Goal: Task Accomplishment & Management: Manage account settings

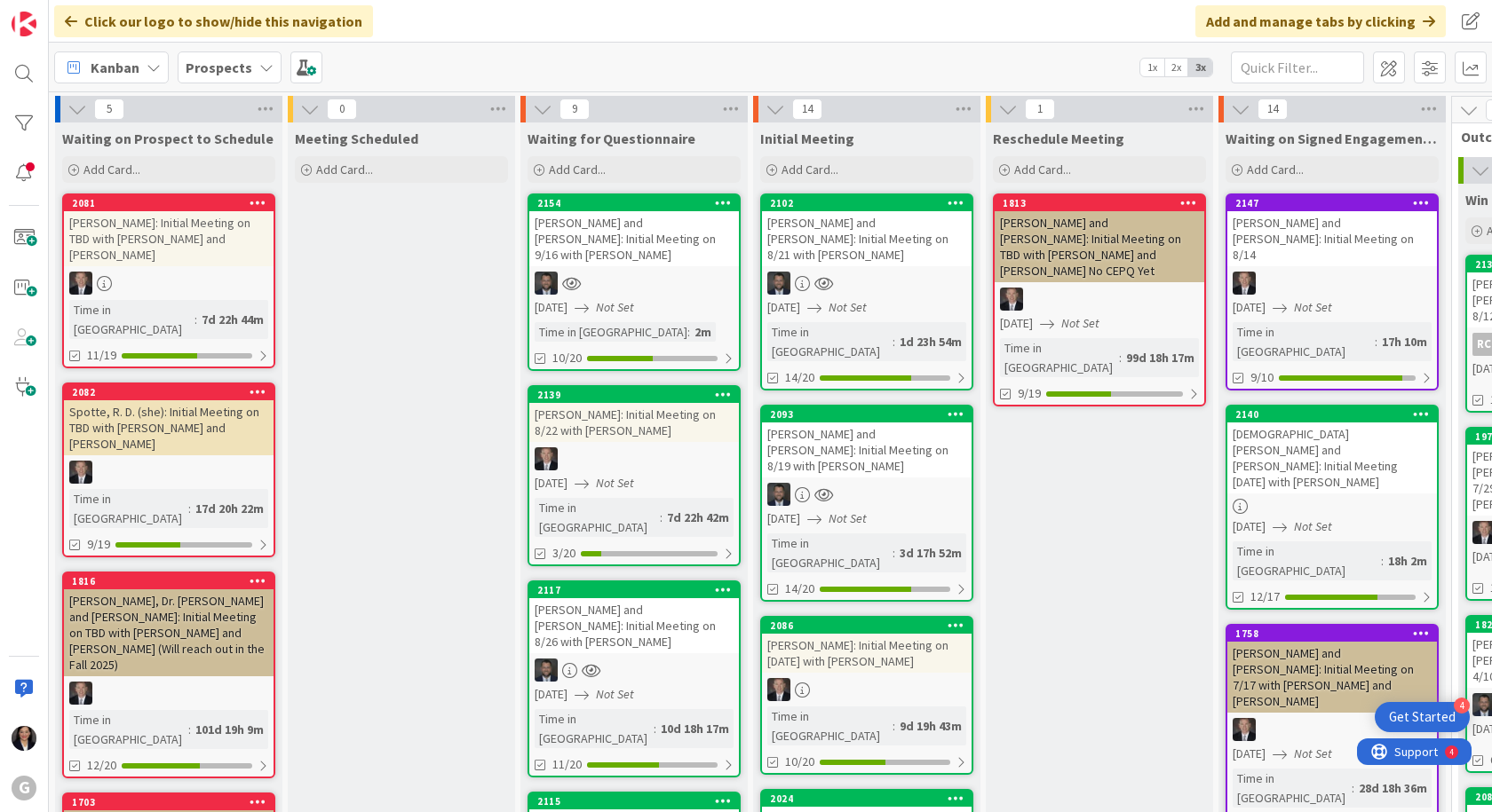
click at [632, 237] on div "[PERSON_NAME] and [PERSON_NAME]: Initial Meeting on 9/16 with [PERSON_NAME]" at bounding box center [633, 238] width 209 height 55
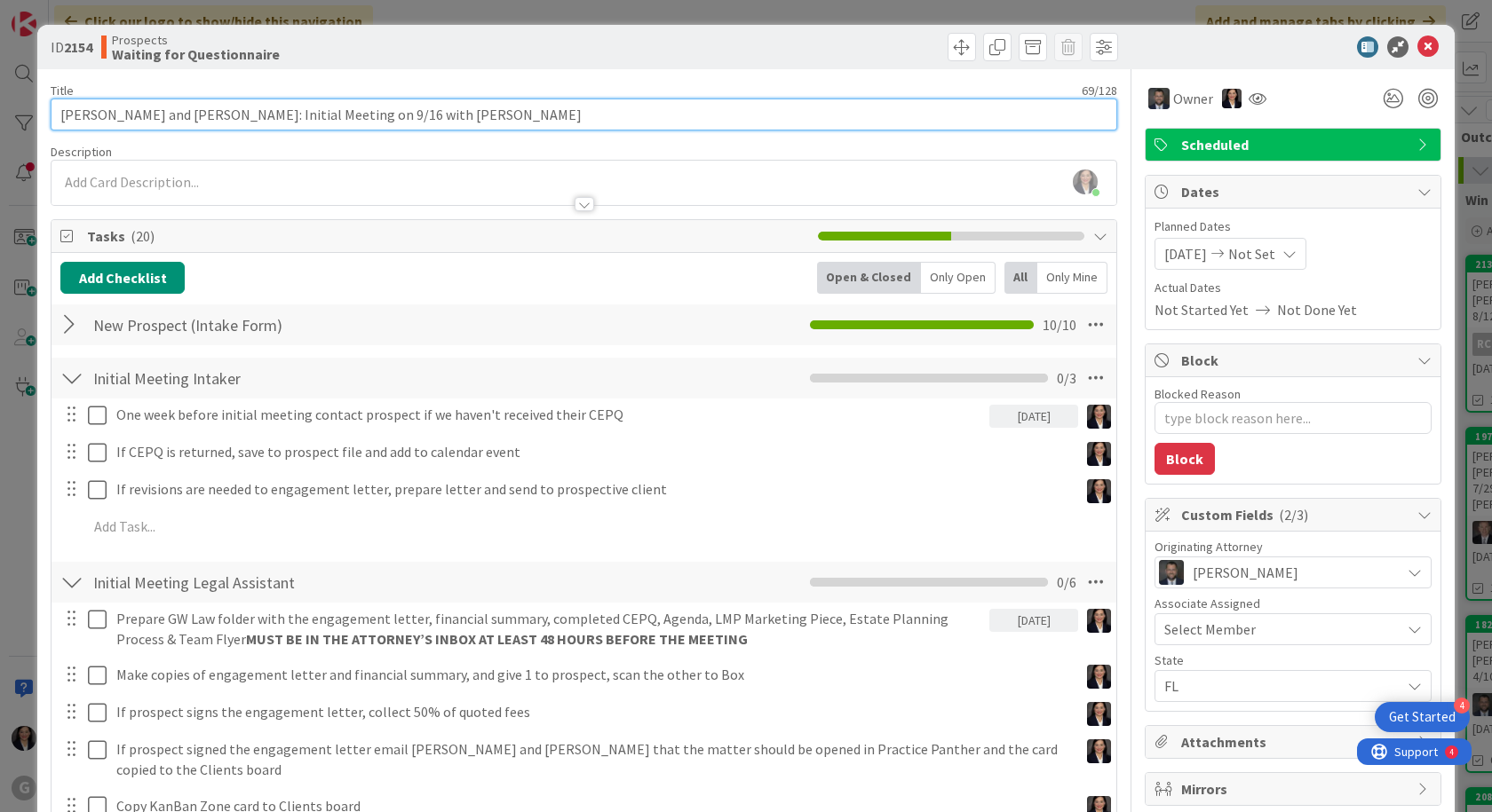
drag, startPoint x: 459, startPoint y: 118, endPoint x: 59, endPoint y: 123, distance: 400.0
click at [59, 123] on input "[PERSON_NAME] and [PERSON_NAME]: Initial Meeting on 9/16 with [PERSON_NAME]" at bounding box center [583, 114] width 1066 height 32
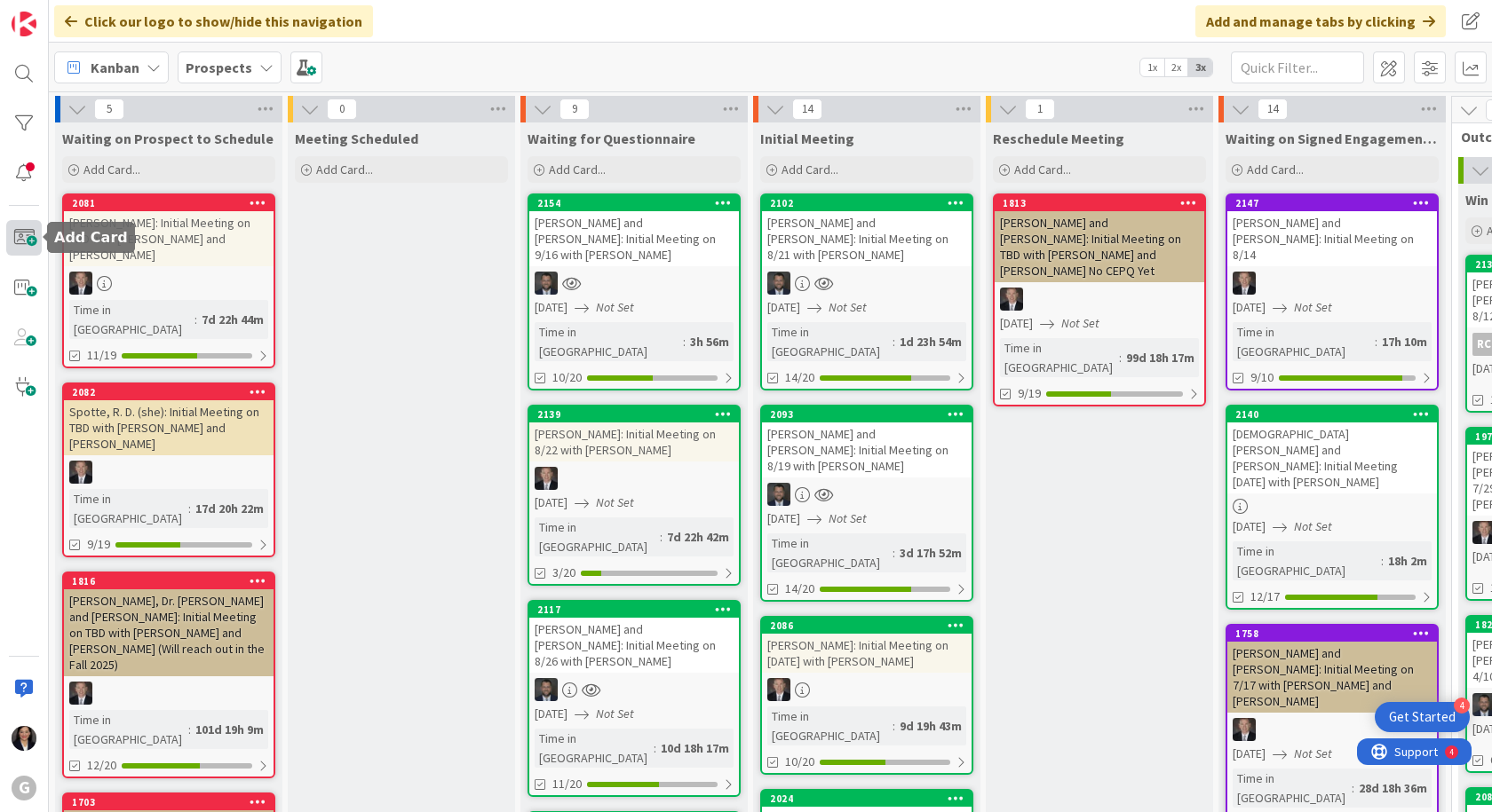
click at [32, 237] on span at bounding box center [24, 238] width 35 height 35
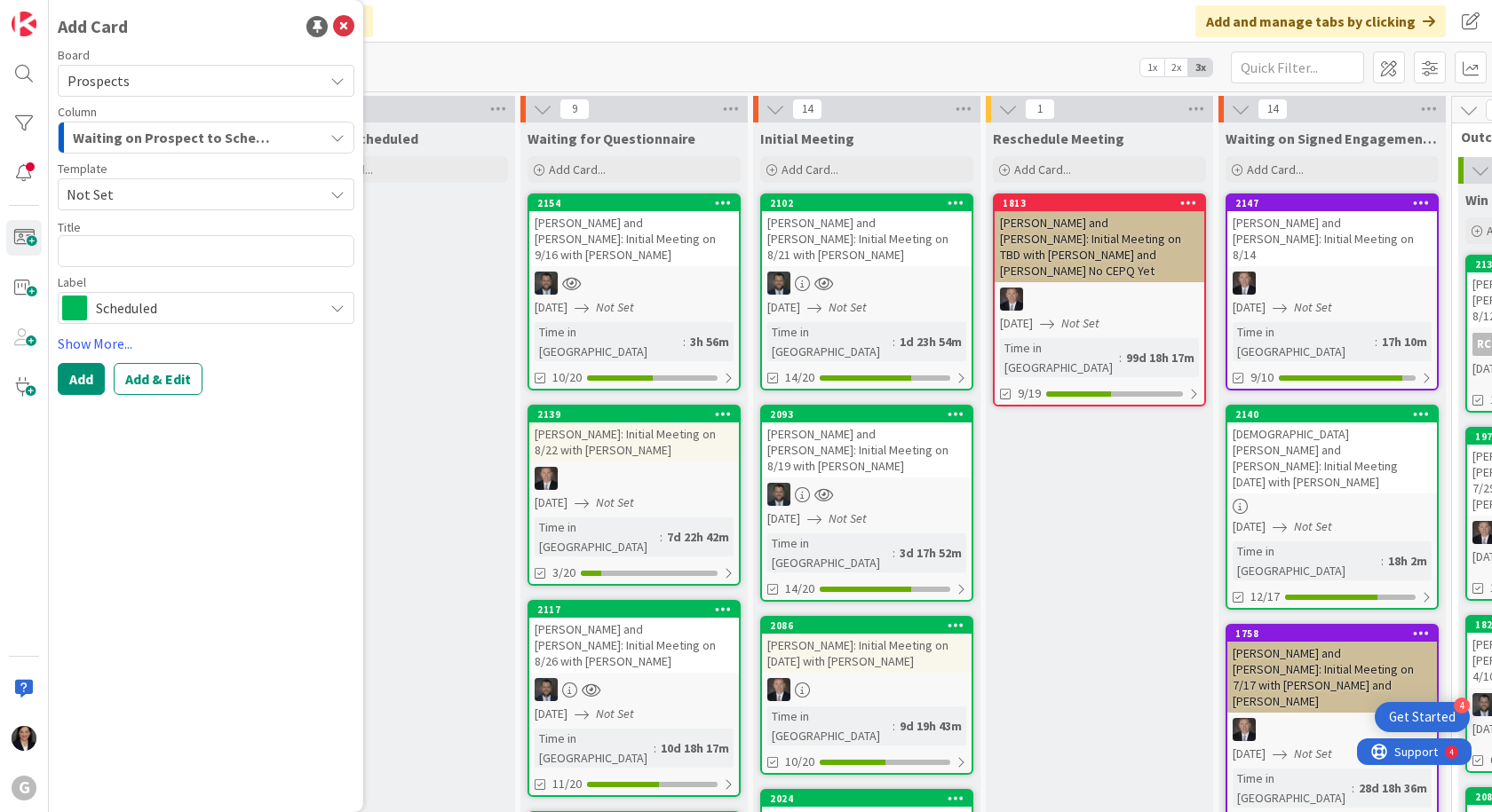
click at [159, 196] on span "Not Set" at bounding box center [188, 194] width 244 height 23
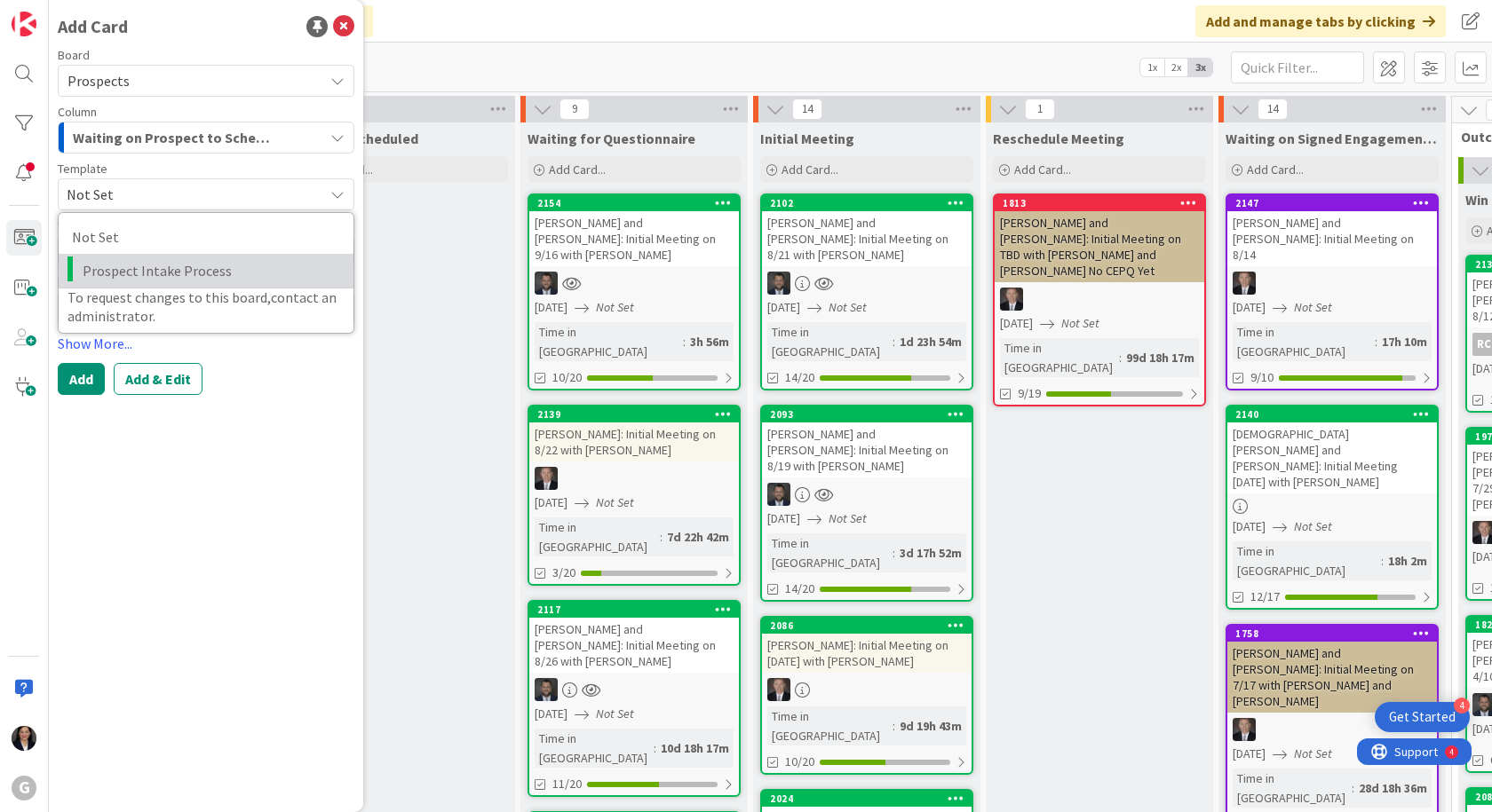
click at [165, 279] on span "Prospect Intake Process" at bounding box center [211, 270] width 257 height 23
type textarea "x"
type textarea "Prospect Intake Process"
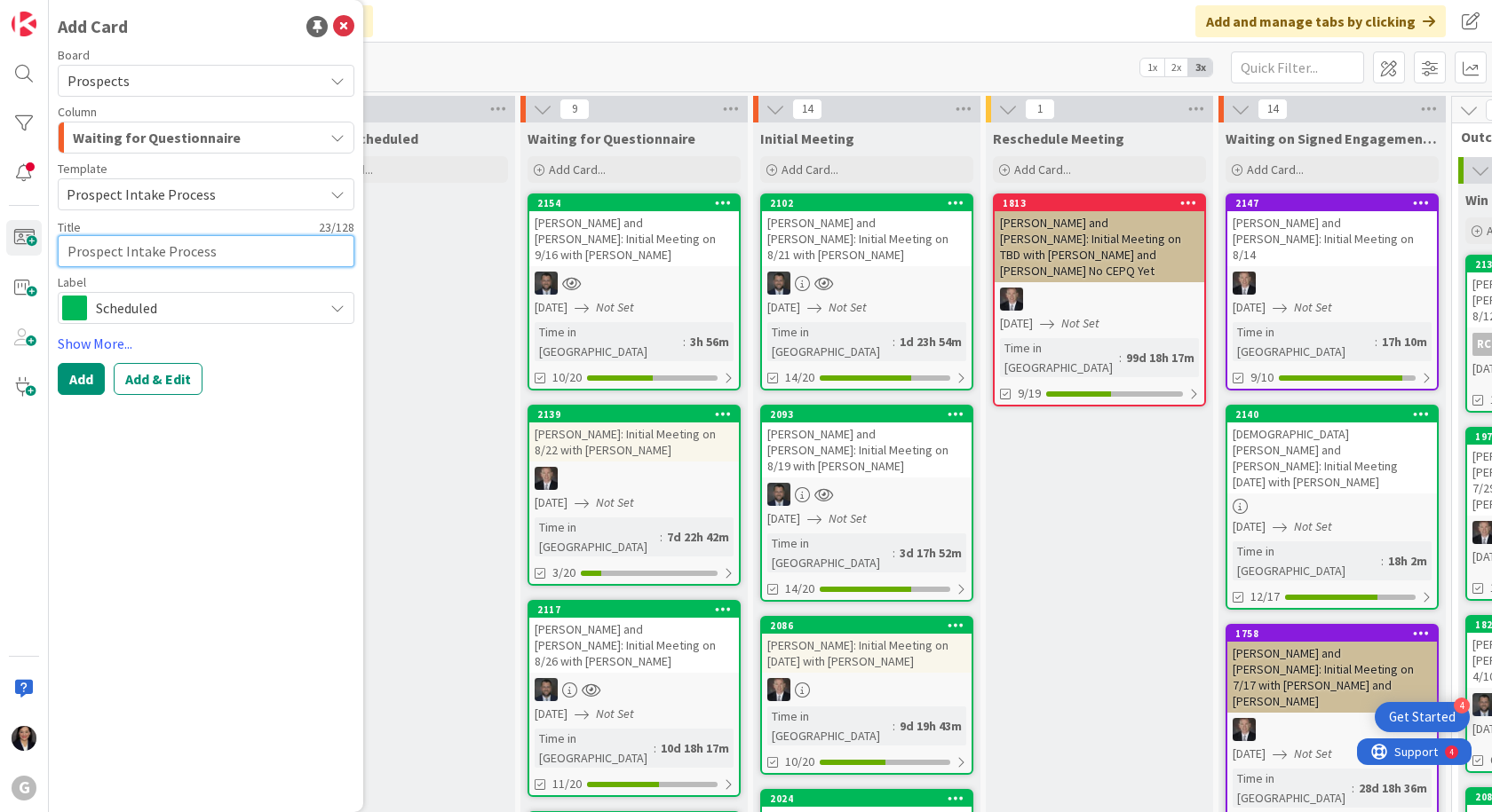
drag, startPoint x: 217, startPoint y: 244, endPoint x: 79, endPoint y: 257, distance: 138.6
click at [79, 257] on textarea "Prospect Intake Process" at bounding box center [206, 251] width 296 height 32
type textarea "x"
type textarea "Pr"
type textarea "x"
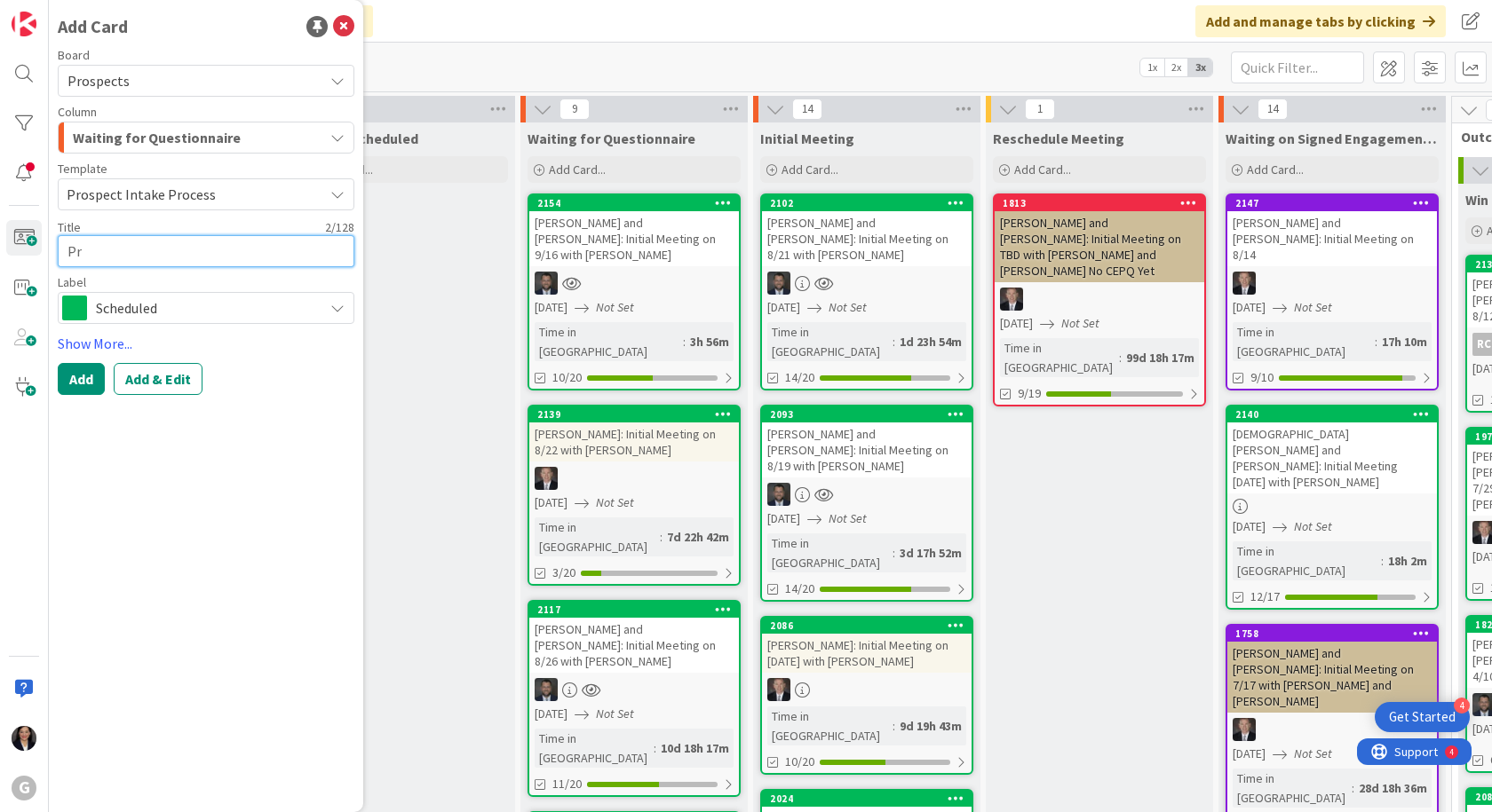
type textarea "P"
paste textarea "[PERSON_NAME] and [PERSON_NAME]: Initial Meeting on 9/16 with [PERSON_NAME]"
type textarea "x"
type textarea "[PERSON_NAME] and [PERSON_NAME]: Initial Meeting on 9/16 with [PERSON_NAME]"
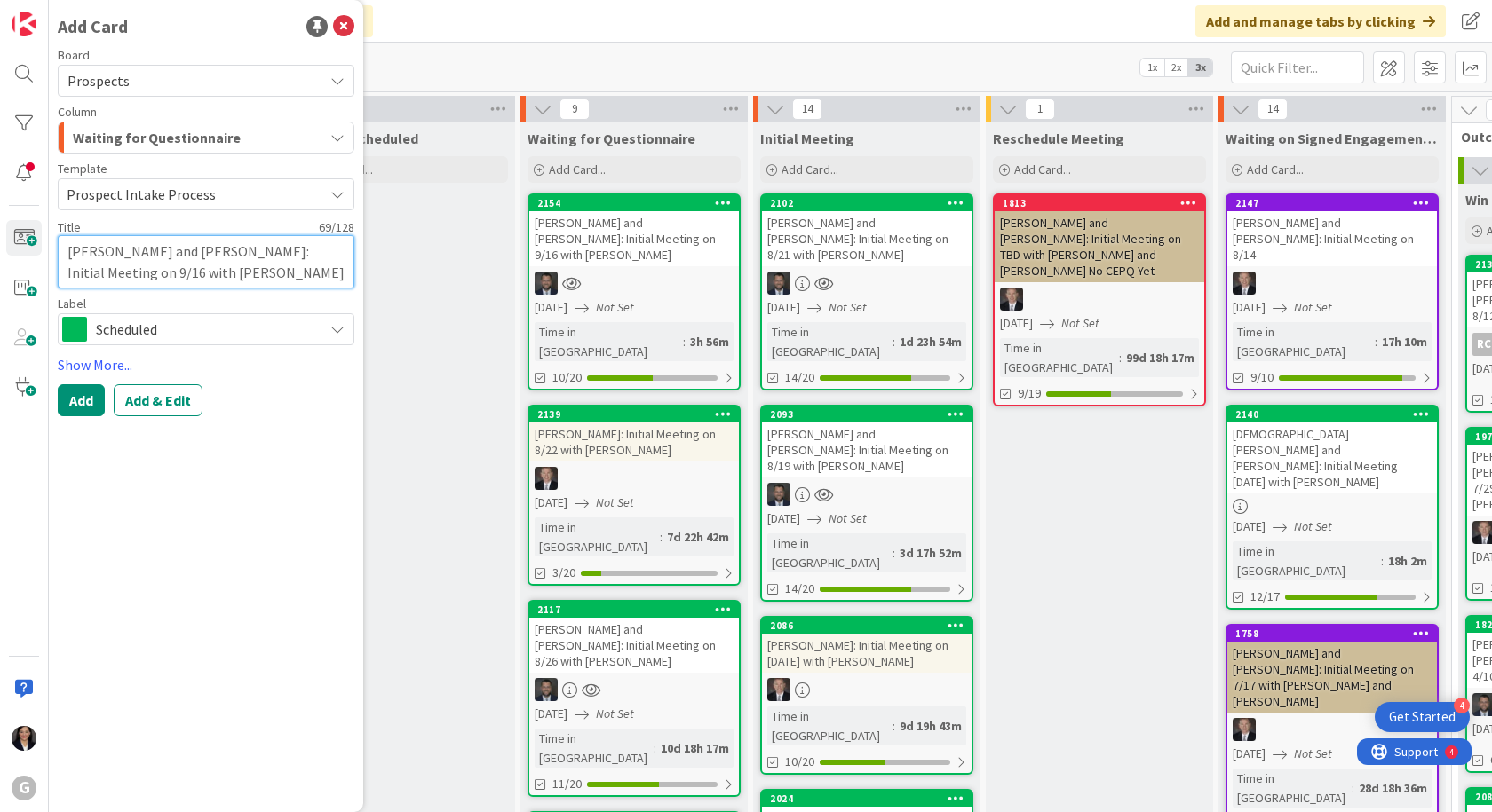
drag, startPoint x: 108, startPoint y: 249, endPoint x: 56, endPoint y: 244, distance: 52.2
click at [56, 244] on div "Add Card Board Prospects Column Waiting for Questionnaire Template Prospect Int…" at bounding box center [206, 406] width 314 height 812
type textarea "x"
type textarea "K, [PERSON_NAME] and [PERSON_NAME]: Initial Meeting on 9/16 with [PERSON_NAME]"
type textarea "x"
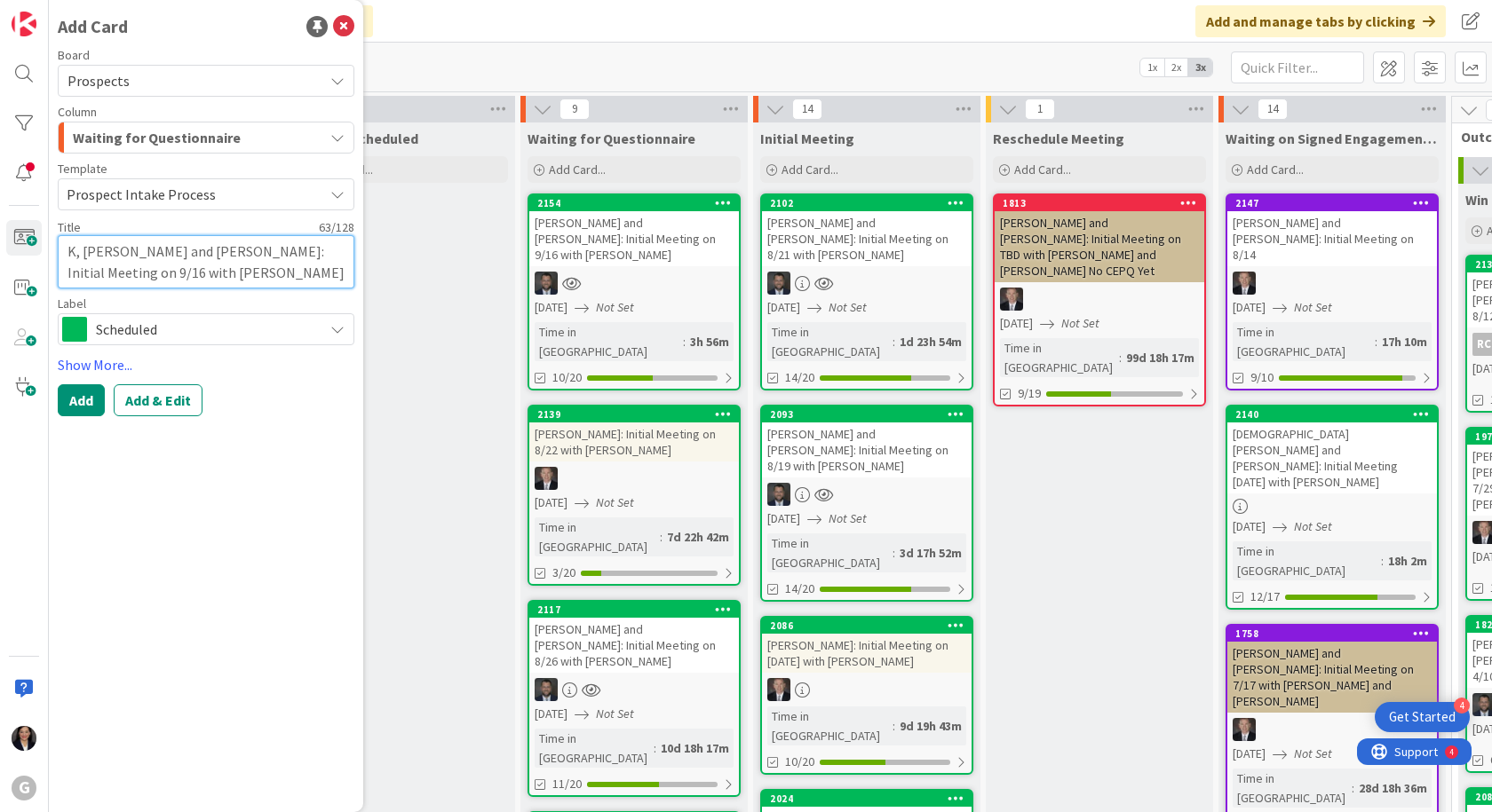
type textarea "[PERSON_NAME], [PERSON_NAME] and [PERSON_NAME]: Initial Meeting on 9/16 with [P…"
type textarea "x"
type textarea "[PERSON_NAME], [PERSON_NAME] and [PERSON_NAME]: Initial Meeting on 9/16 with [P…"
type textarea "x"
type textarea "[PERSON_NAME], [PERSON_NAME] and [PERSON_NAME]: Initial Meeting on 9/16 with [P…"
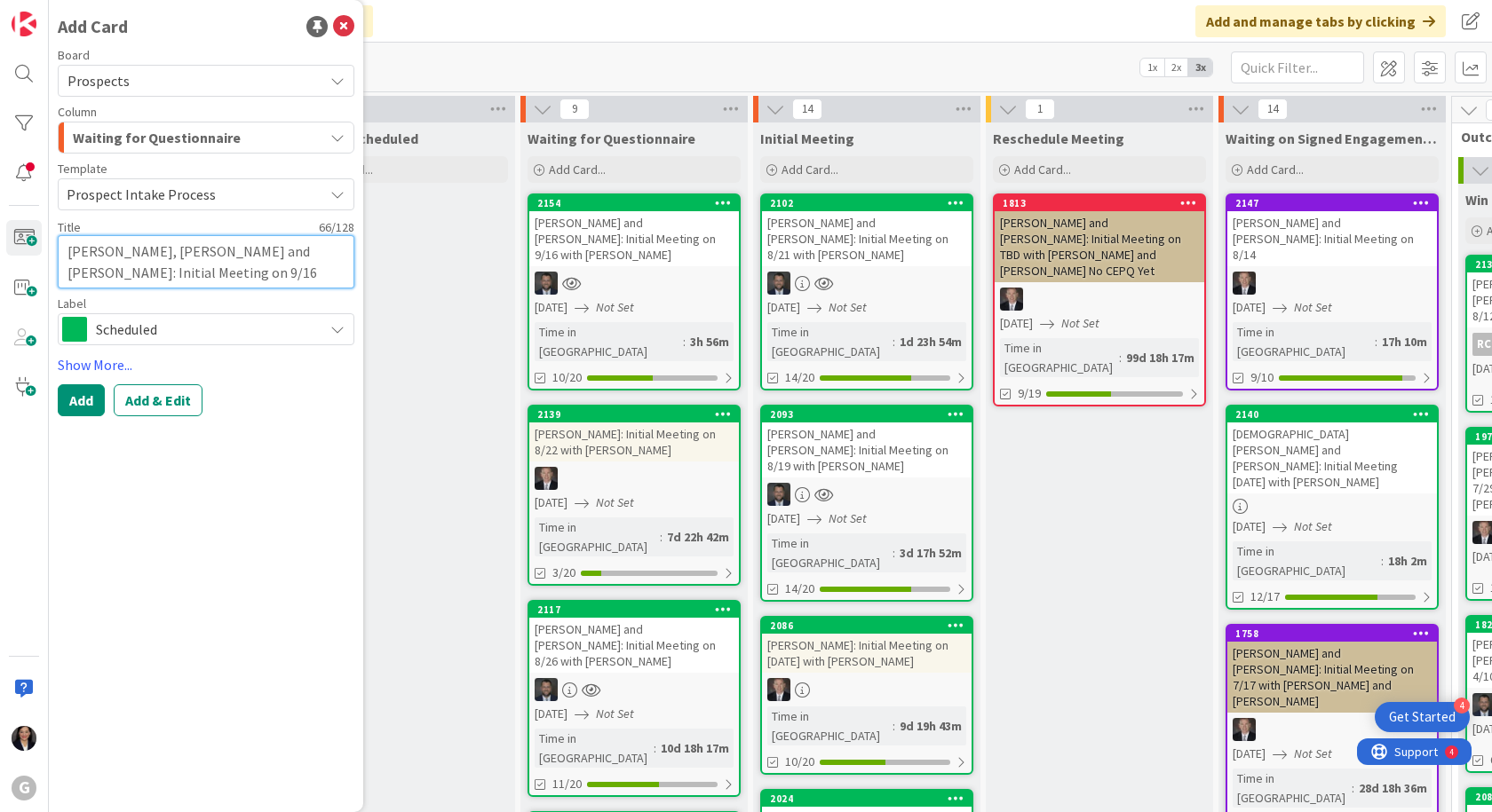
type textarea "x"
type textarea "[PERSON_NAME] and [PERSON_NAME]: Initial Meeting on 9/16 with [PERSON_NAME]"
drag, startPoint x: 249, startPoint y: 253, endPoint x: 116, endPoint y: 245, distance: 133.2
click at [116, 245] on textarea "[PERSON_NAME] and [PERSON_NAME]: Initial Meeting on 9/16 with [PERSON_NAME]" at bounding box center [206, 262] width 296 height 54
type textarea "x"
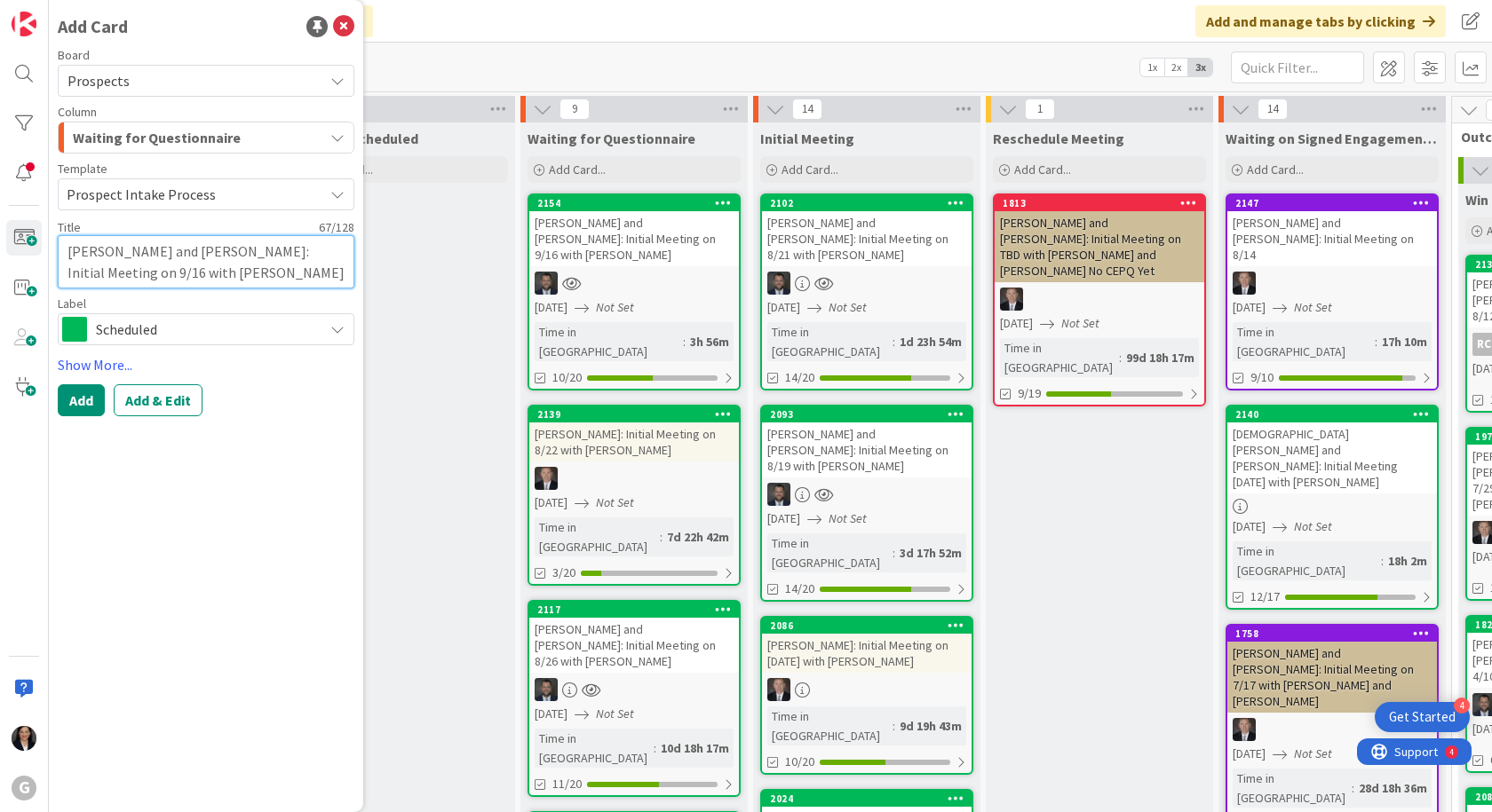
type textarea "[PERSON_NAME]: Initial Meeting on 9/16 with [PERSON_NAME]"
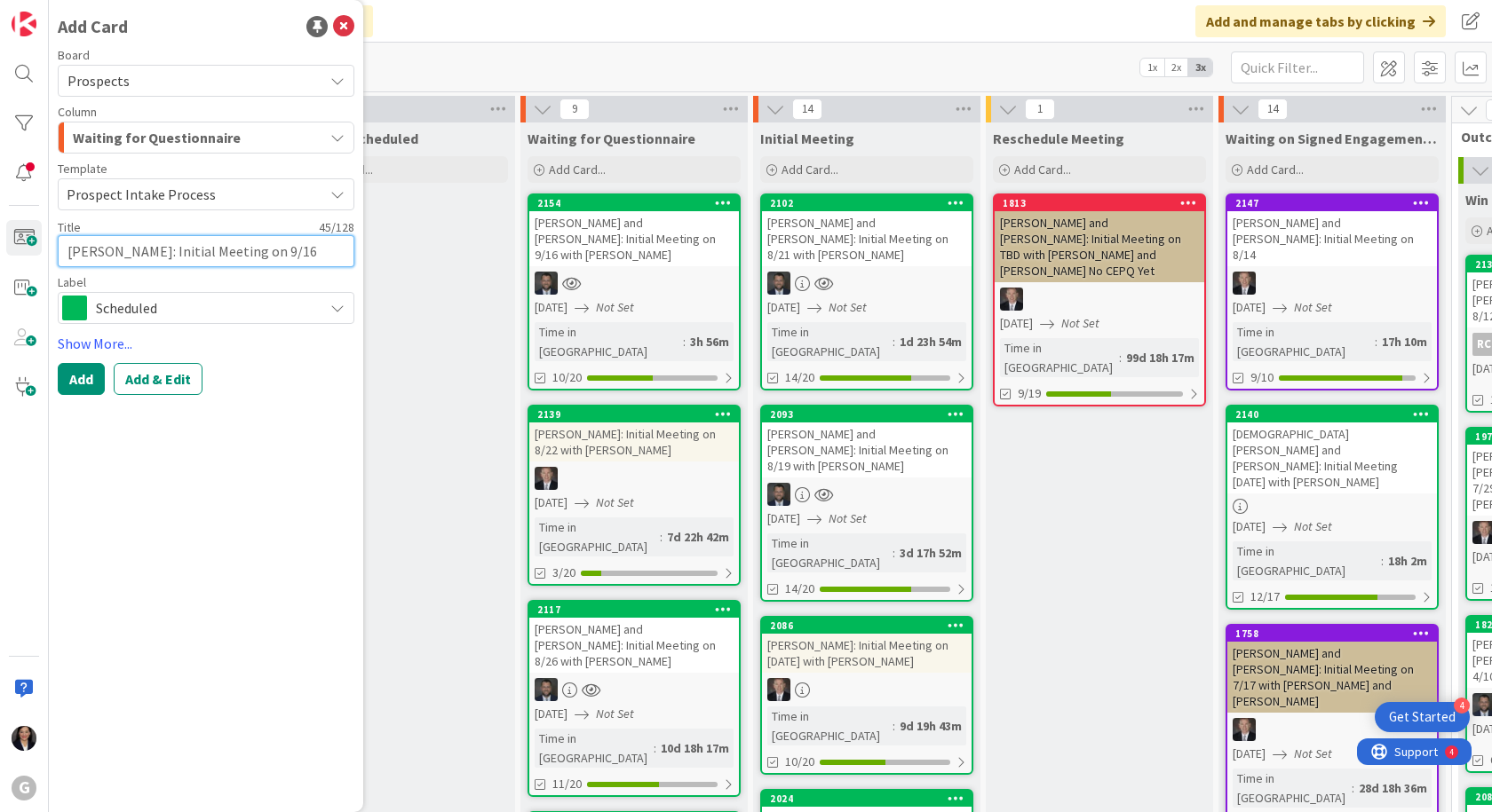
type textarea "x"
type textarea "[PERSON_NAME]: Initial Meeting on 9/16 with [PERSON_NAME]"
type textarea "x"
type textarea "Karam, Jan: Initial Meeting on 9/16 with [PERSON_NAME]"
type textarea "x"
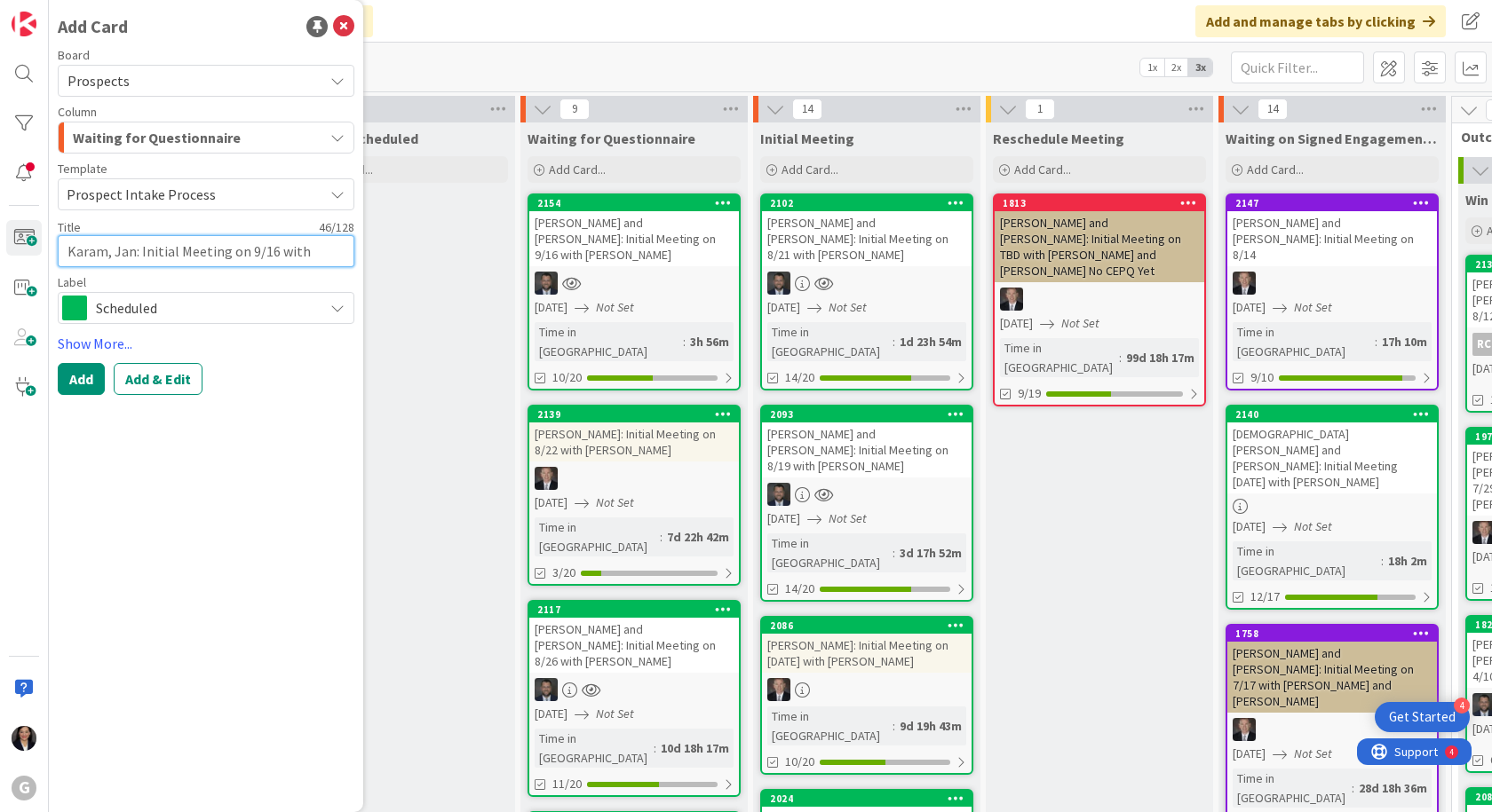
type textarea "[PERSON_NAME]: Initial Meeting on 9/16 with [PERSON_NAME]"
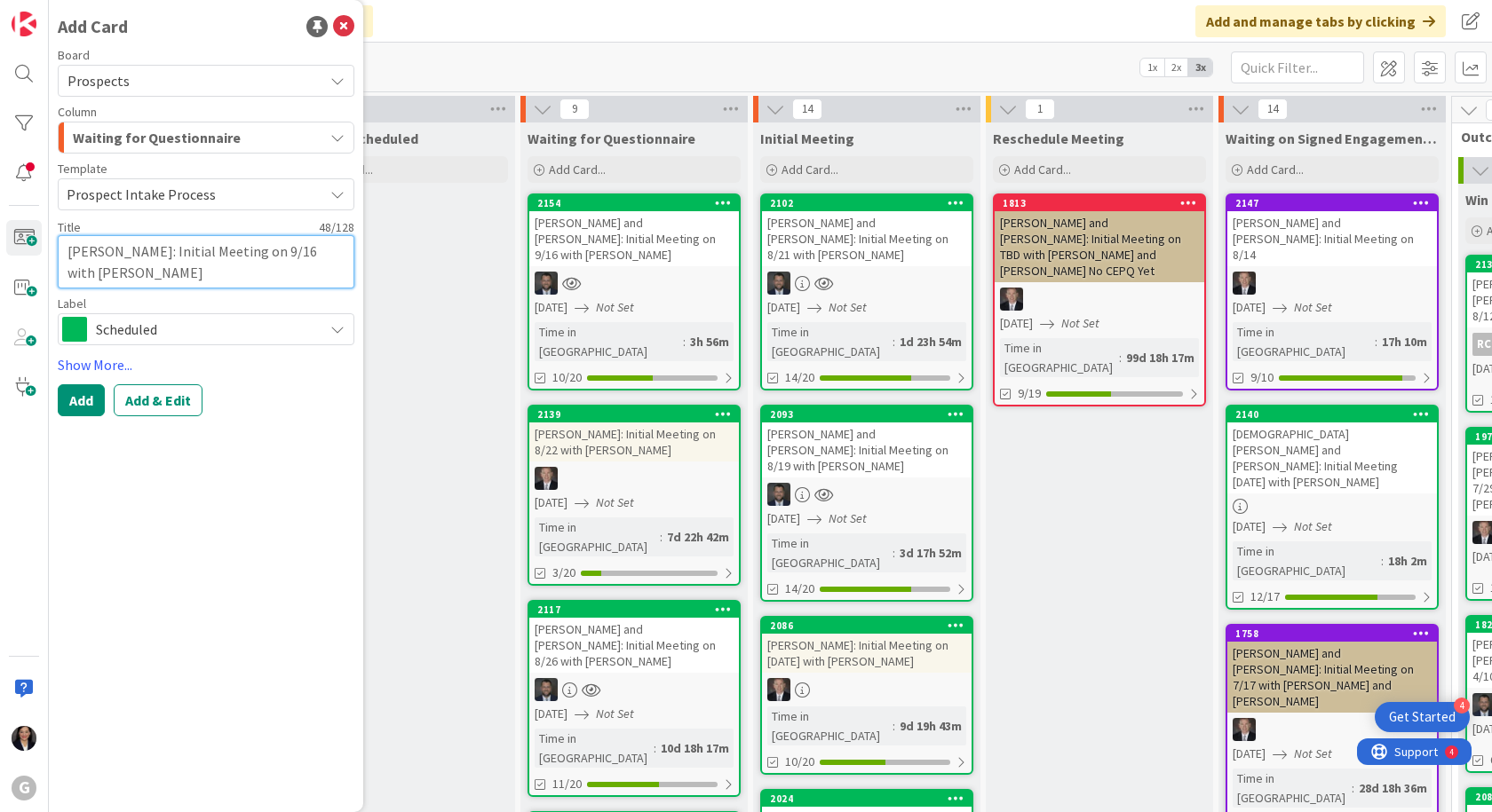
drag, startPoint x: 279, startPoint y: 256, endPoint x: 256, endPoint y: 253, distance: 23.2
click at [256, 253] on textarea "[PERSON_NAME]: Initial Meeting on 9/16 with [PERSON_NAME]" at bounding box center [206, 262] width 296 height 54
type textarea "x"
type textarea "[PERSON_NAME]: Initial Meeting on 8 with [PERSON_NAME]"
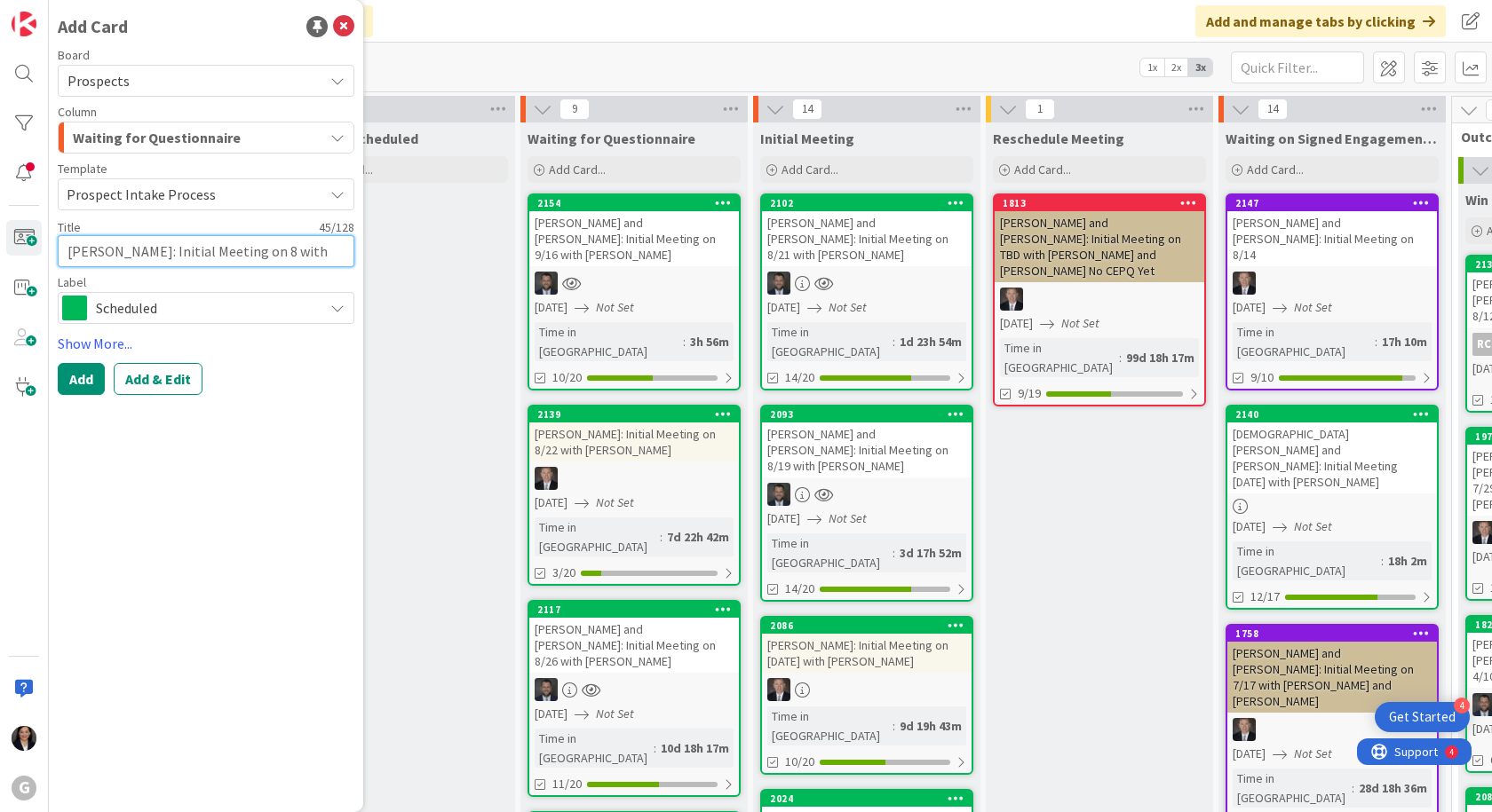
type textarea "x"
type textarea "[PERSON_NAME]: Initial Meeting on 8/ with [PERSON_NAME]"
type textarea "x"
type textarea "[PERSON_NAME]: Initial Meeting on 8/2 with [PERSON_NAME]"
type textarea "x"
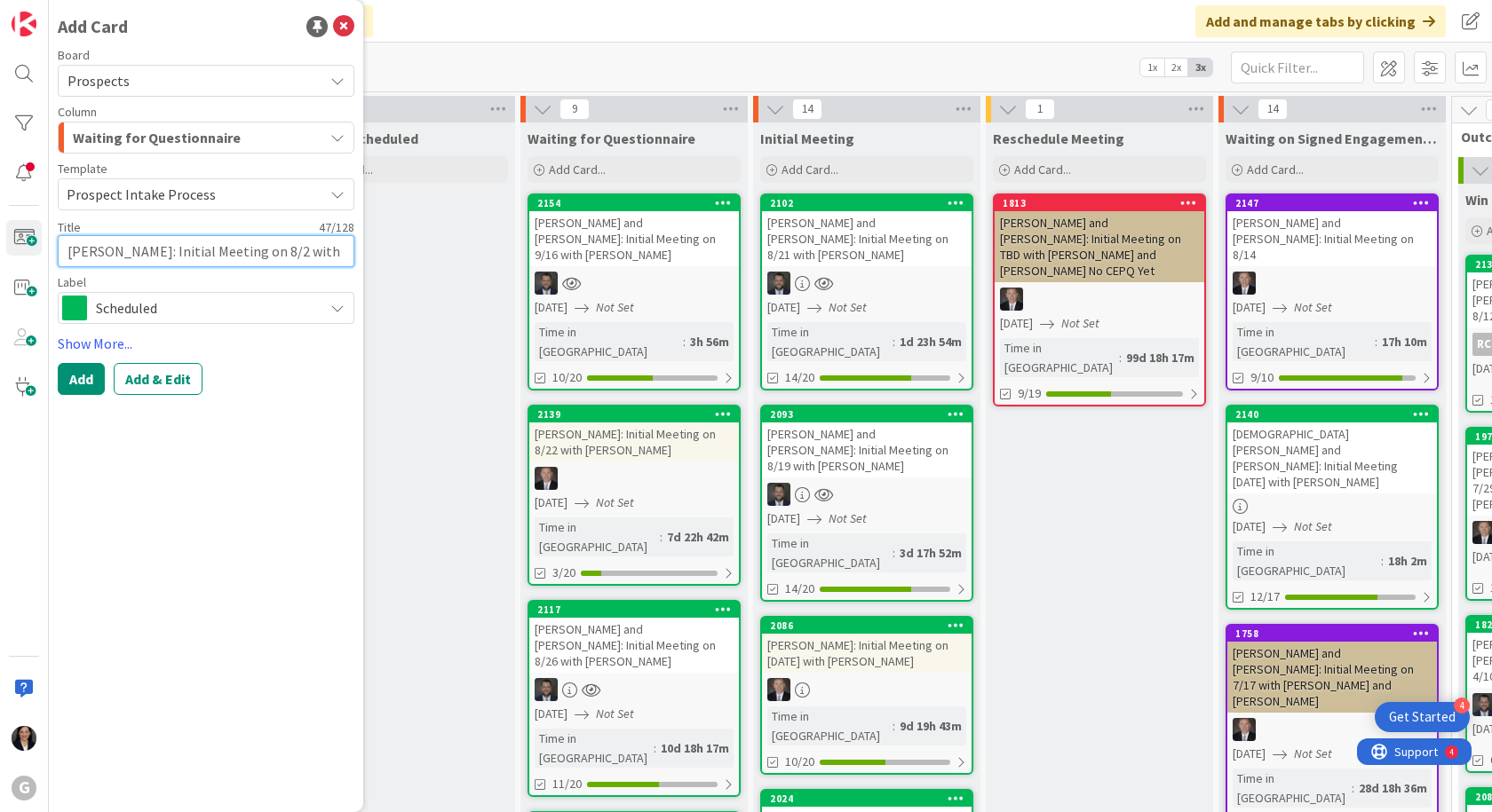
type textarea "[PERSON_NAME]: Initial Meeting on 8/21 with [PERSON_NAME]"
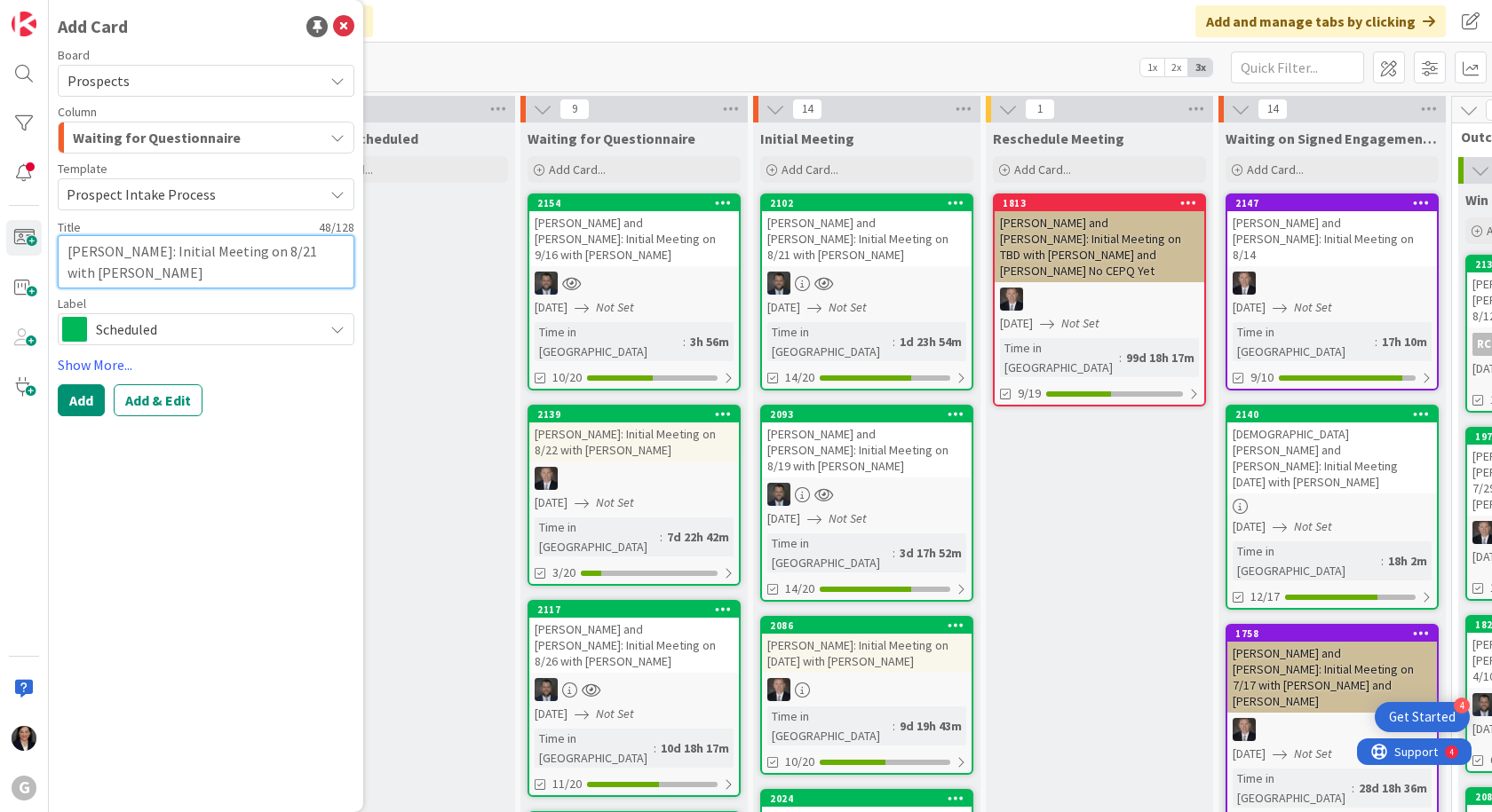
drag, startPoint x: 114, startPoint y: 275, endPoint x: 60, endPoint y: 272, distance: 54.1
click at [60, 272] on textarea "[PERSON_NAME]: Initial Meeting on 8/21 with [PERSON_NAME]" at bounding box center [206, 262] width 296 height 54
type textarea "x"
type textarea "[PERSON_NAME]: Initial Meeting on 8/21 with B"
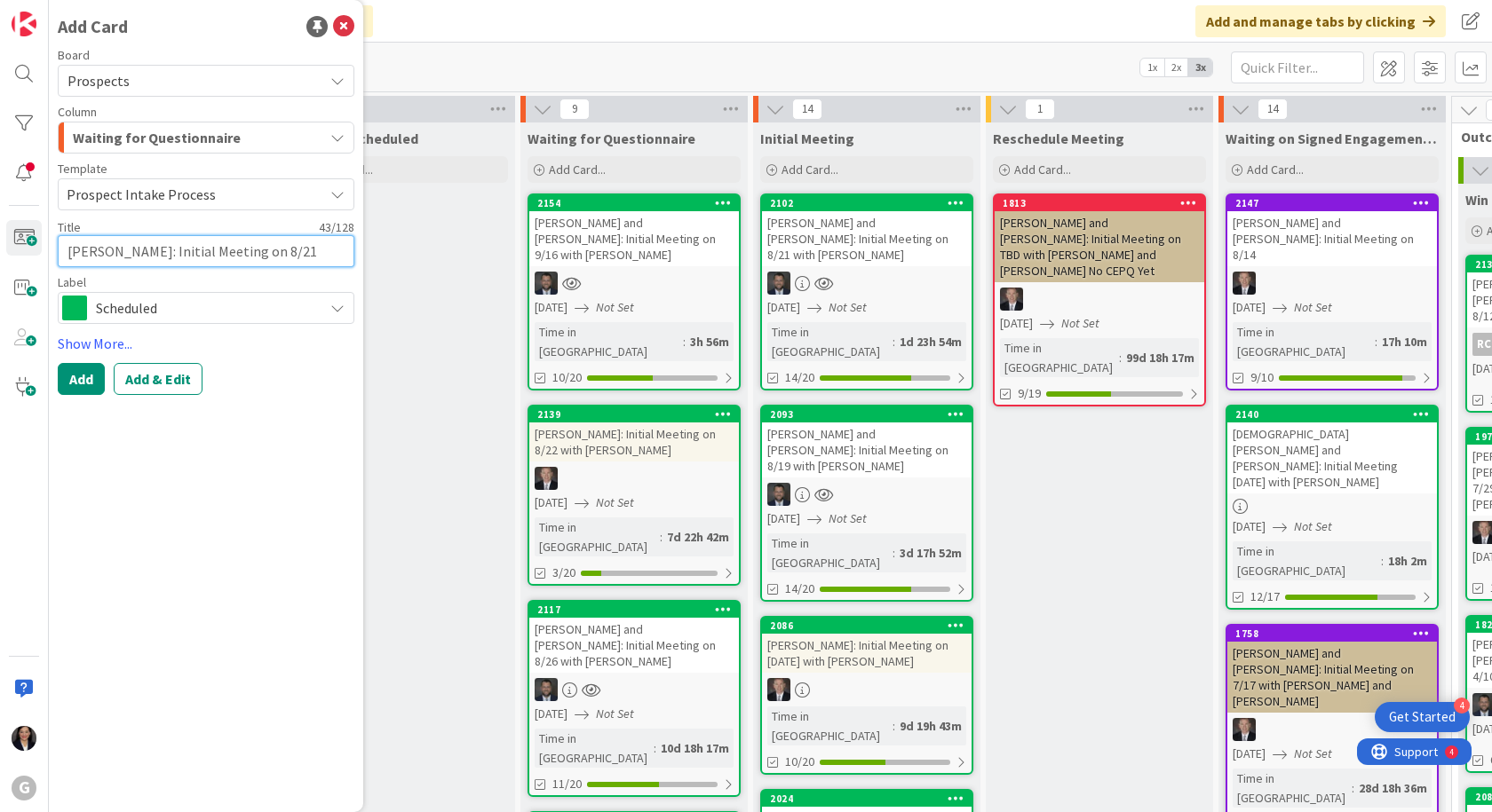
type textarea "x"
type textarea "[PERSON_NAME]: Initial Meeting on 8/21 with [PERSON_NAME]"
type textarea "x"
type textarea "[PERSON_NAME]: Initial Meeting on 8/21 with [PERSON_NAME]"
type textarea "x"
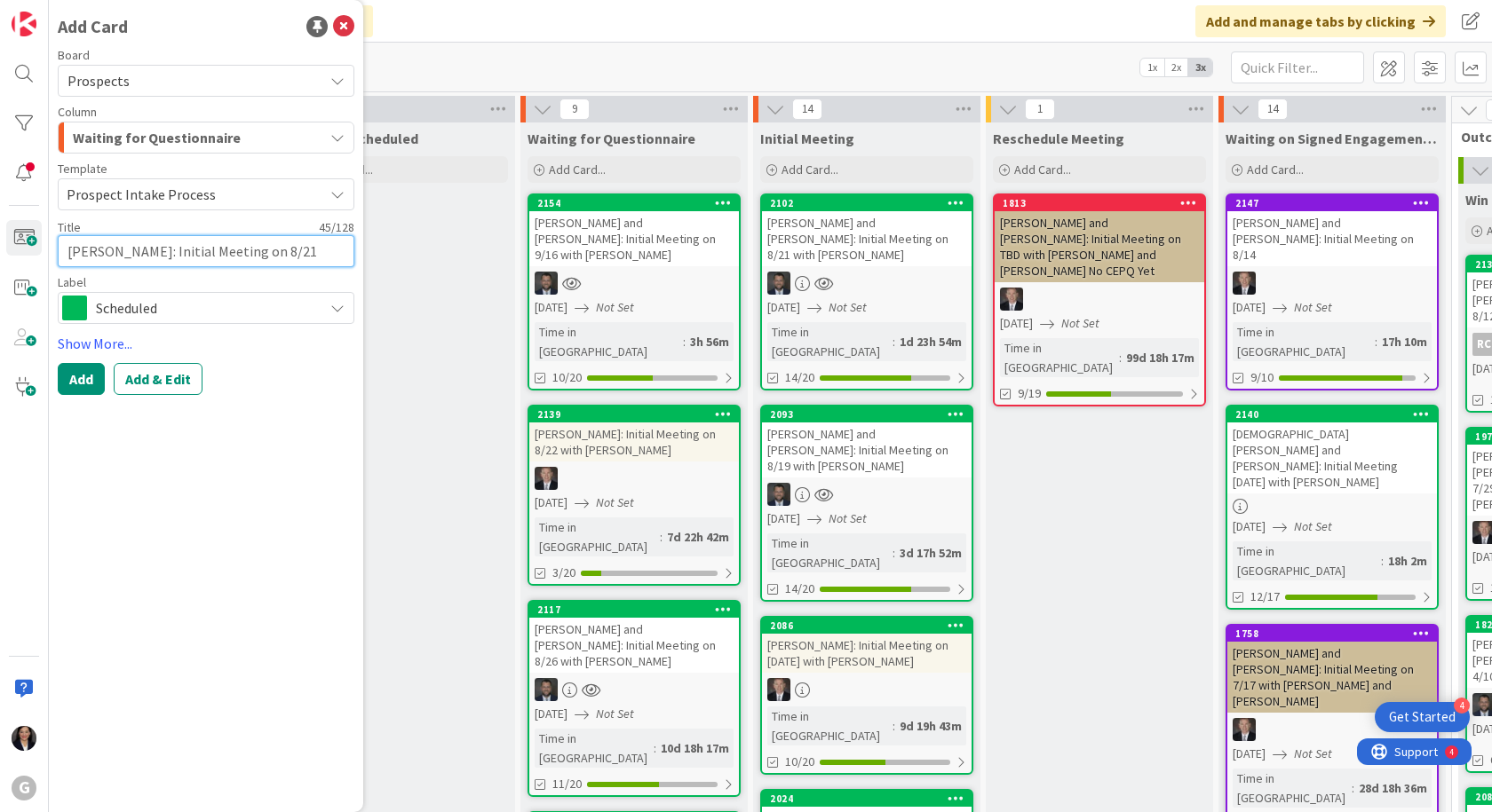
type textarea "[PERSON_NAME]: Initial Meeting on 8/21 with [PERSON_NAME]"
type textarea "x"
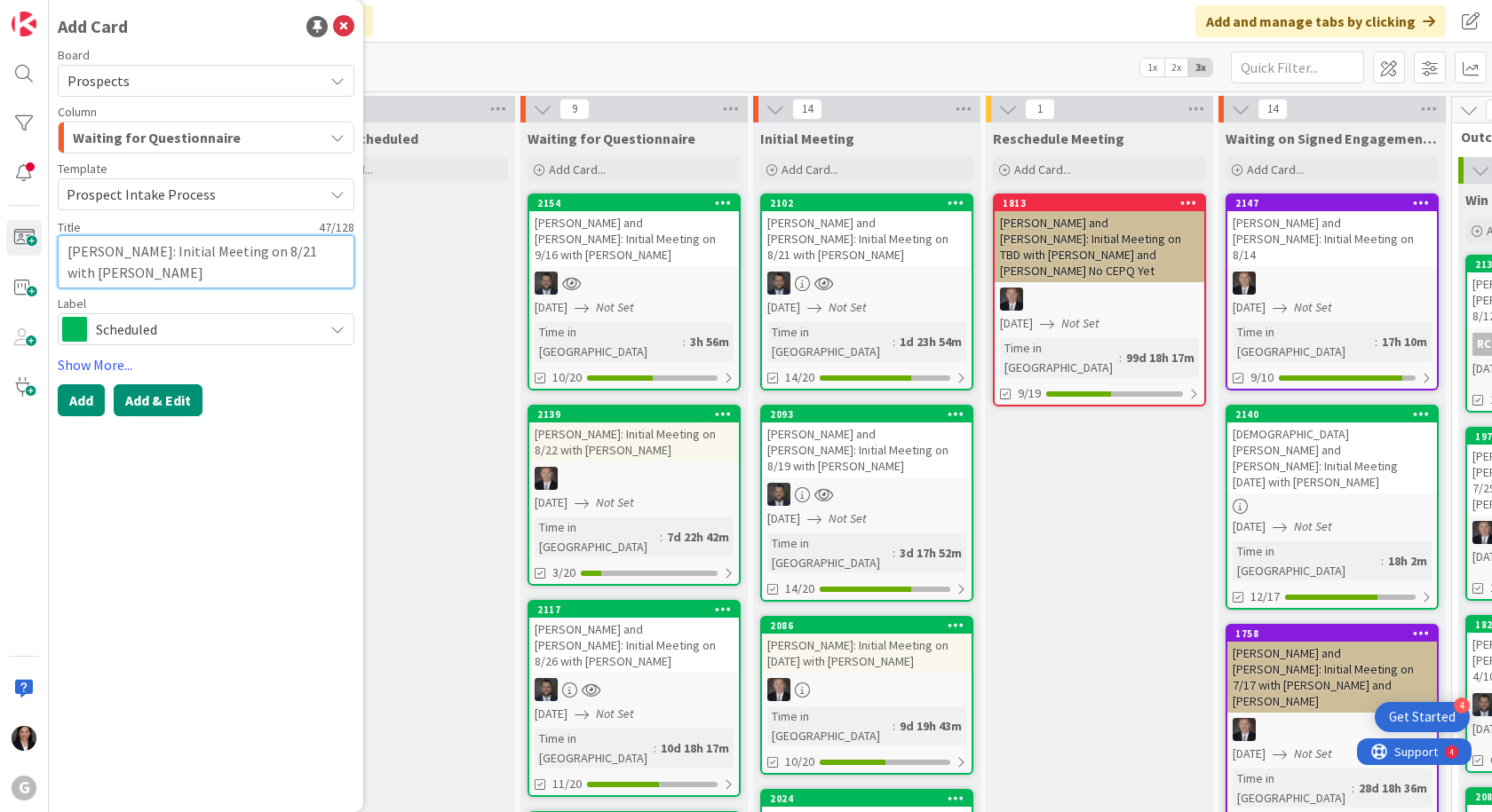
type textarea "[PERSON_NAME]: Initial Meeting on 8/21 with [PERSON_NAME]"
click at [152, 400] on button "Add & Edit" at bounding box center [158, 400] width 89 height 32
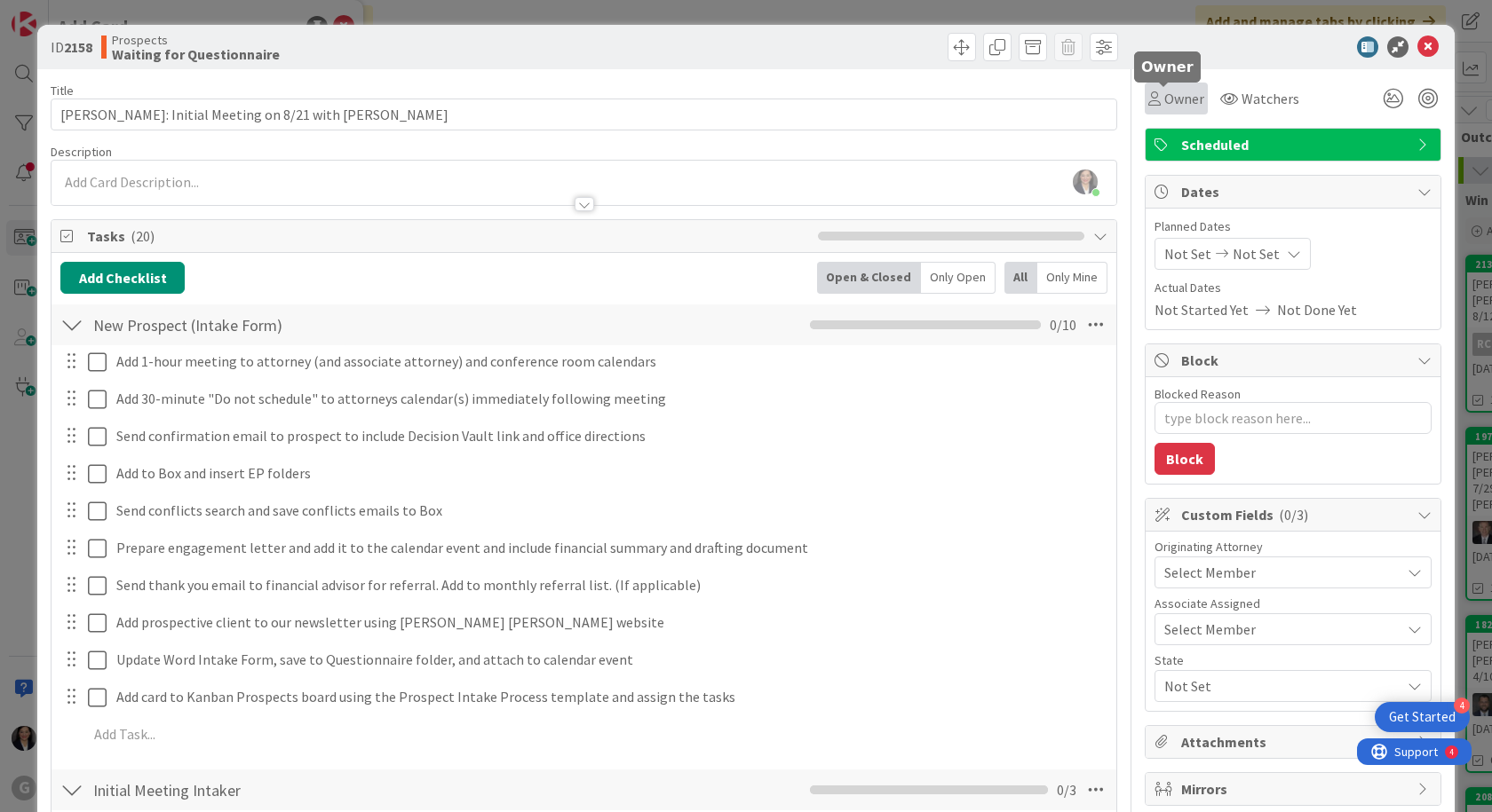
click at [1172, 96] on span "Owner" at bounding box center [1184, 98] width 40 height 21
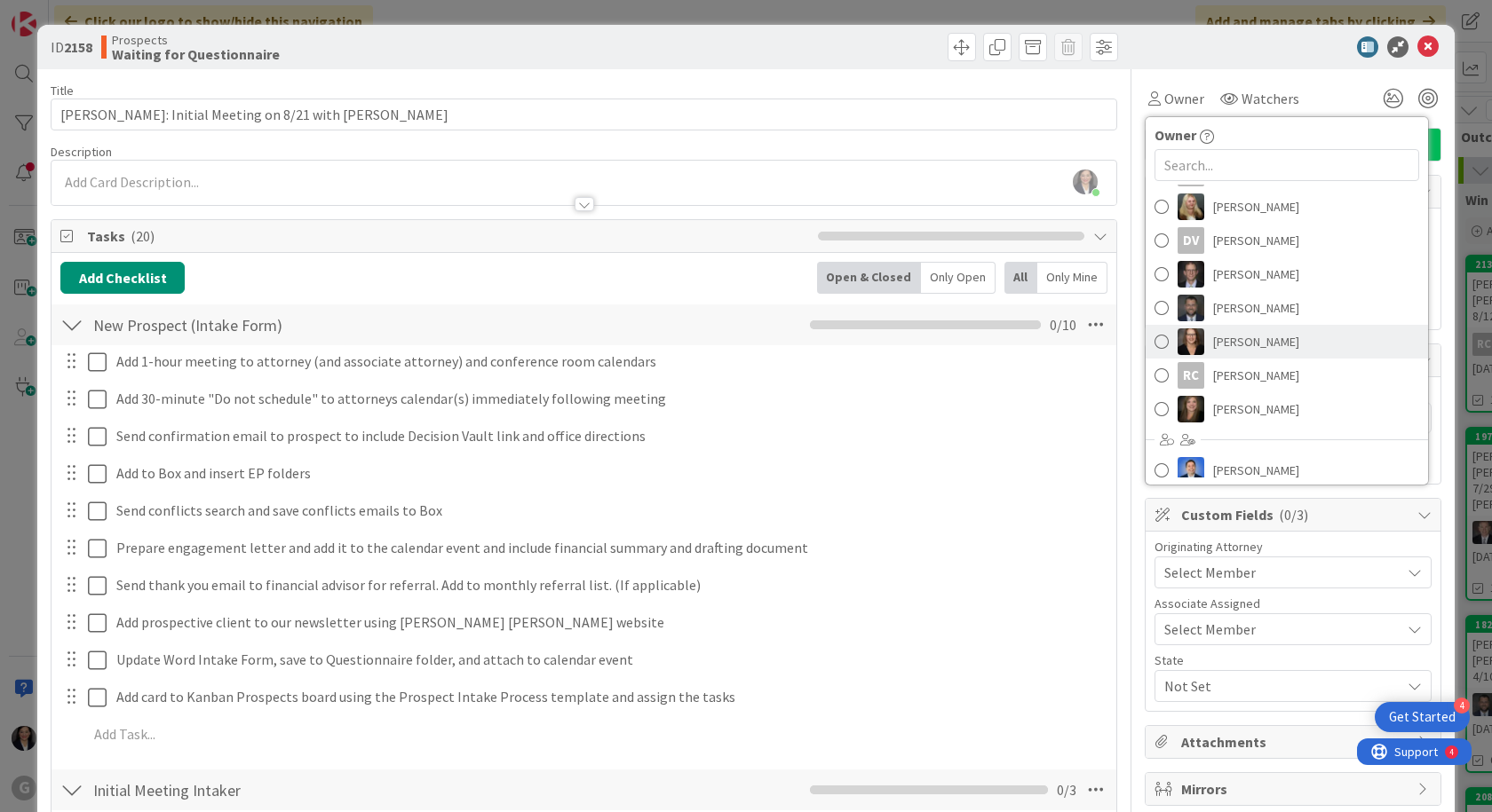
scroll to position [262, 0]
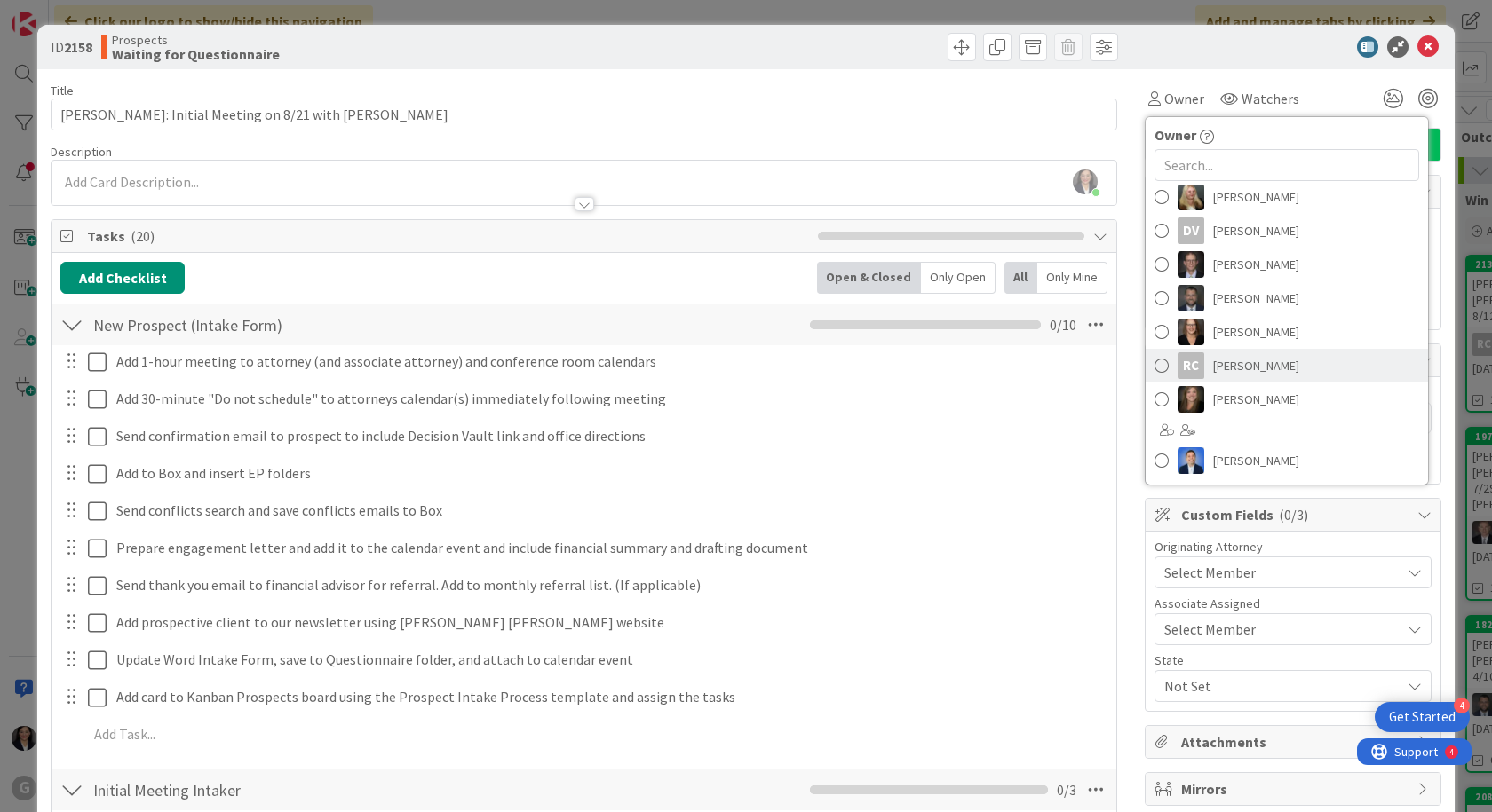
click at [1250, 356] on span "[PERSON_NAME]" at bounding box center [1256, 366] width 86 height 27
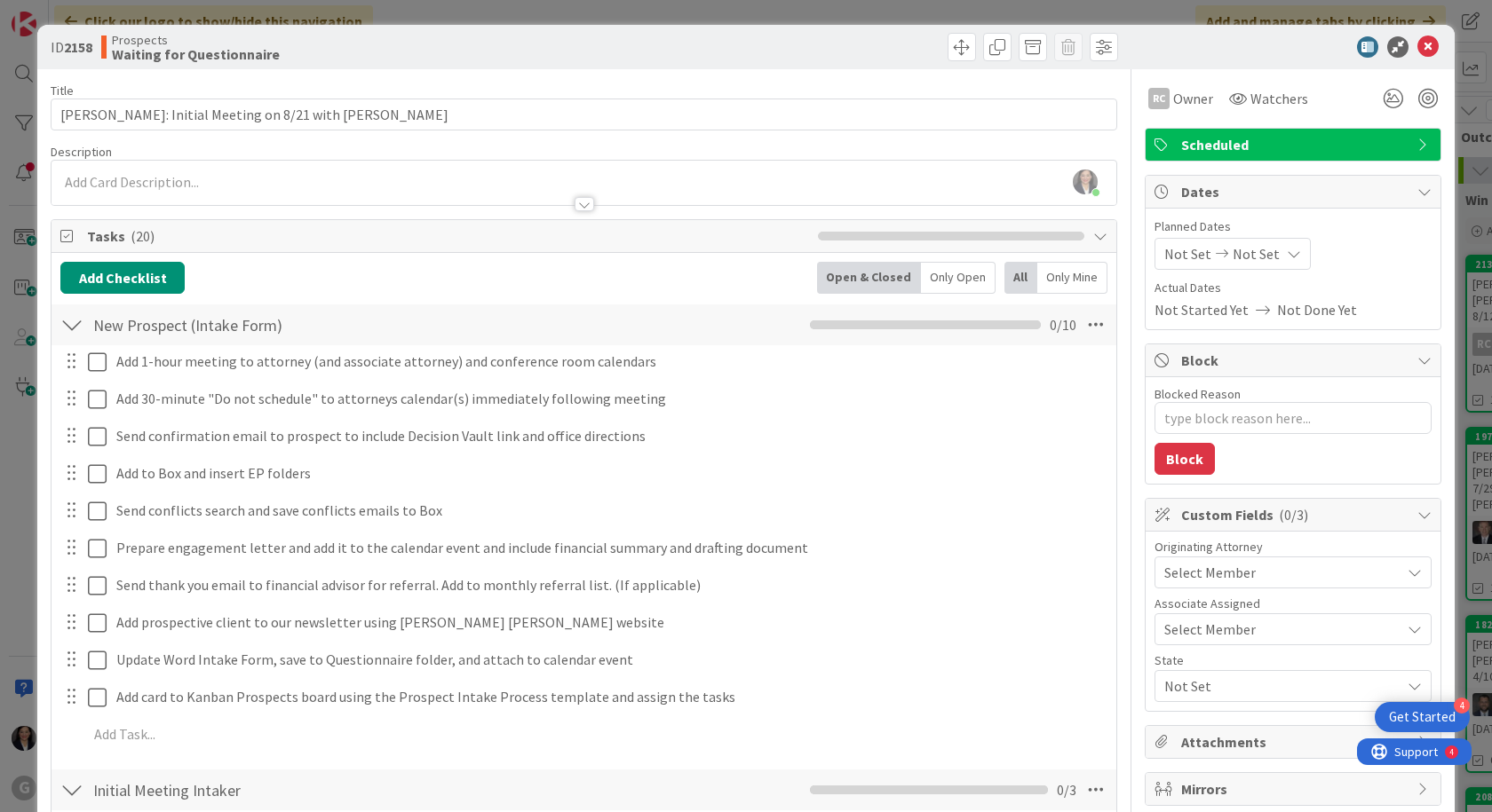
type textarea "x"
click at [1165, 248] on span "Not Set" at bounding box center [1187, 254] width 47 height 21
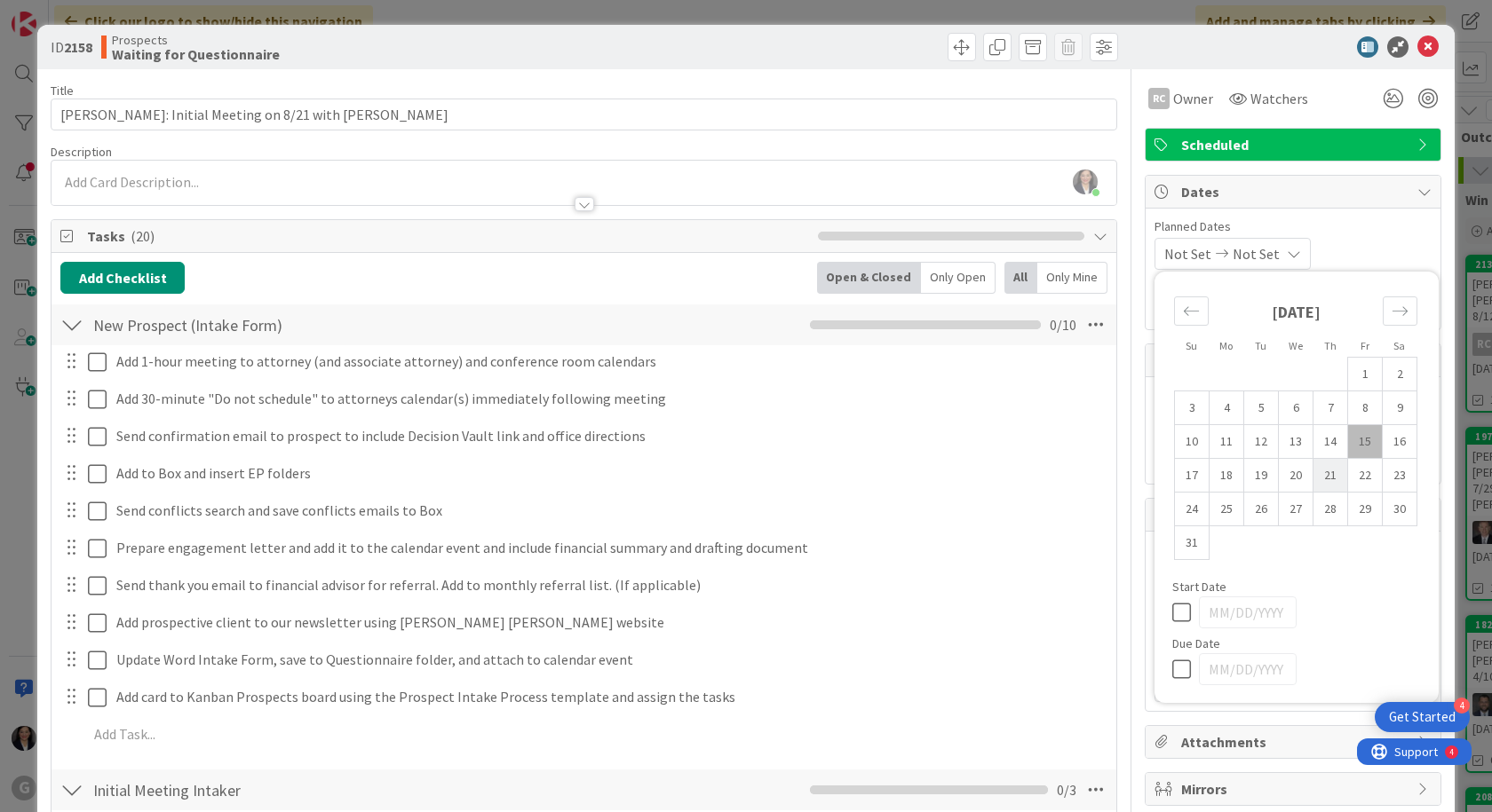
click at [1318, 475] on td "21" at bounding box center [1330, 476] width 34 height 33
type input "[DATE]"
click at [1417, 188] on icon at bounding box center [1423, 191] width 14 height 14
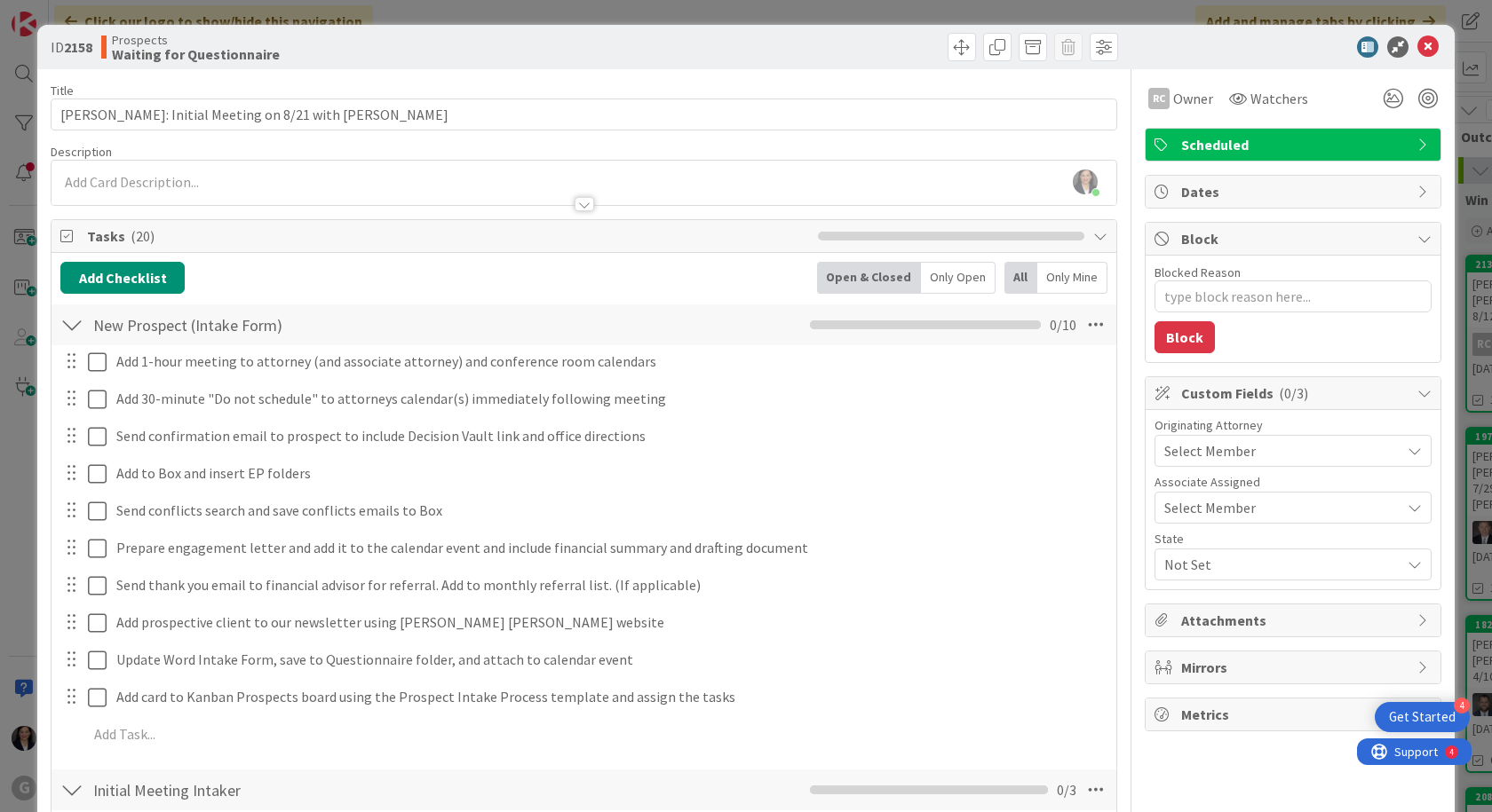
drag, startPoint x: 1227, startPoint y: 175, endPoint x: 1226, endPoint y: 193, distance: 18.0
click at [1226, 193] on div "Dates" at bounding box center [1293, 192] width 296 height 33
click at [1226, 193] on span "Dates" at bounding box center [1294, 192] width 227 height 21
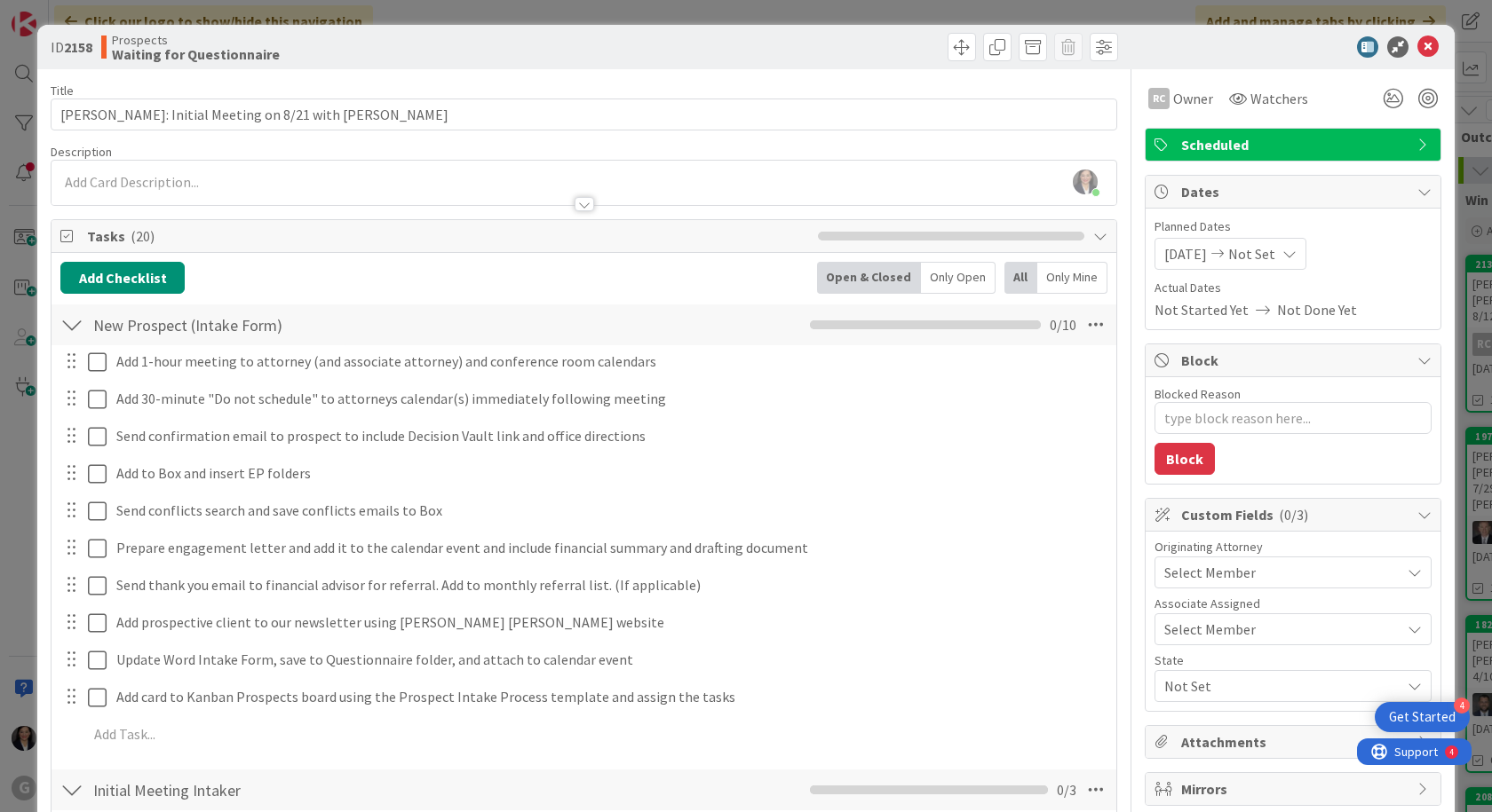
click at [1333, 262] on div "[DATE] Not Set" at bounding box center [1292, 254] width 277 height 32
click at [1347, 191] on span "Dates" at bounding box center [1294, 192] width 227 height 21
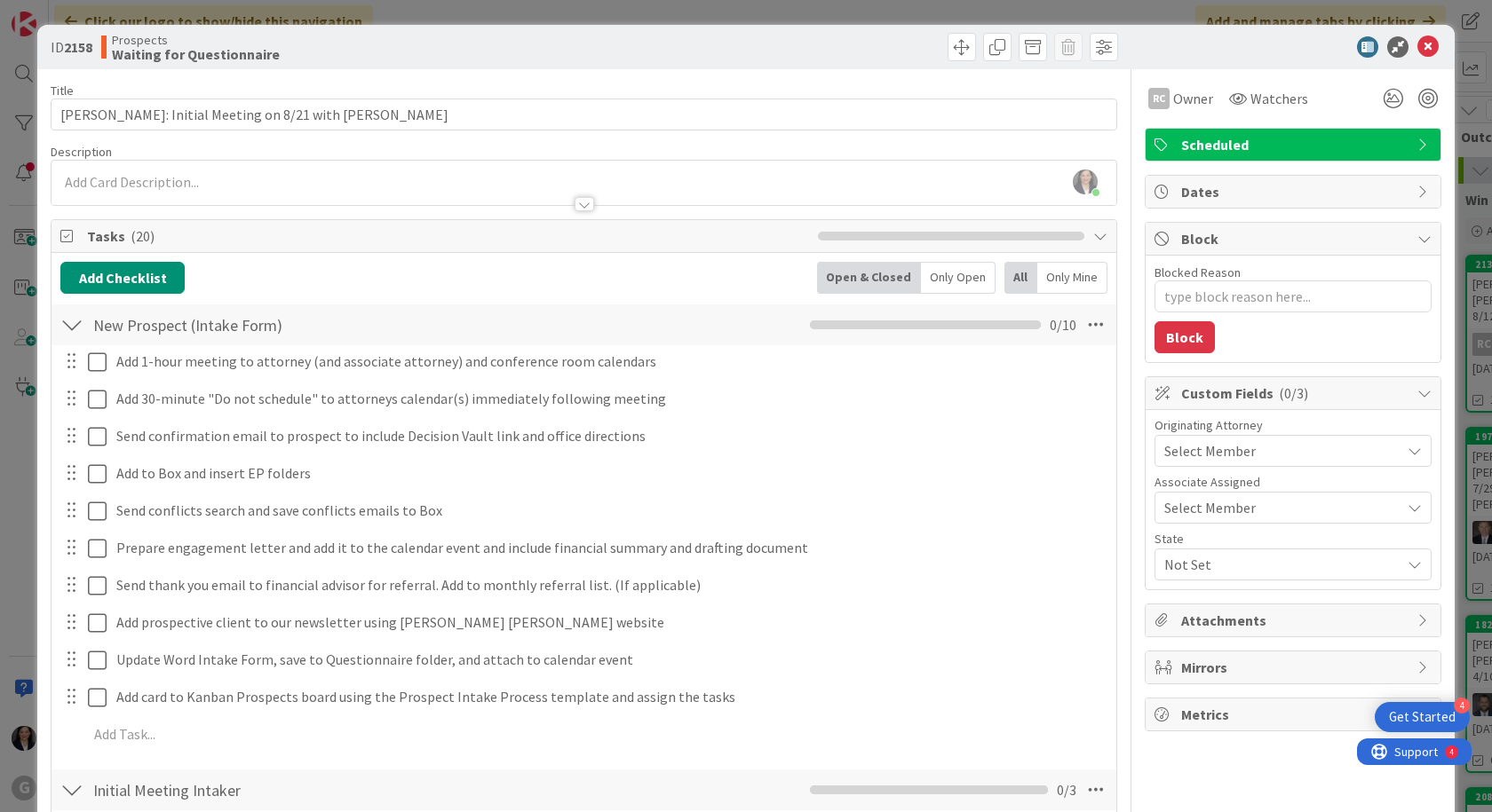
click at [1426, 199] on div "Dates" at bounding box center [1293, 192] width 295 height 32
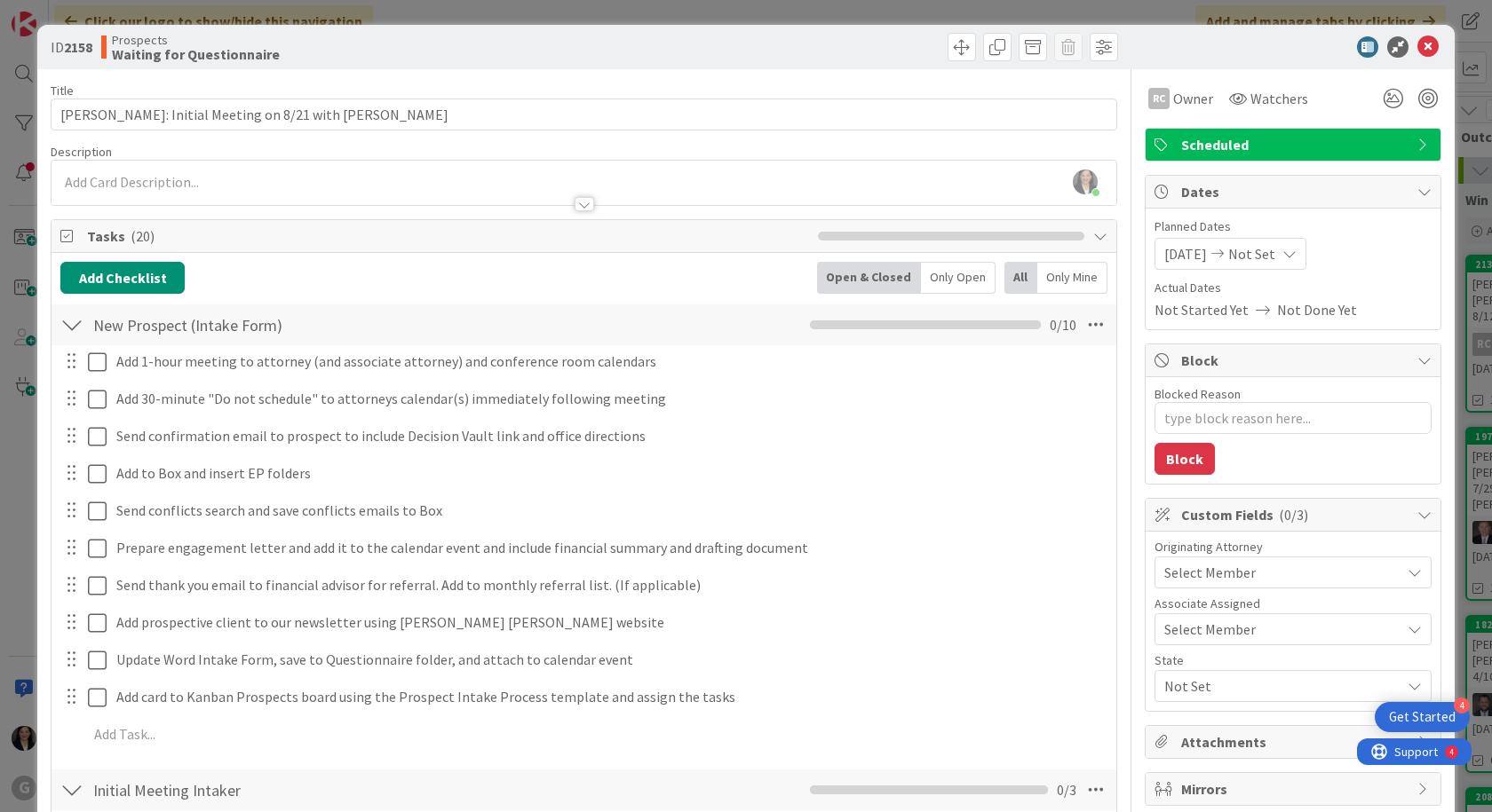
click at [1181, 268] on div "[DATE] Not Set" at bounding box center [1230, 254] width 152 height 32
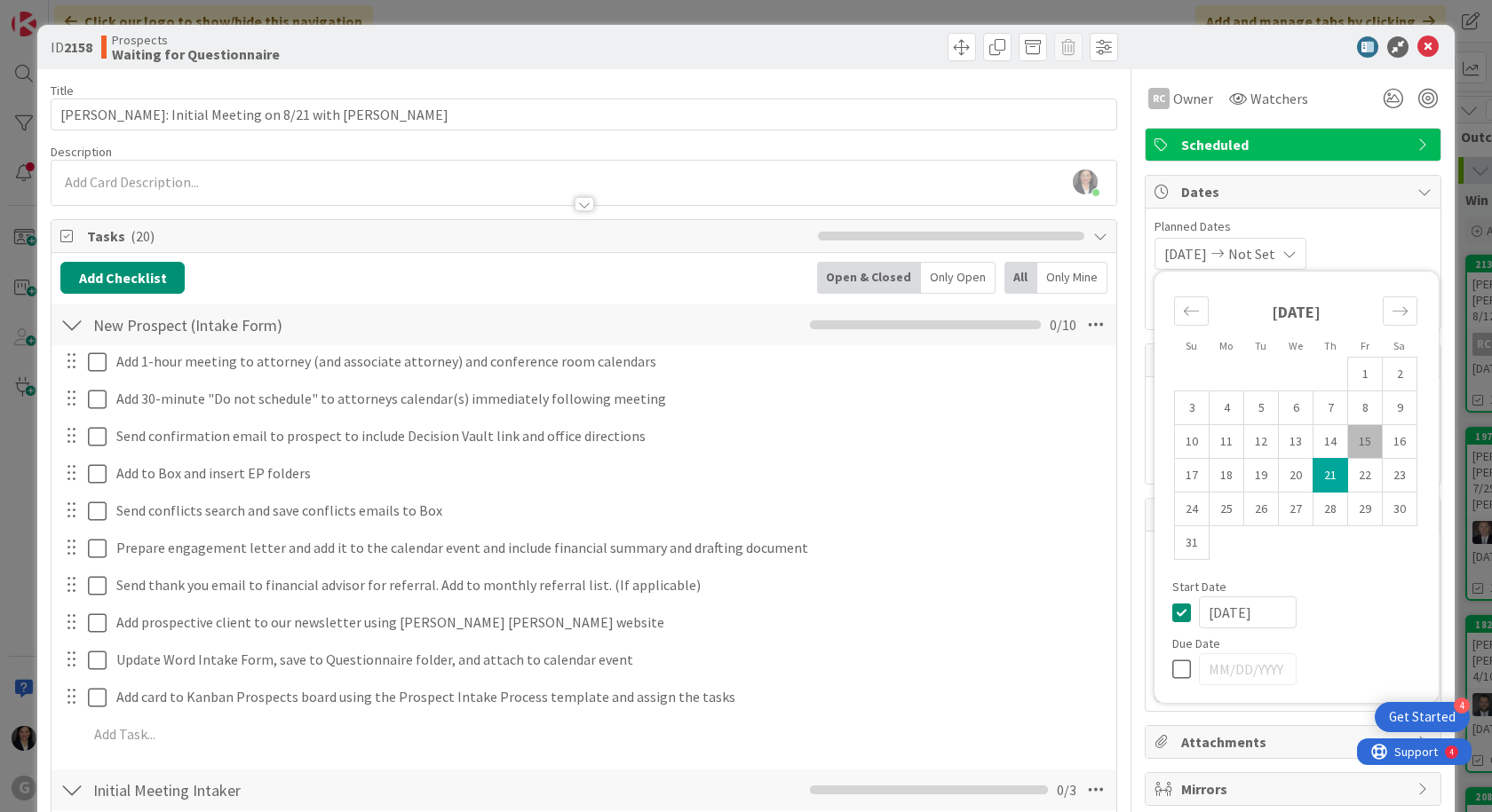
click at [1322, 483] on td "21" at bounding box center [1330, 476] width 34 height 33
click at [1415, 183] on div "Dates" at bounding box center [1293, 192] width 295 height 32
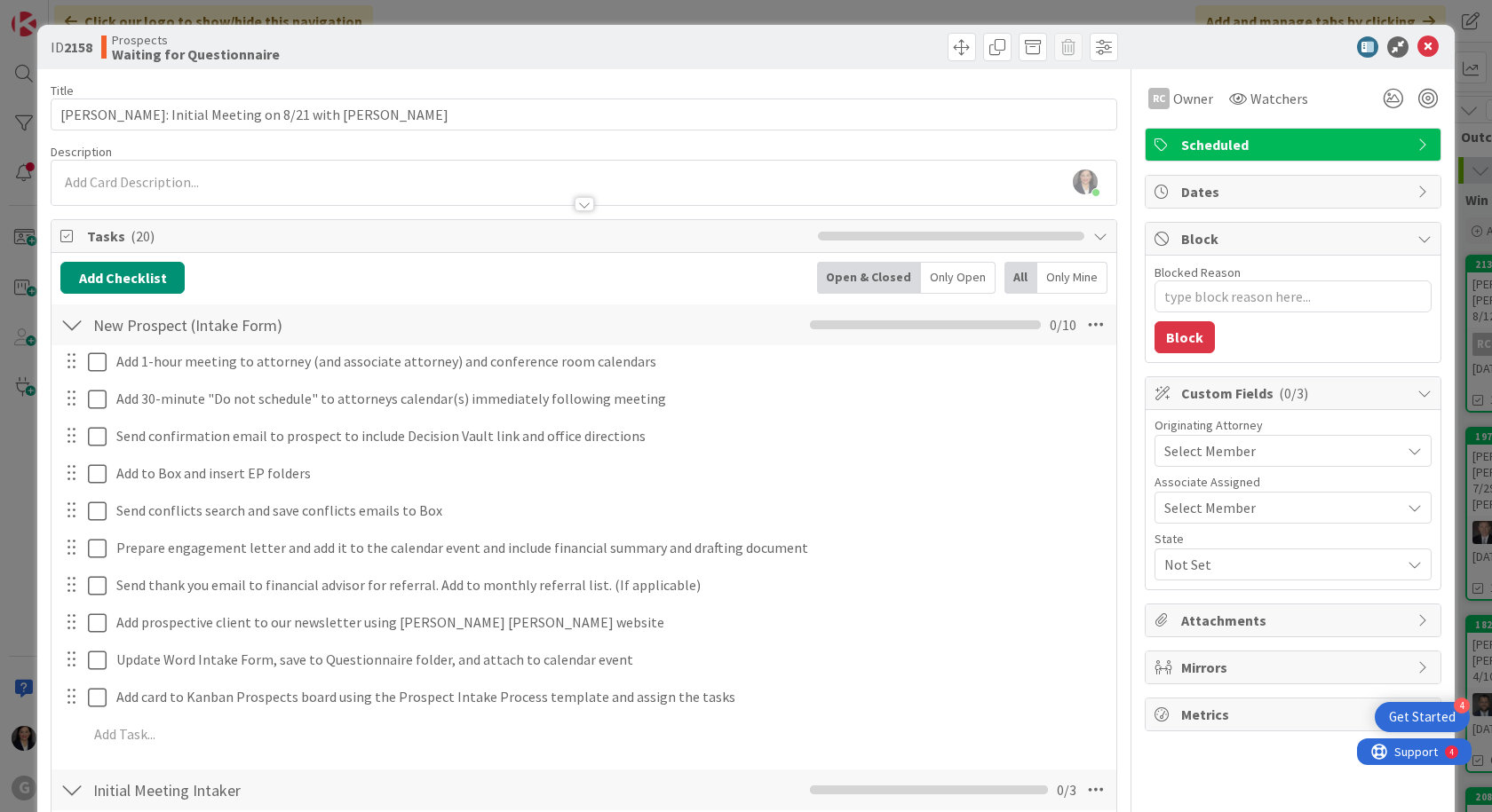
click at [1209, 191] on span "Dates" at bounding box center [1294, 192] width 227 height 21
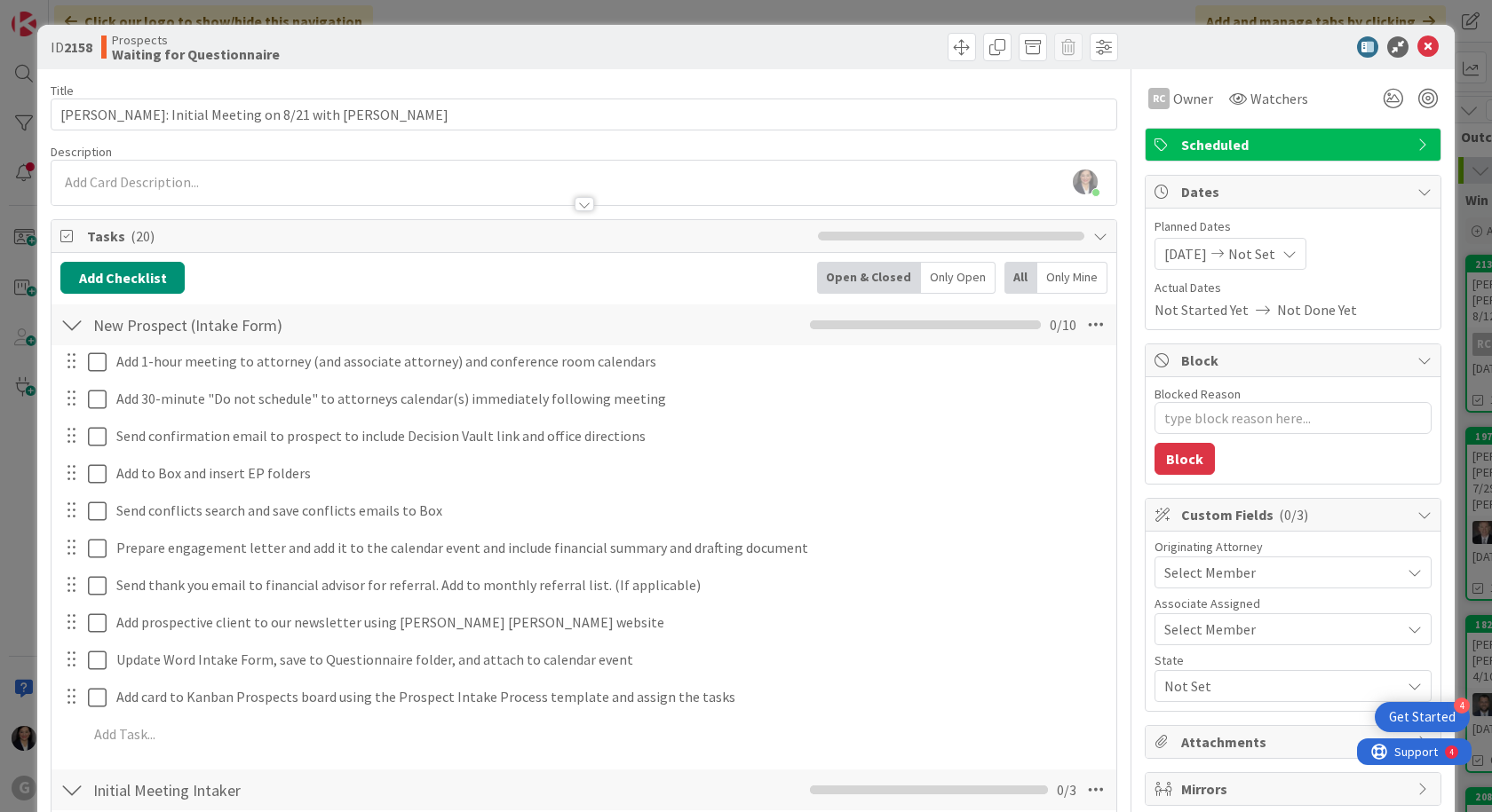
click at [1187, 312] on span "Not Started Yet" at bounding box center [1201, 309] width 94 height 21
click at [1357, 225] on span "Planned Dates" at bounding box center [1292, 227] width 277 height 19
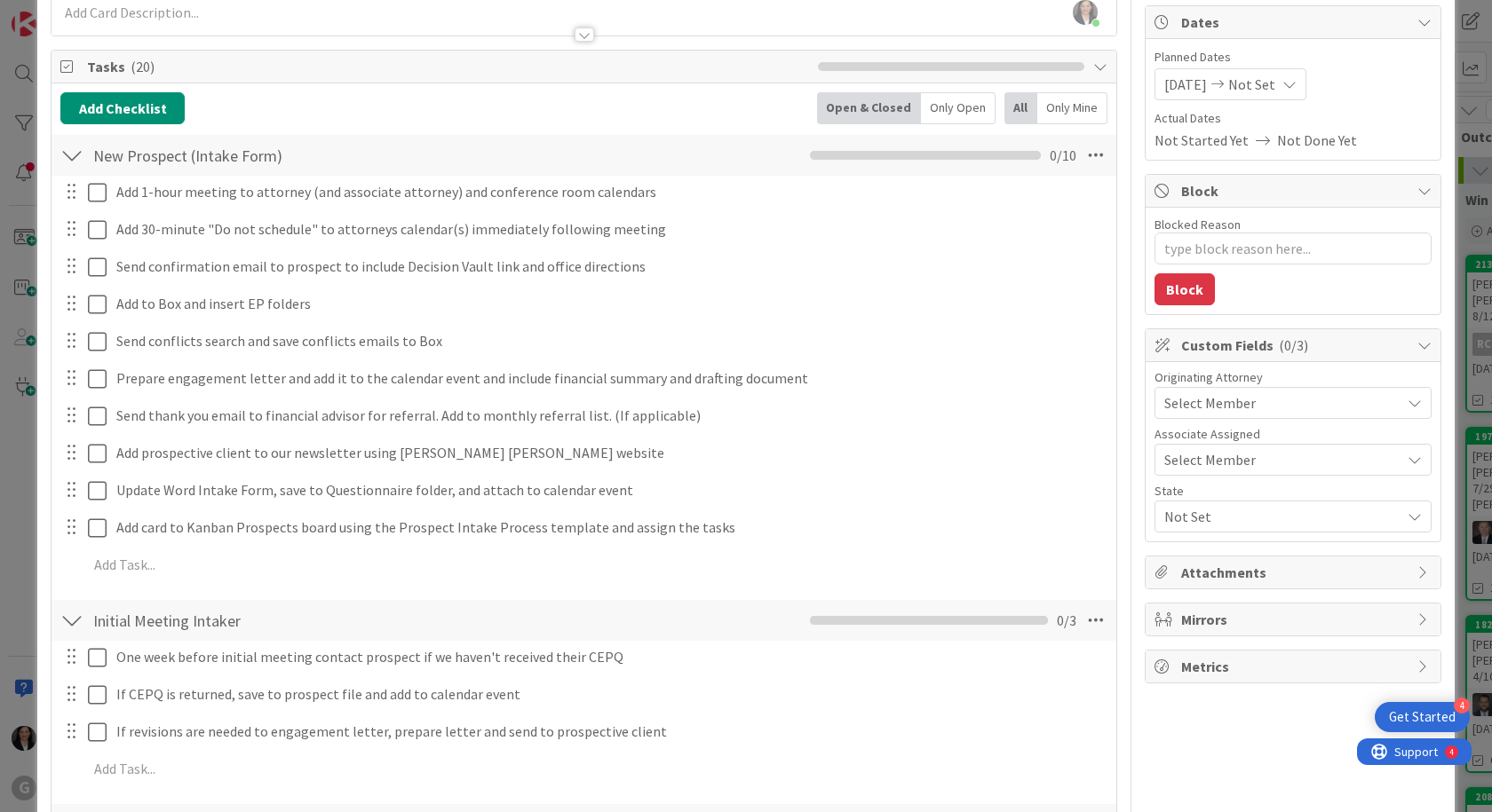
scroll to position [178, 0]
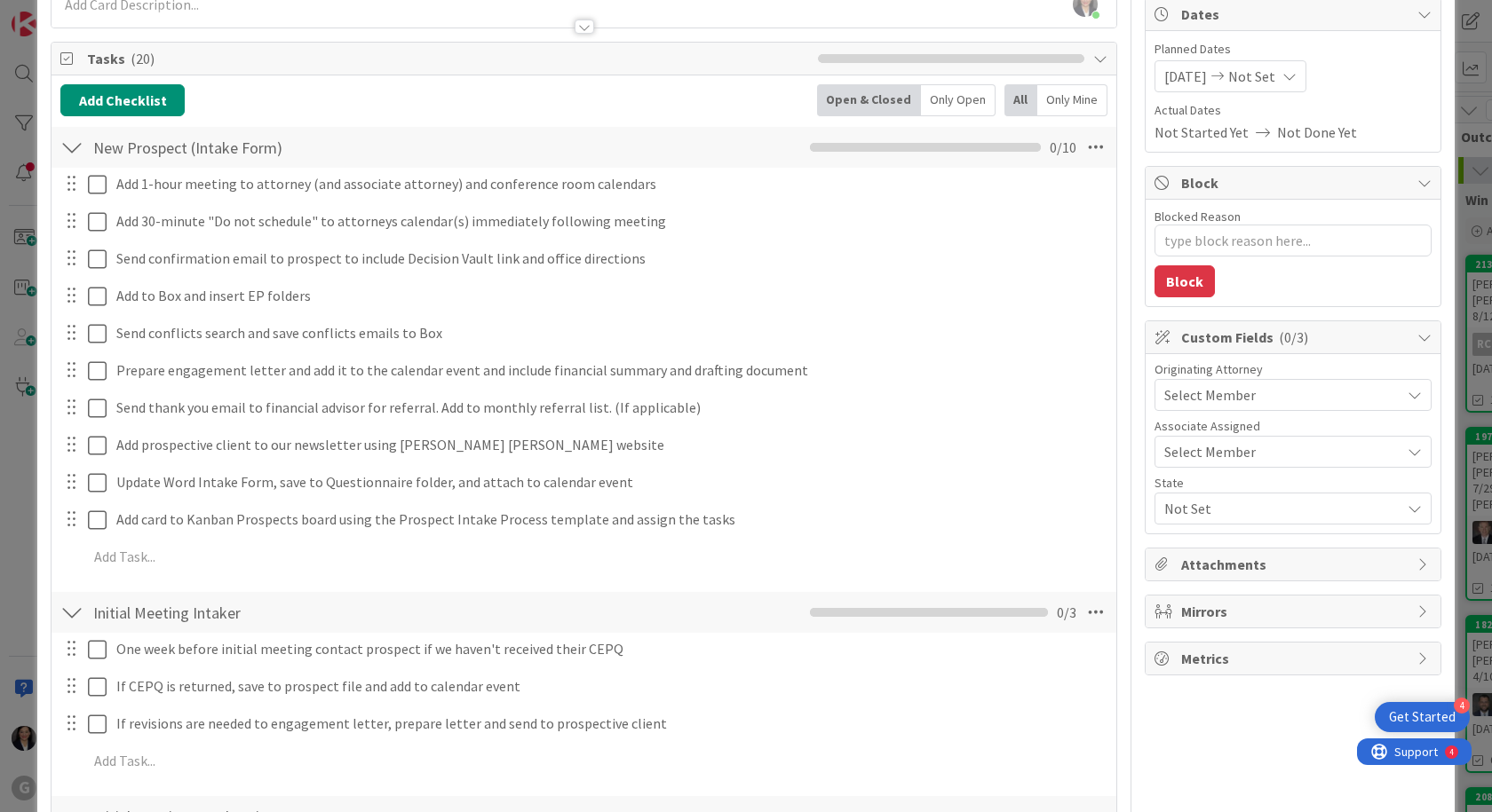
click at [1208, 396] on span "Select Member" at bounding box center [1210, 394] width 92 height 21
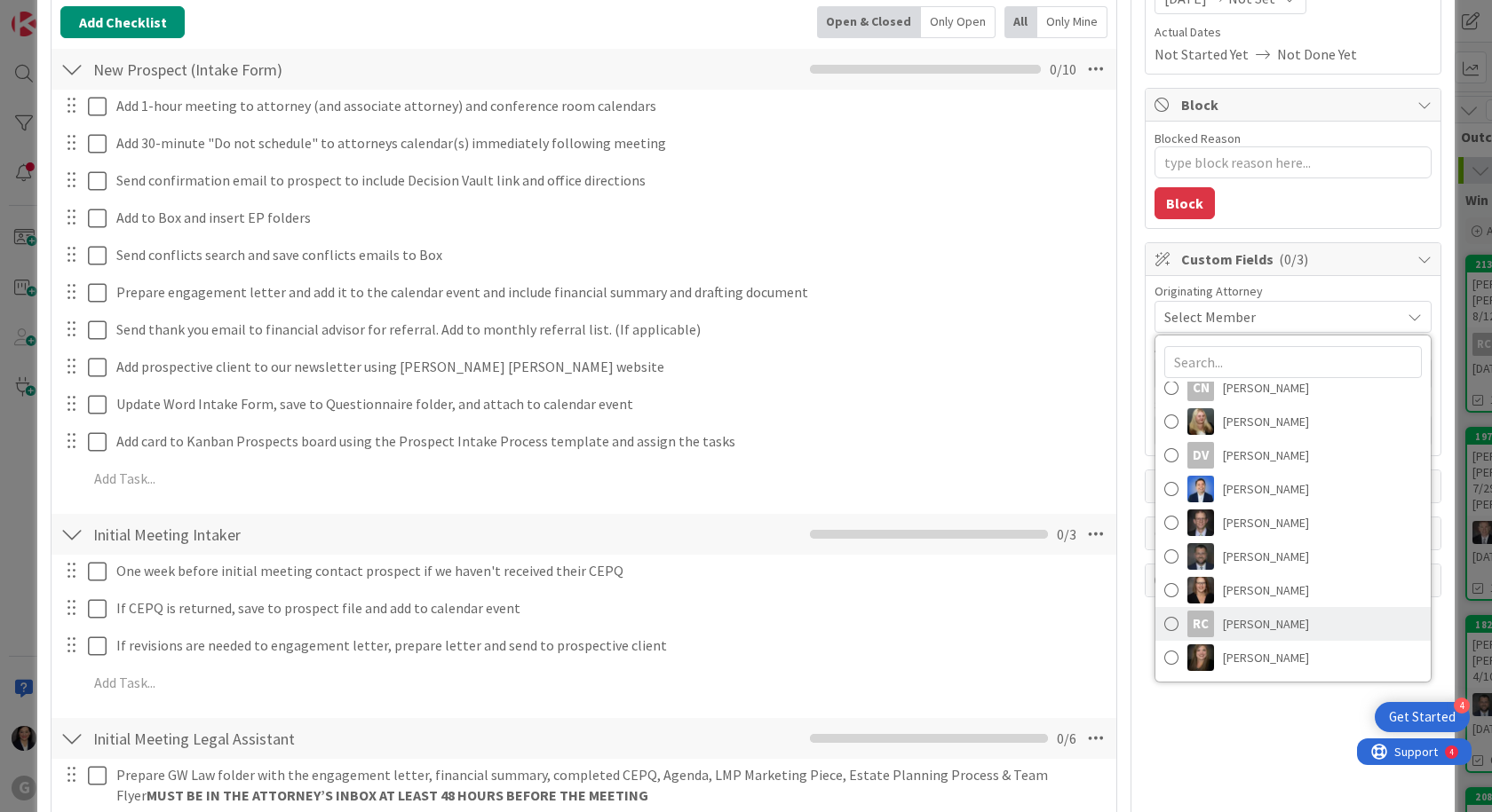
scroll to position [443, 0]
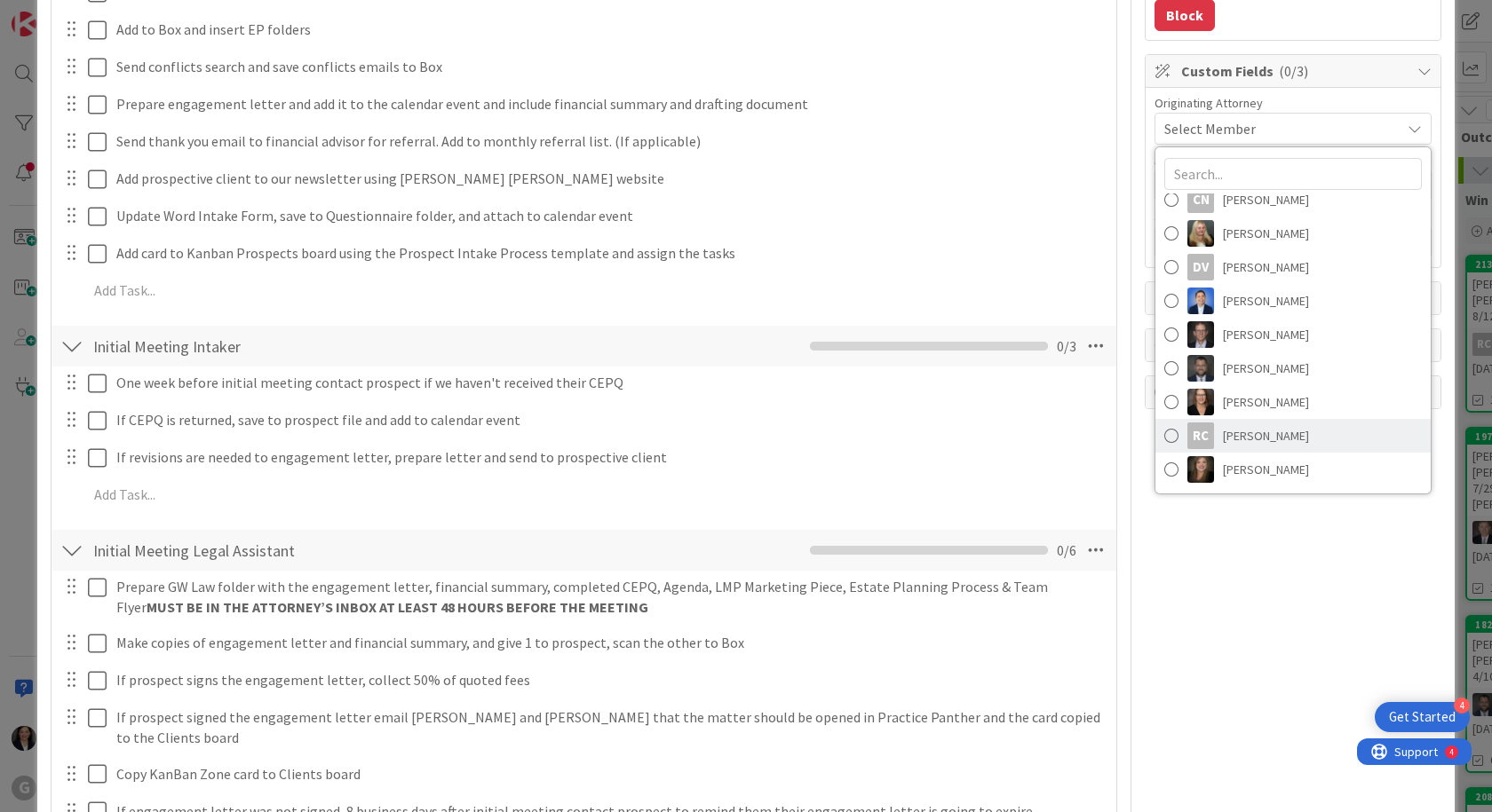
click at [1239, 438] on span "[PERSON_NAME]" at bounding box center [1265, 435] width 86 height 27
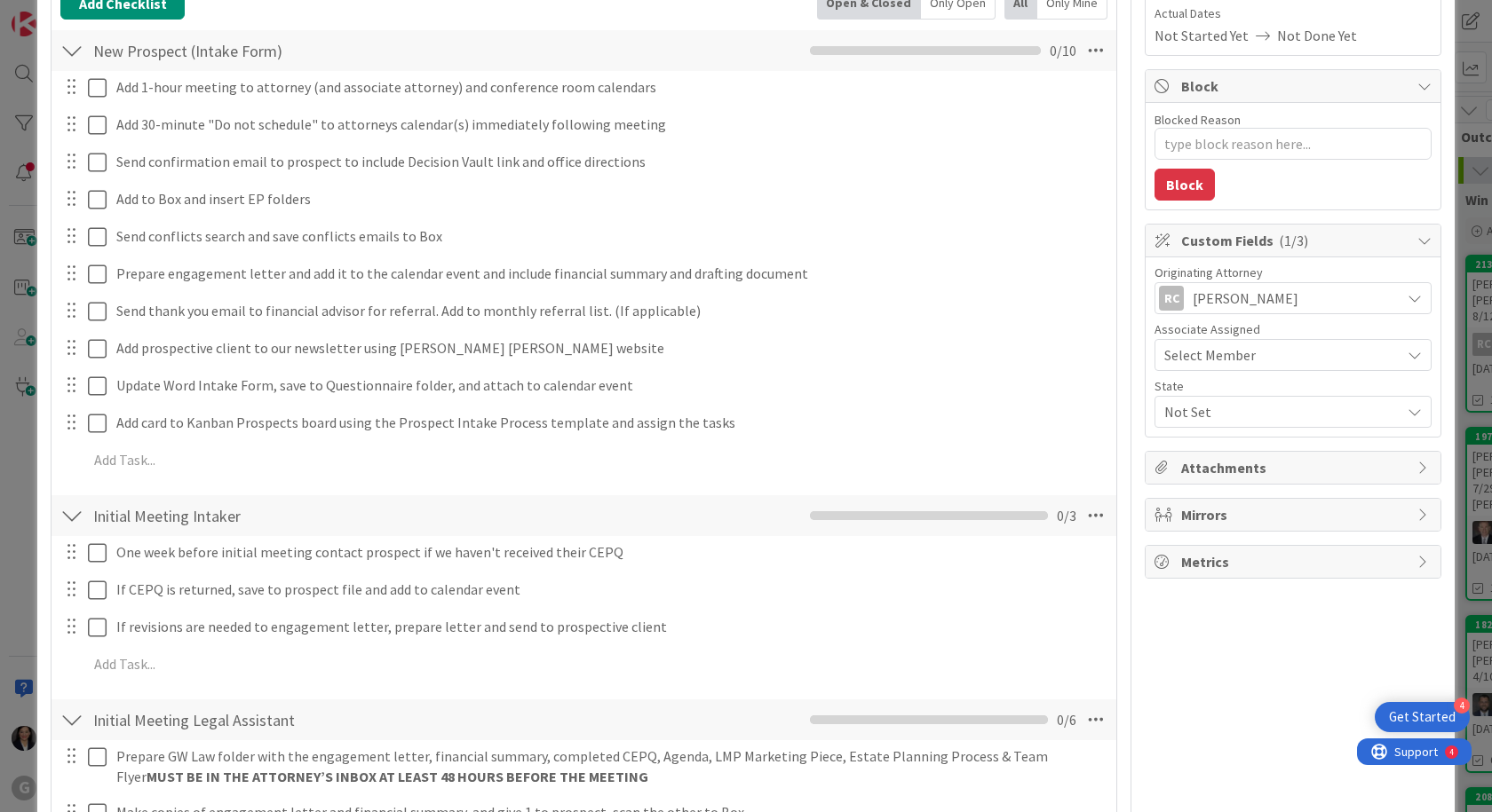
scroll to position [267, 0]
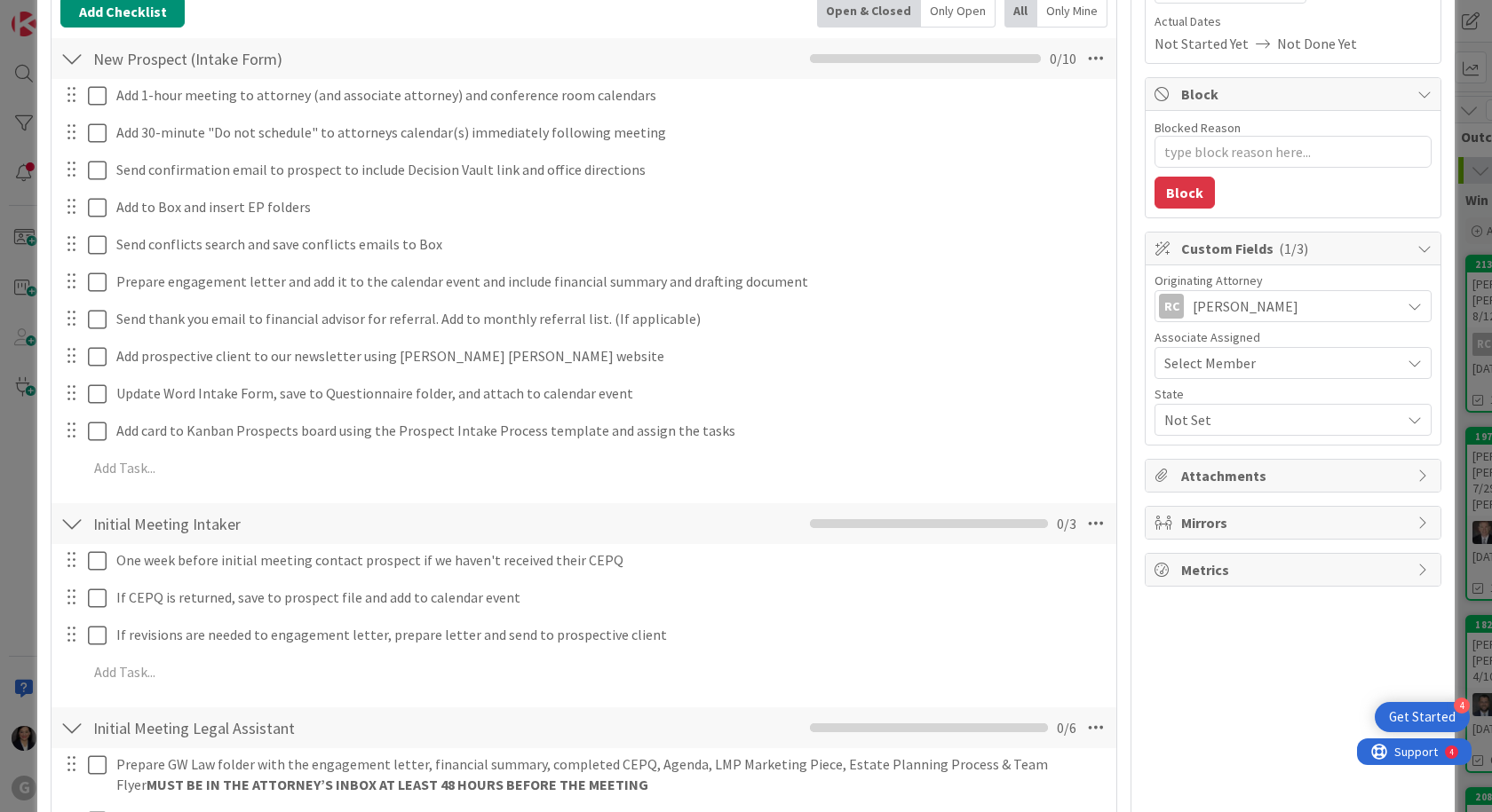
click at [1226, 430] on span "Not Set" at bounding box center [1282, 419] width 236 height 21
click at [1206, 477] on link "FL" at bounding box center [1289, 461] width 282 height 32
click at [1179, 628] on div "RC Owner Owner Remove Set as Watcher [PERSON_NAME] [PERSON_NAME] [PERSON_NAME] …" at bounding box center [1293, 681] width 296 height 1755
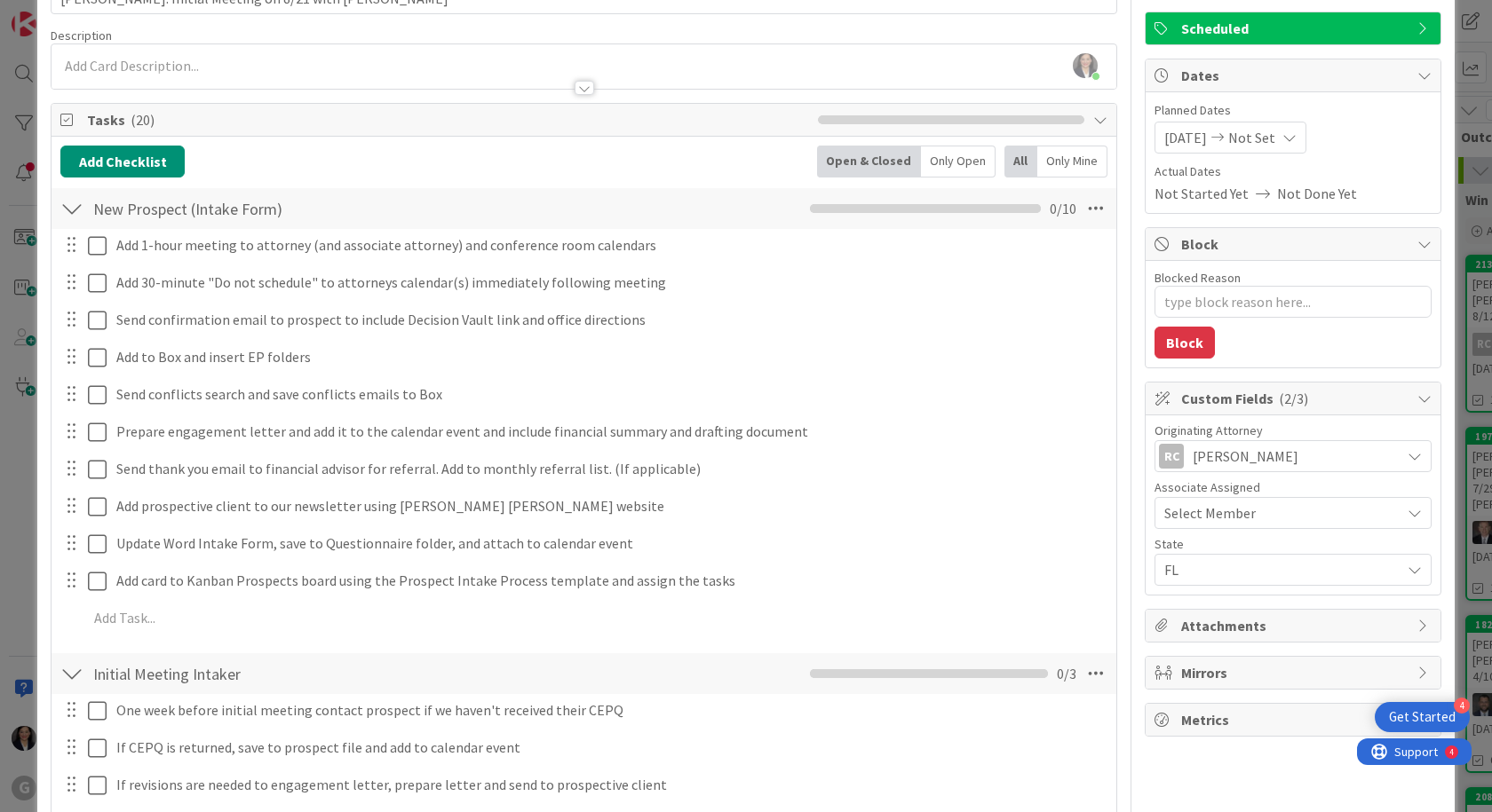
scroll to position [0, 0]
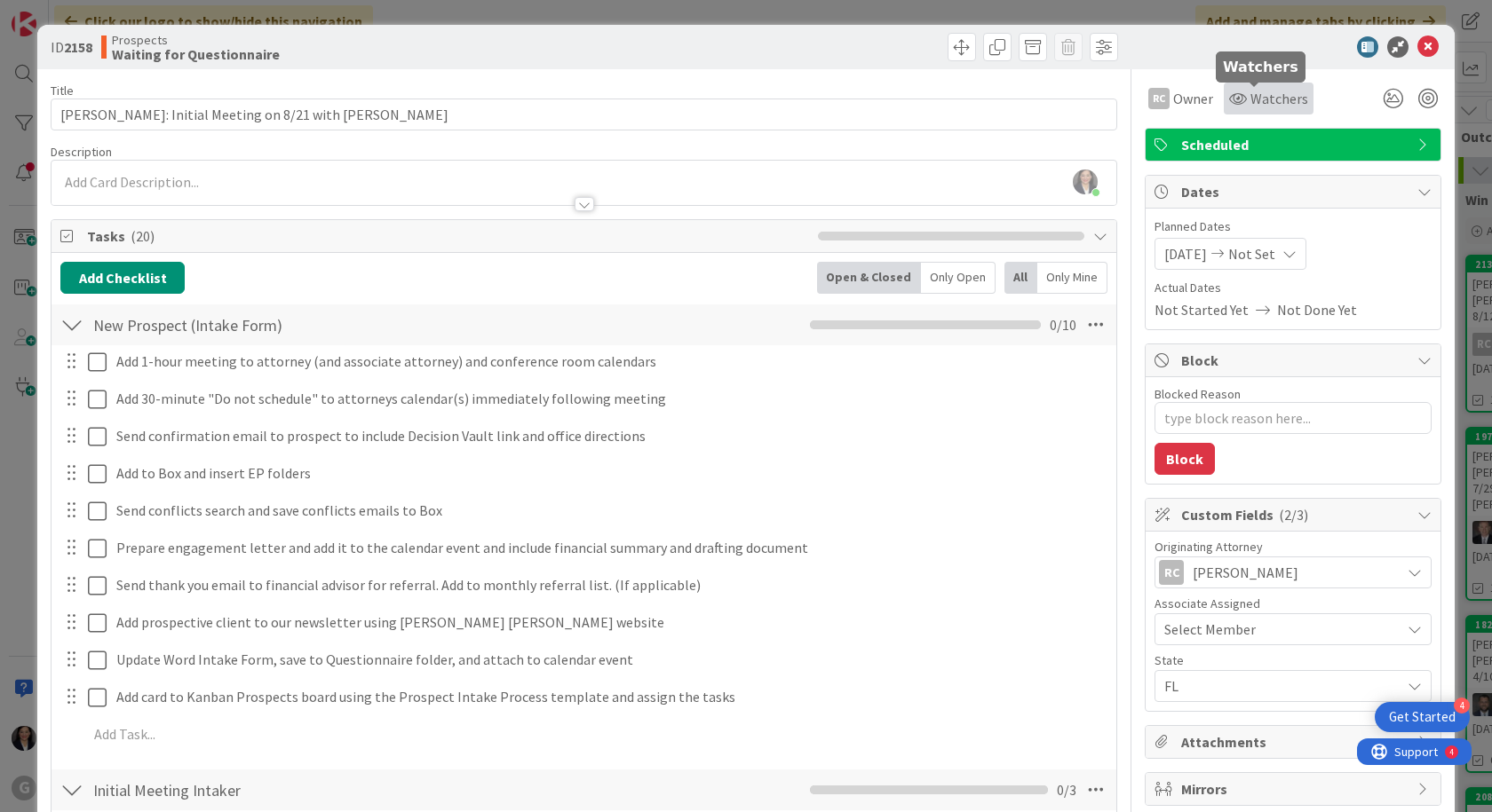
click at [1235, 102] on div "Watchers" at bounding box center [1268, 98] width 79 height 21
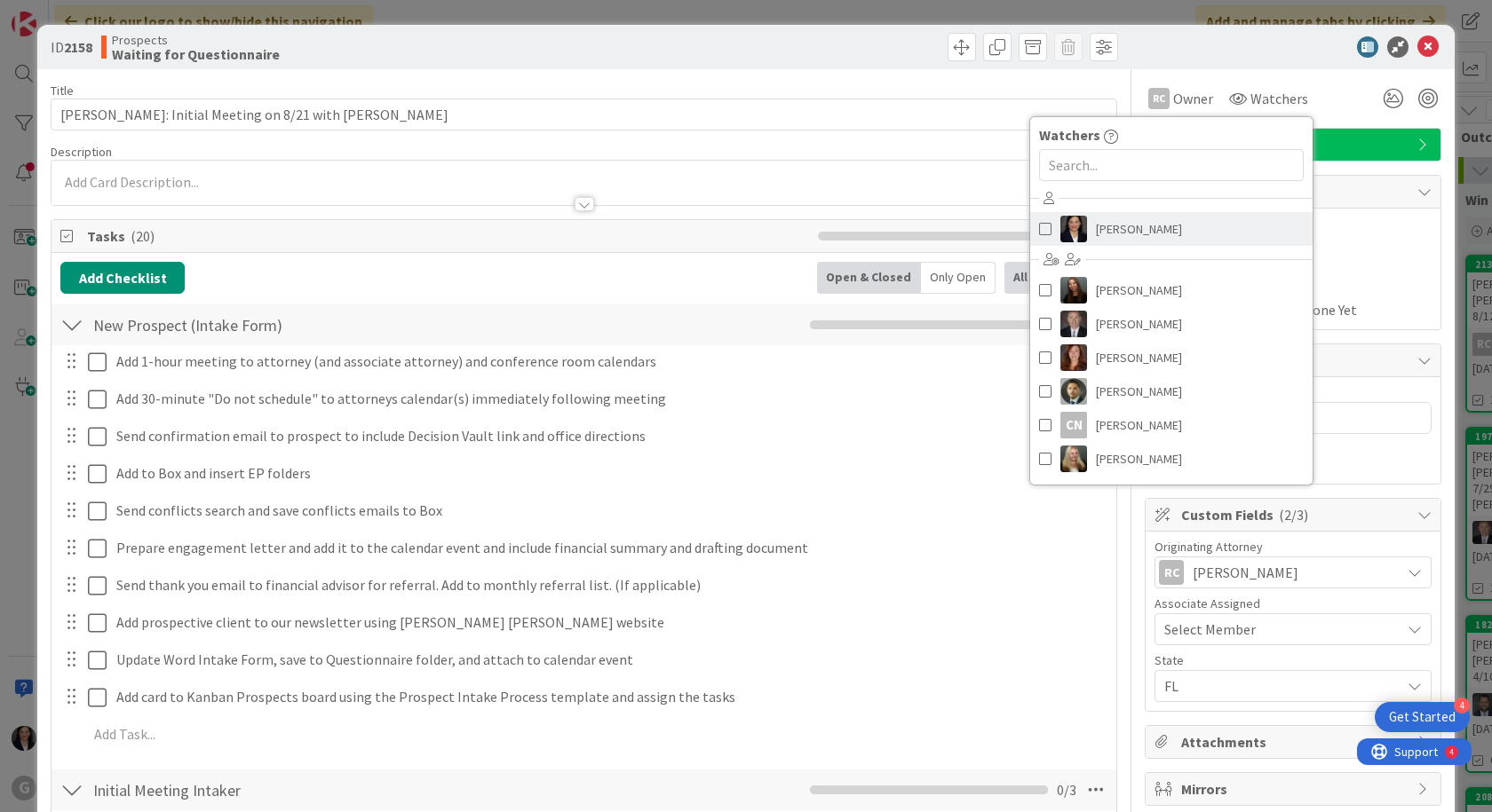
click at [1116, 231] on span "[PERSON_NAME]" at bounding box center [1138, 229] width 86 height 27
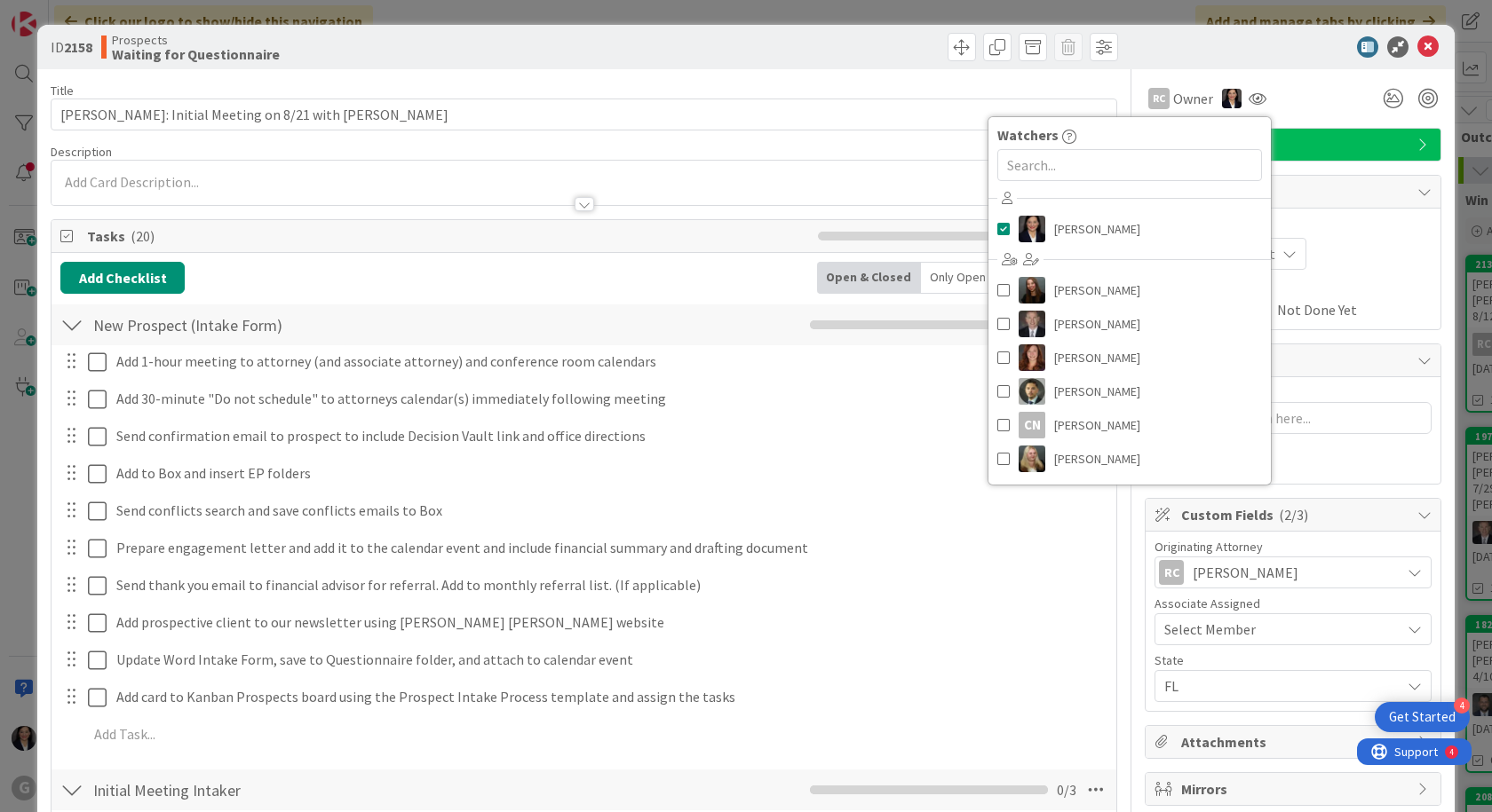
click at [1311, 62] on div "ID 2158 Prospects Waiting for Questionnaire" at bounding box center [746, 47] width 1417 height 44
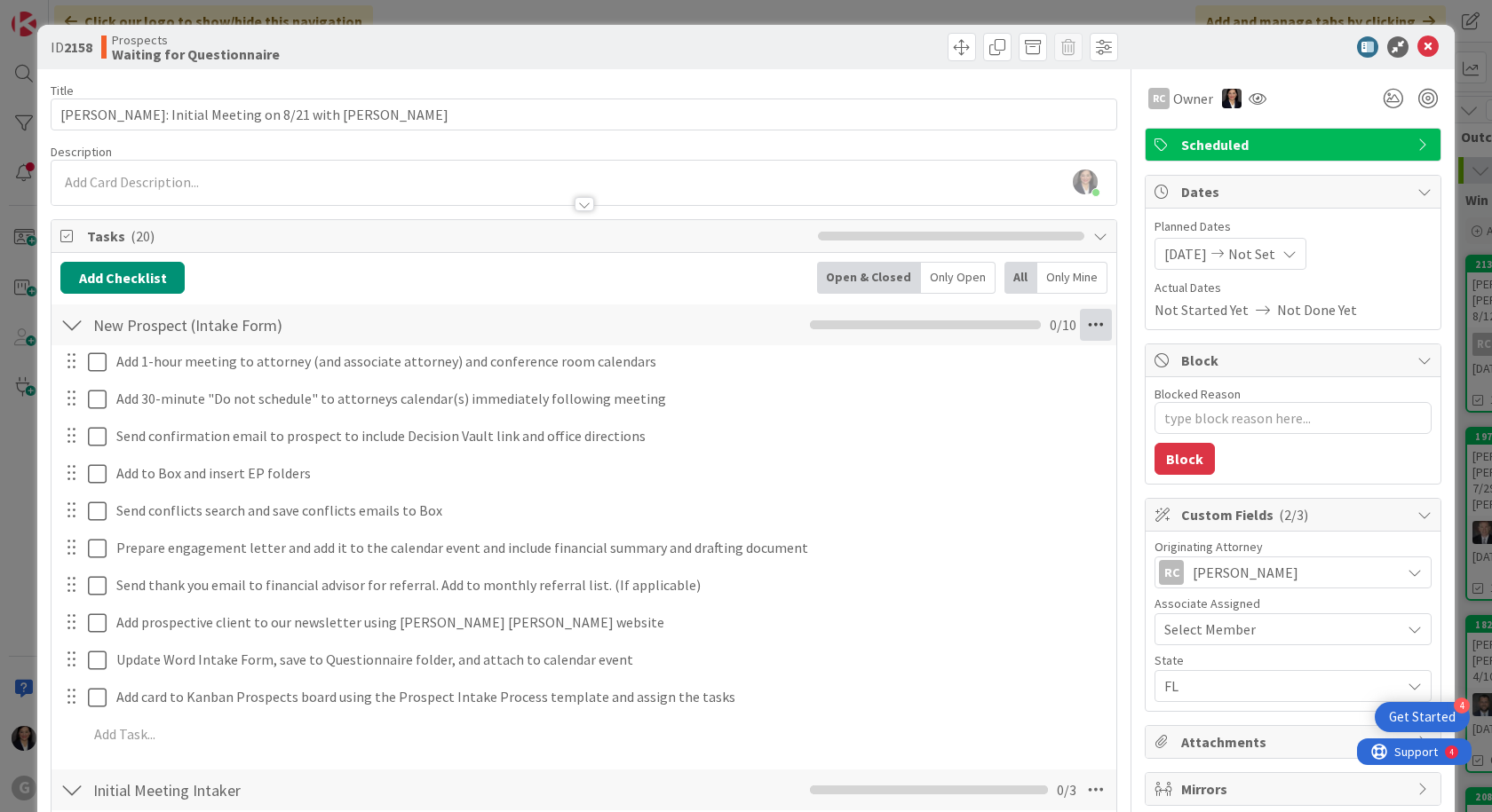
click at [1085, 335] on icon at bounding box center [1096, 325] width 32 height 32
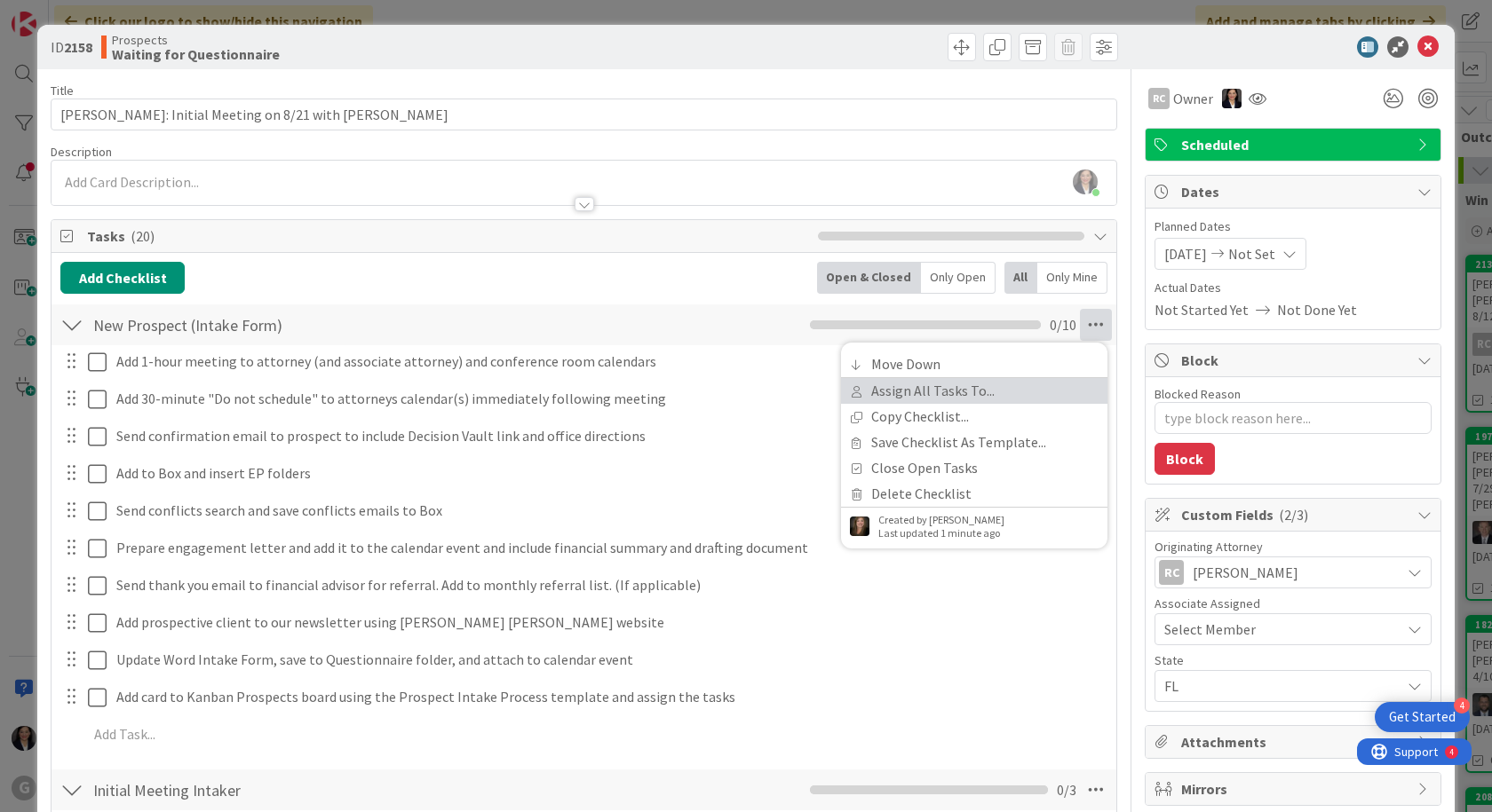
click at [1010, 393] on link "Assign All Tasks To..." at bounding box center [974, 391] width 267 height 26
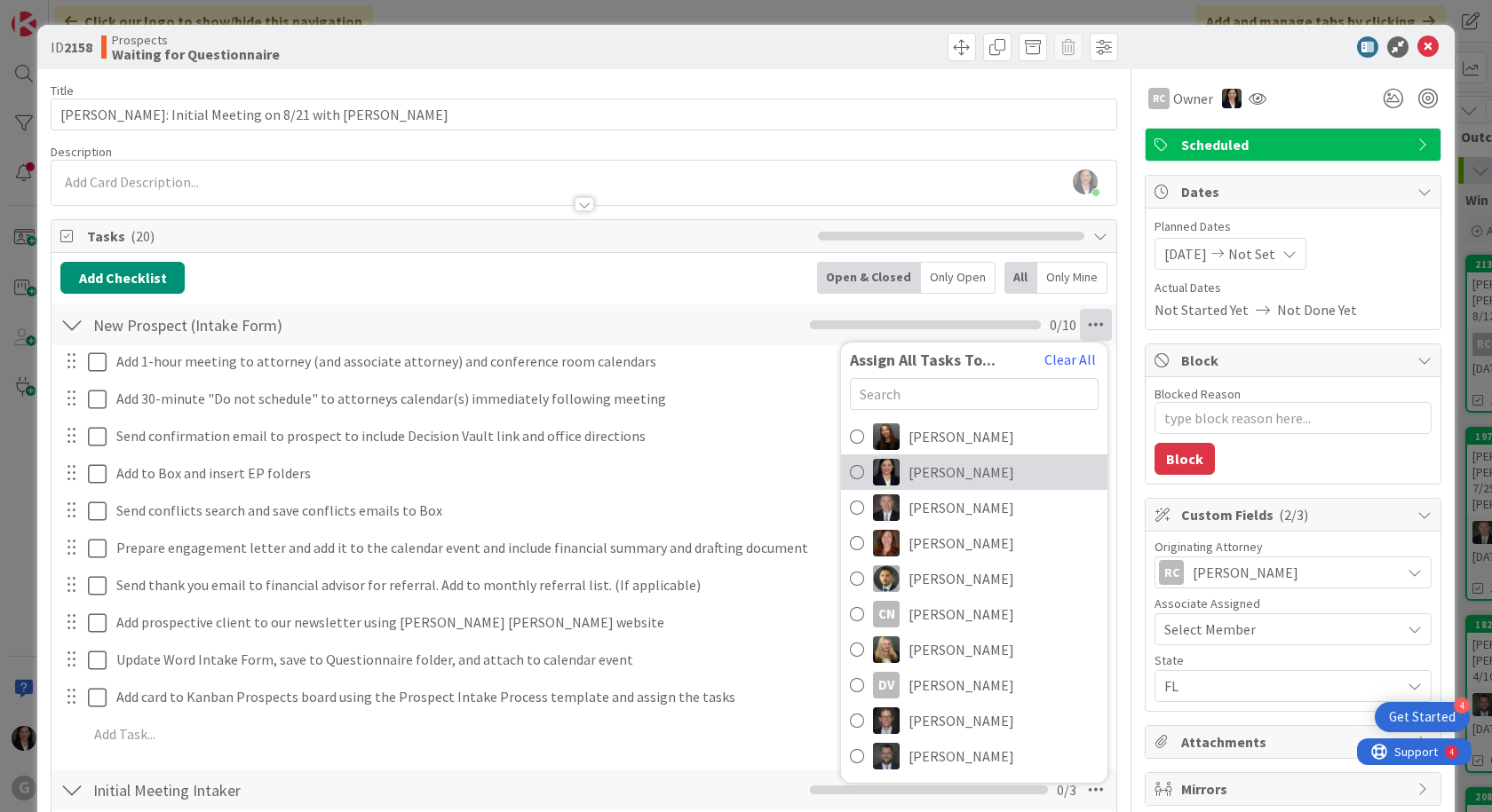
click at [976, 468] on span "[PERSON_NAME]" at bounding box center [961, 472] width 106 height 21
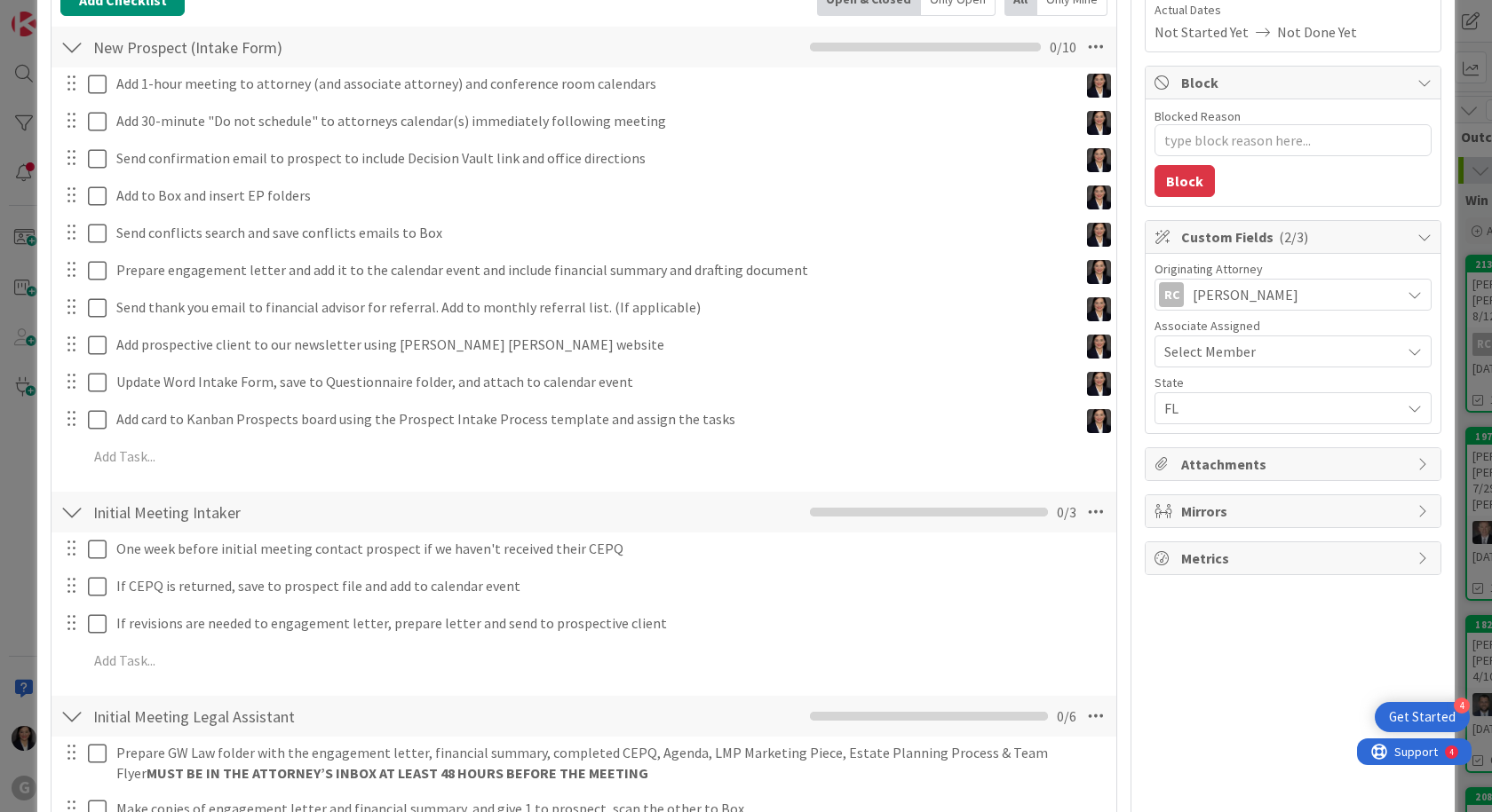
scroll to position [356, 0]
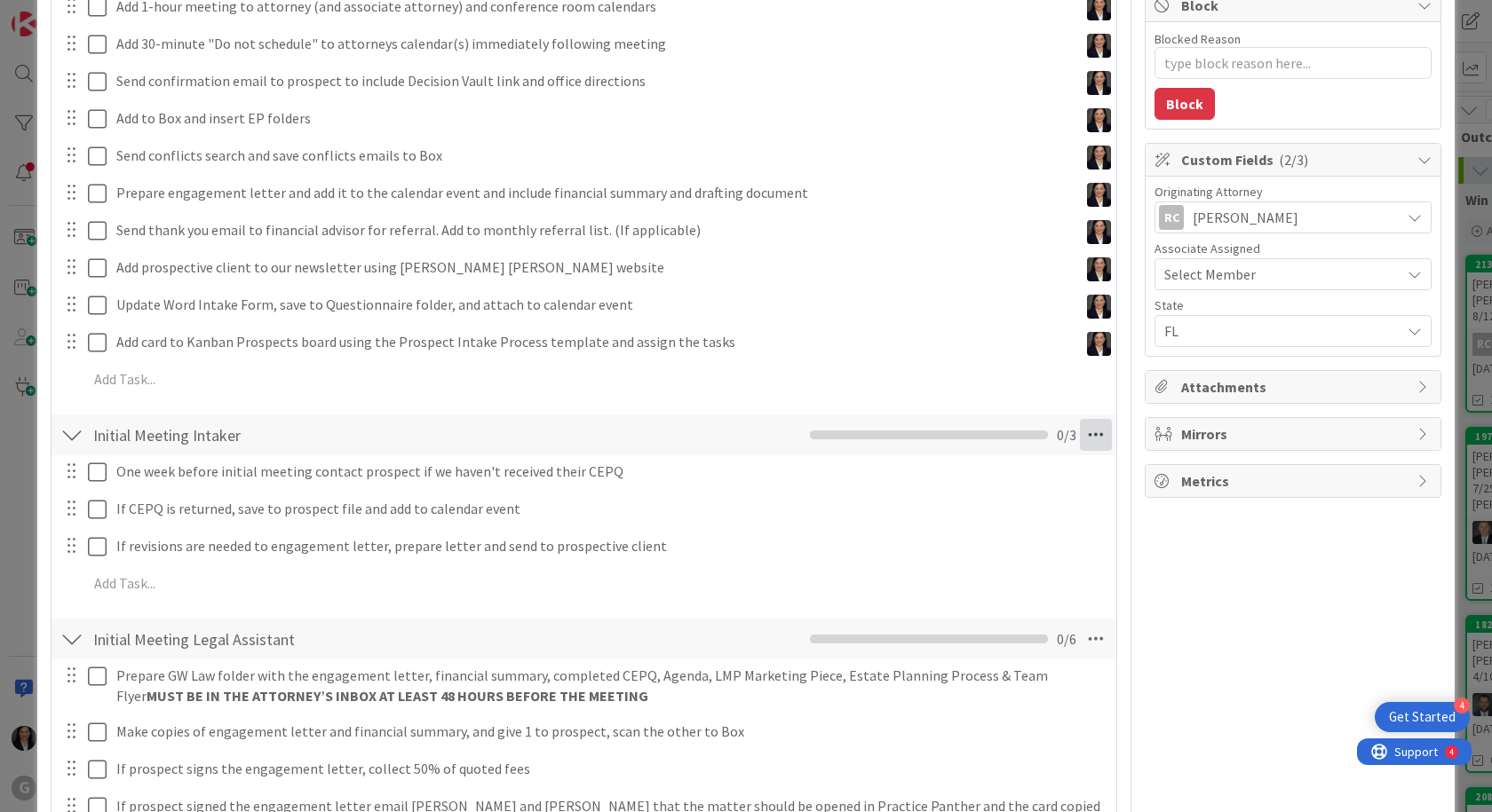
click at [1080, 434] on icon at bounding box center [1096, 435] width 32 height 32
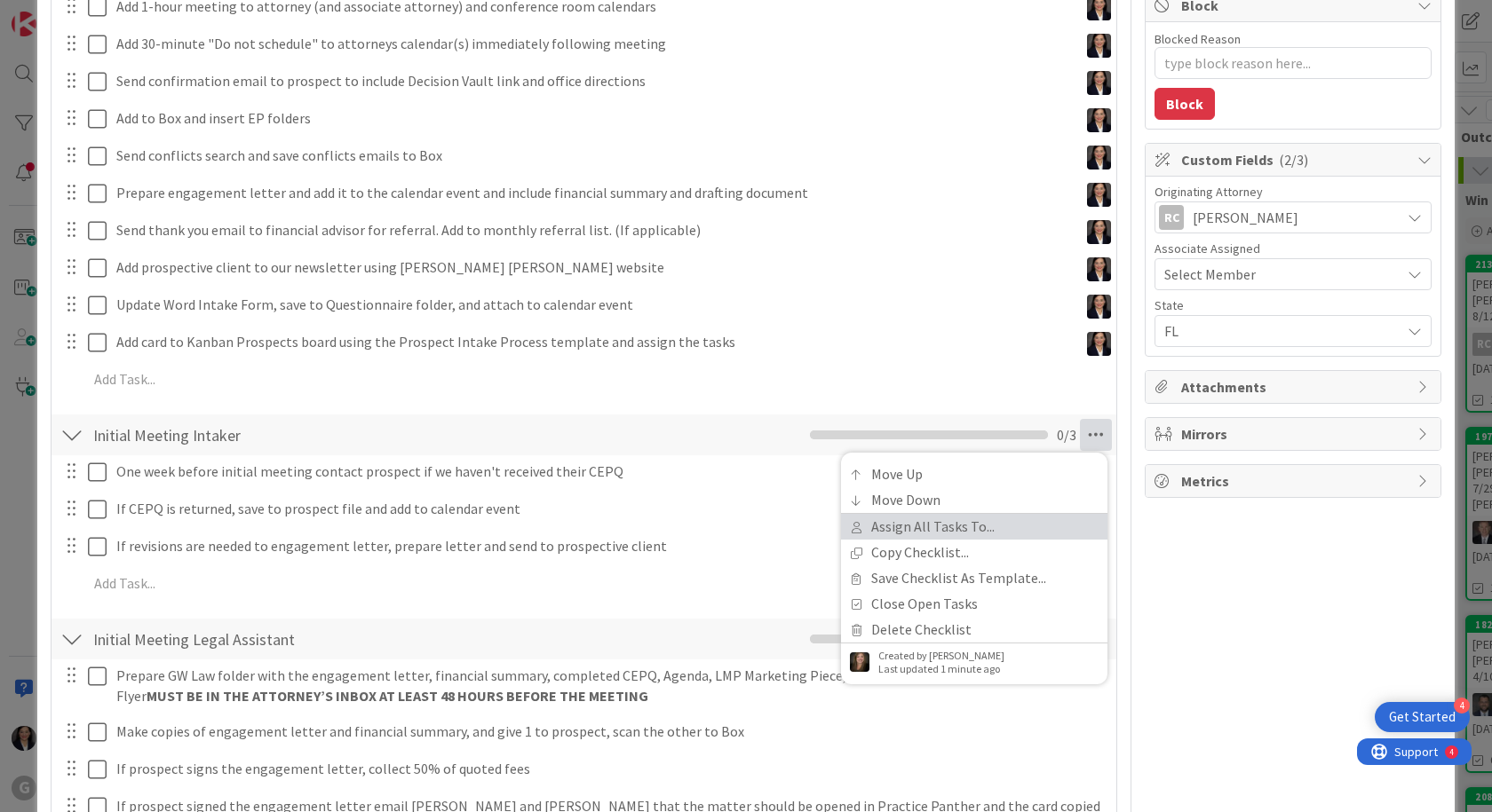
click at [972, 529] on link "Assign All Tasks To..." at bounding box center [974, 527] width 267 height 26
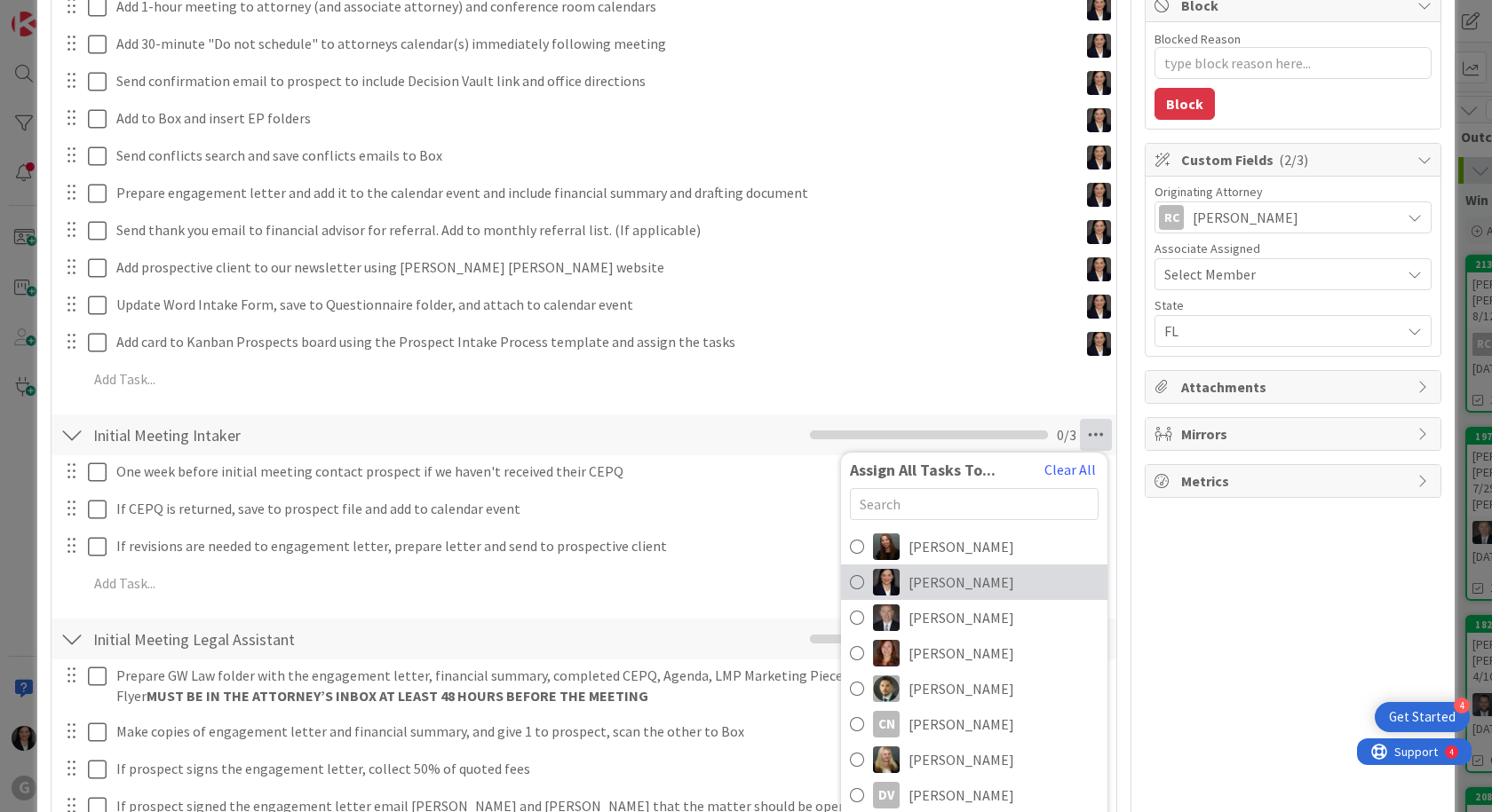
click at [962, 594] on link "[PERSON_NAME]" at bounding box center [974, 582] width 267 height 35
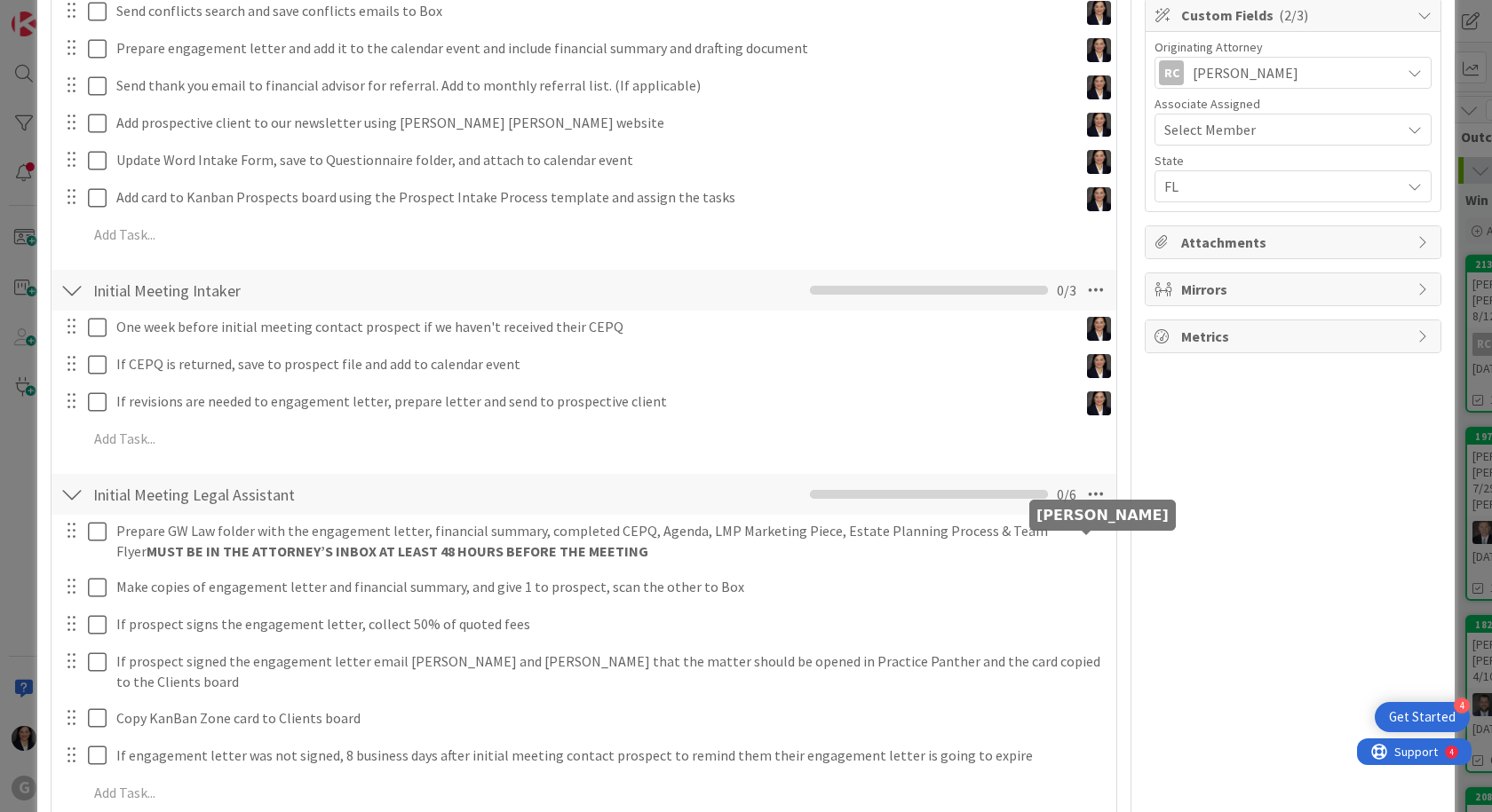
scroll to position [532, 0]
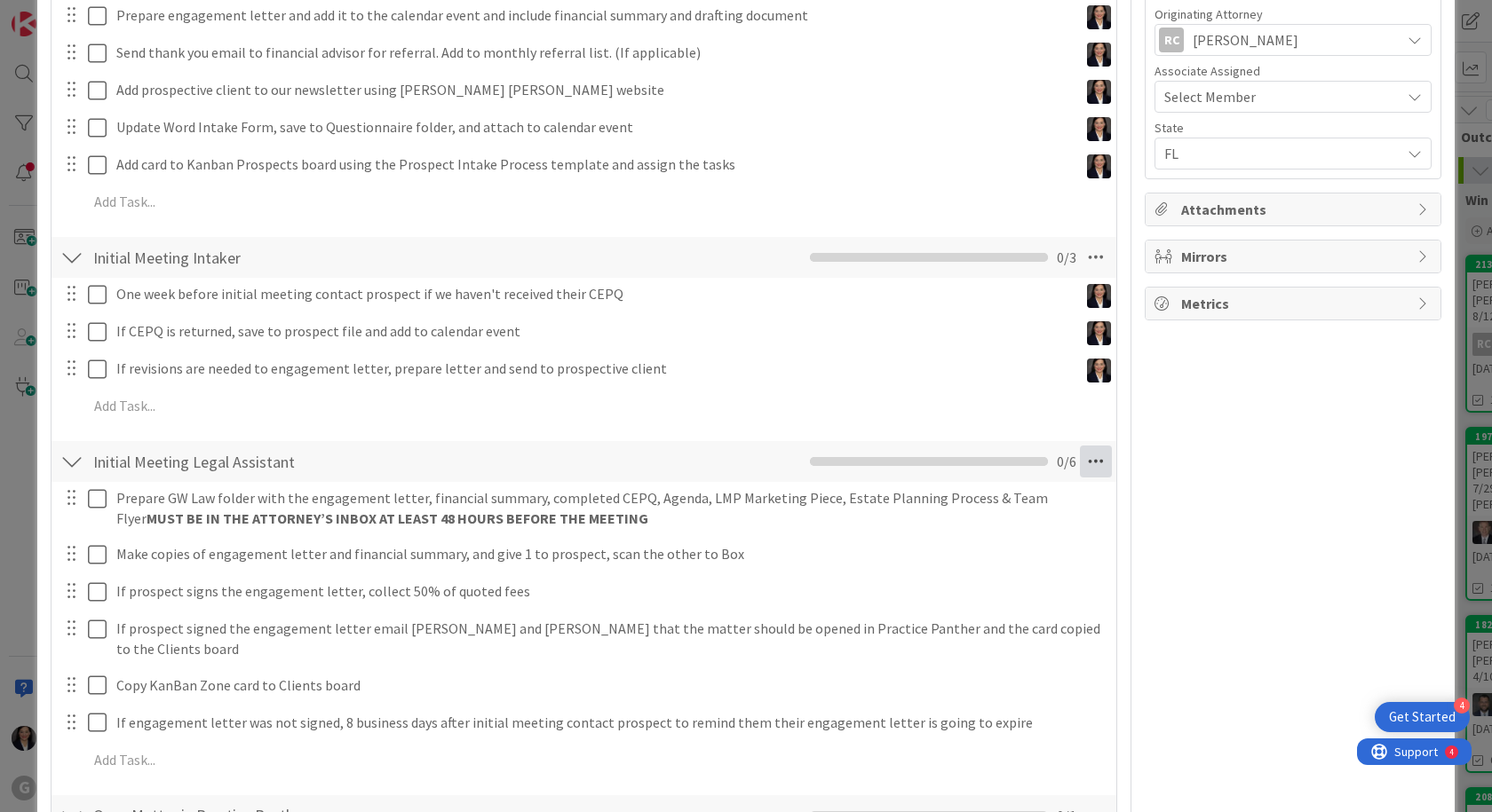
click at [1088, 473] on icon at bounding box center [1096, 461] width 32 height 32
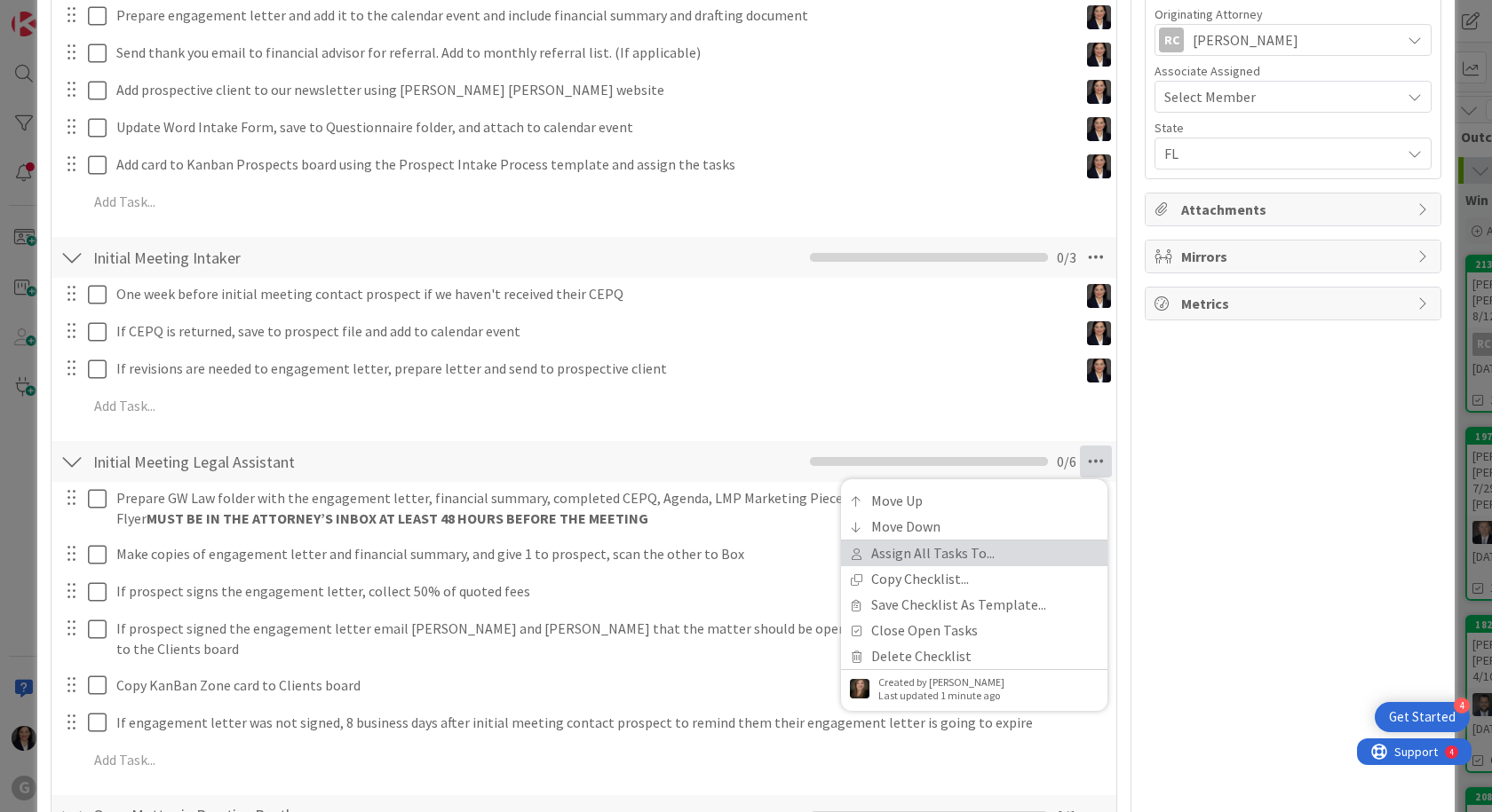
click at [1012, 543] on link "Assign All Tasks To..." at bounding box center [974, 554] width 267 height 26
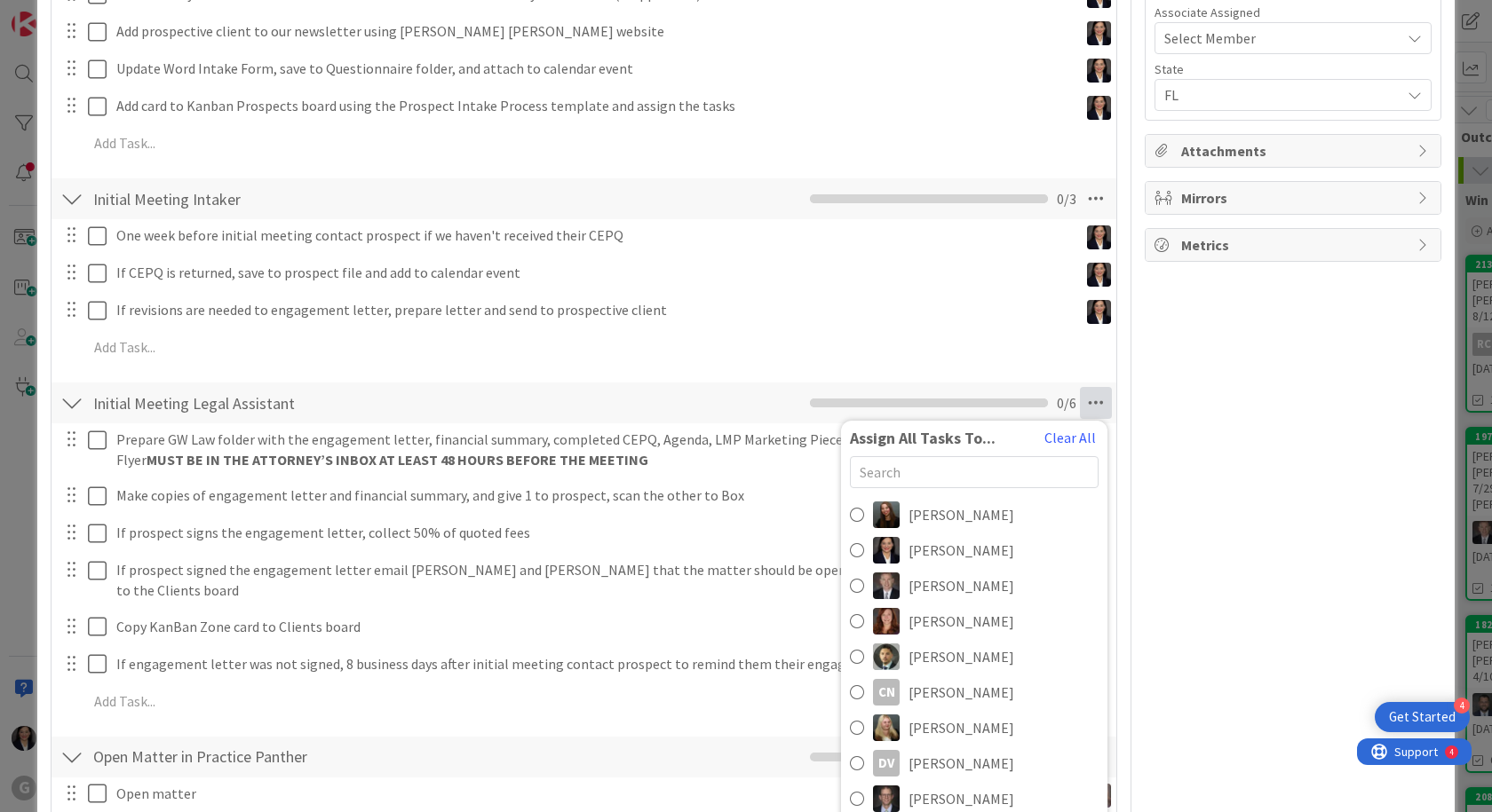
scroll to position [621, 0]
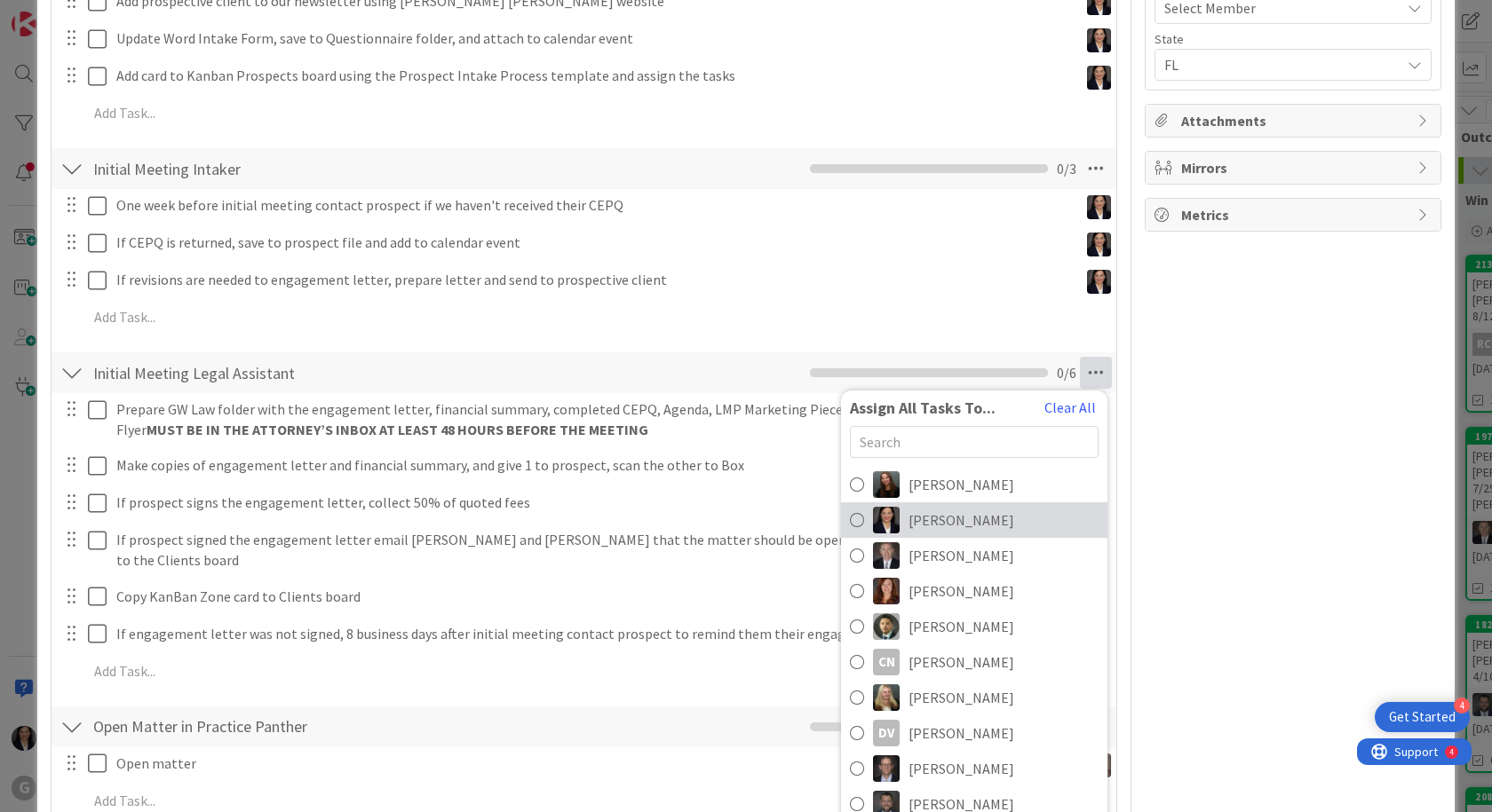
click at [952, 527] on span "[PERSON_NAME]" at bounding box center [961, 519] width 106 height 21
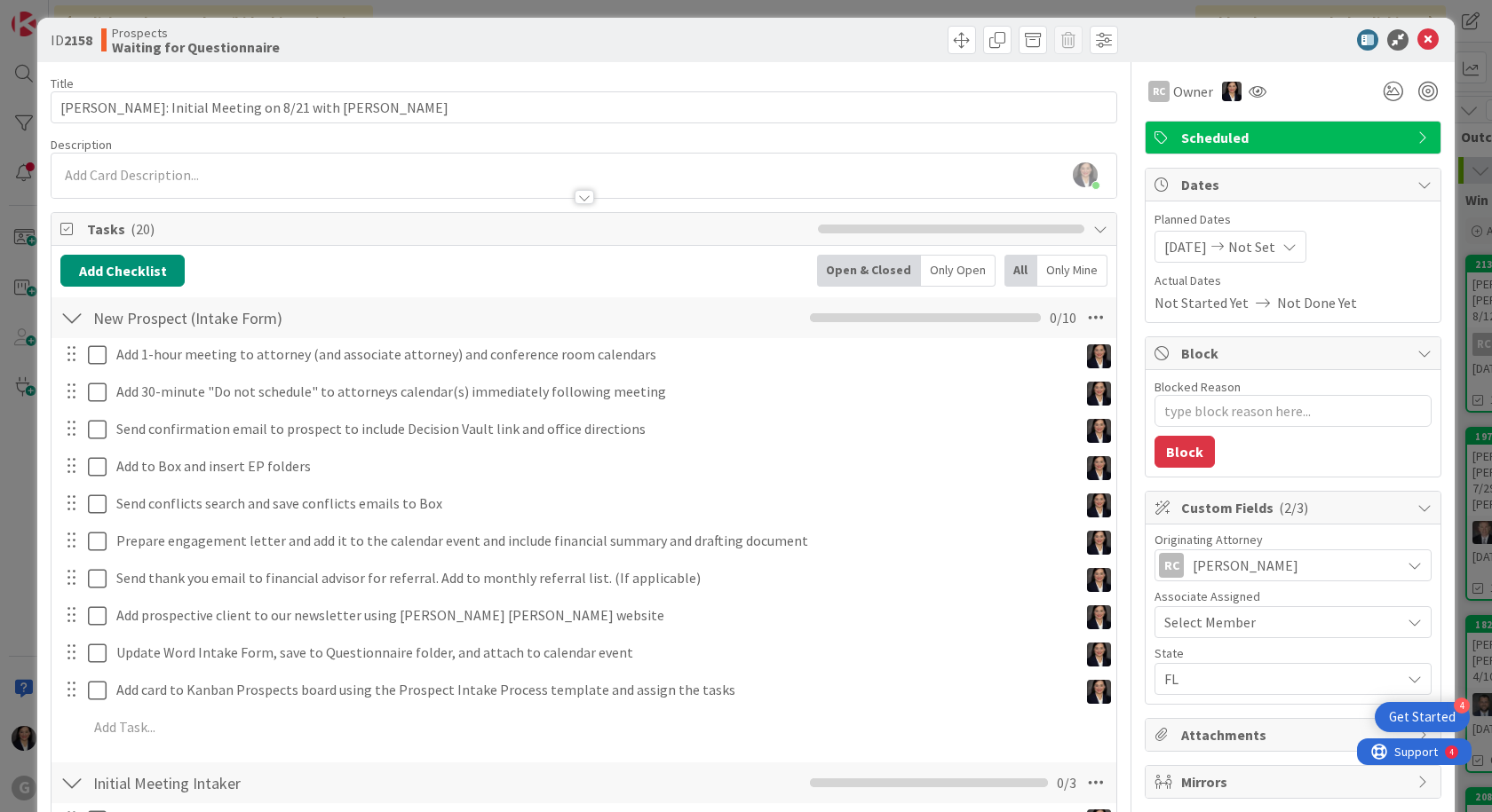
scroll to position [0, 0]
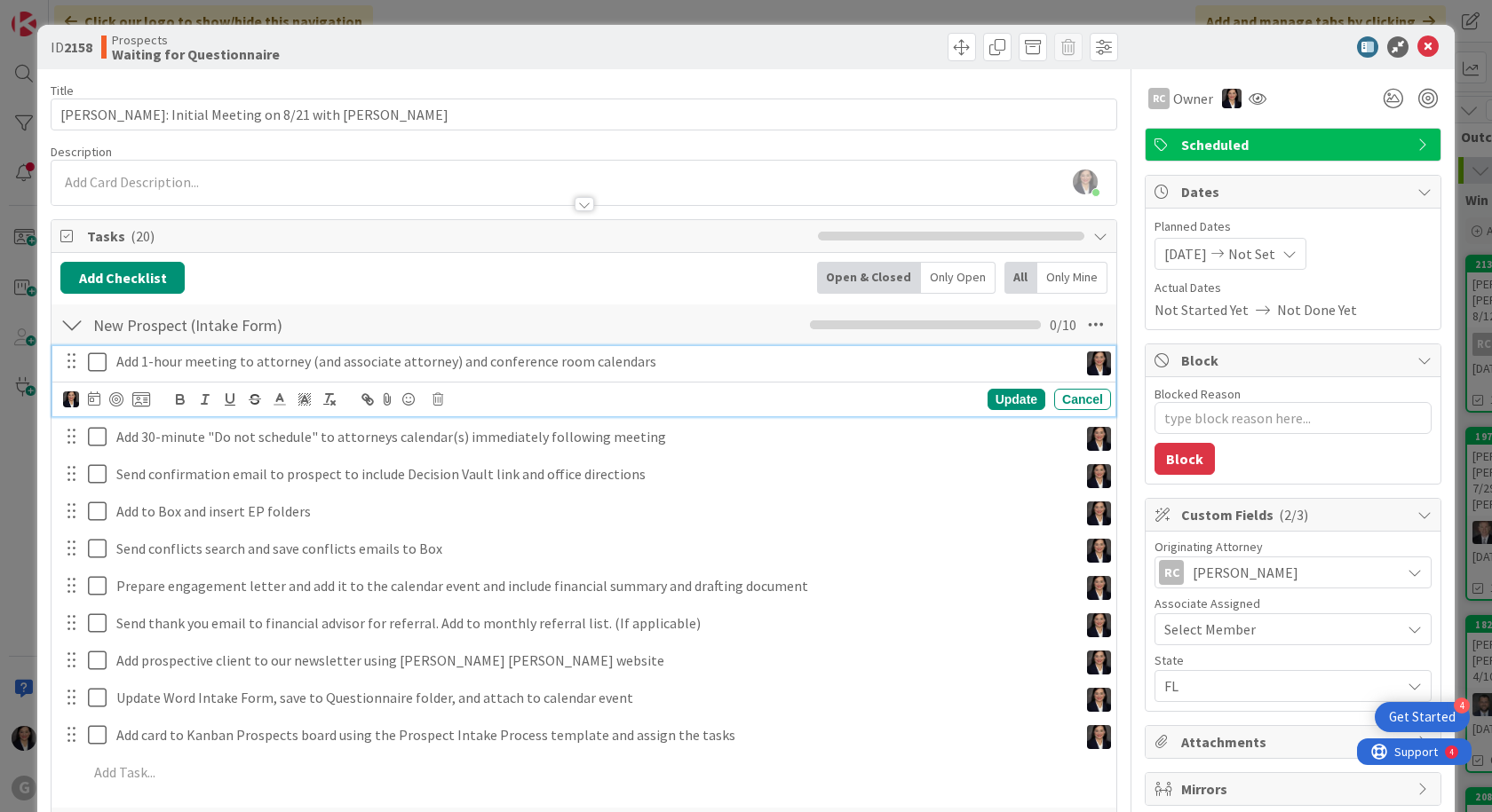
click at [92, 368] on icon at bounding box center [101, 362] width 27 height 21
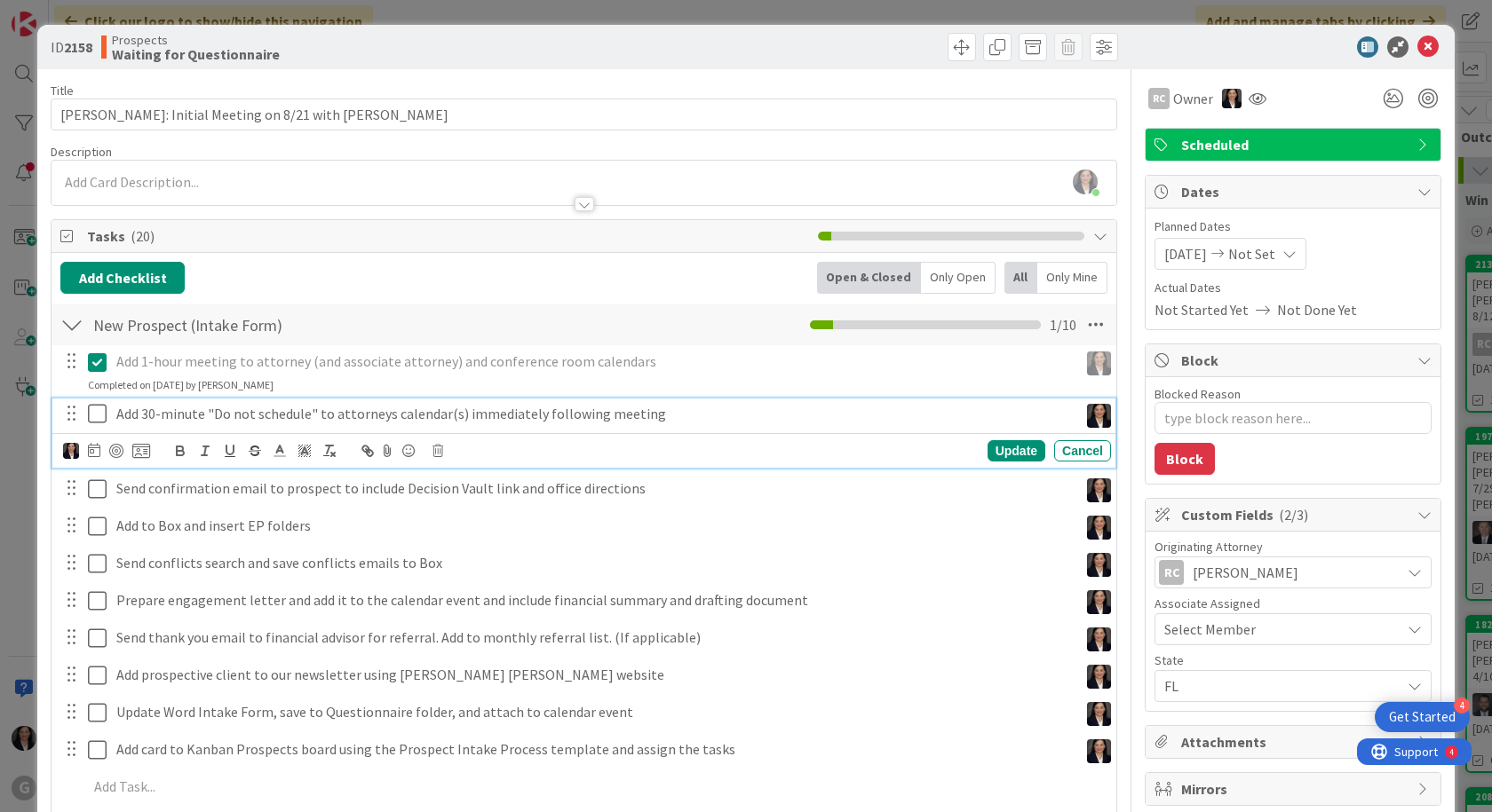
click at [98, 415] on icon at bounding box center [101, 413] width 27 height 21
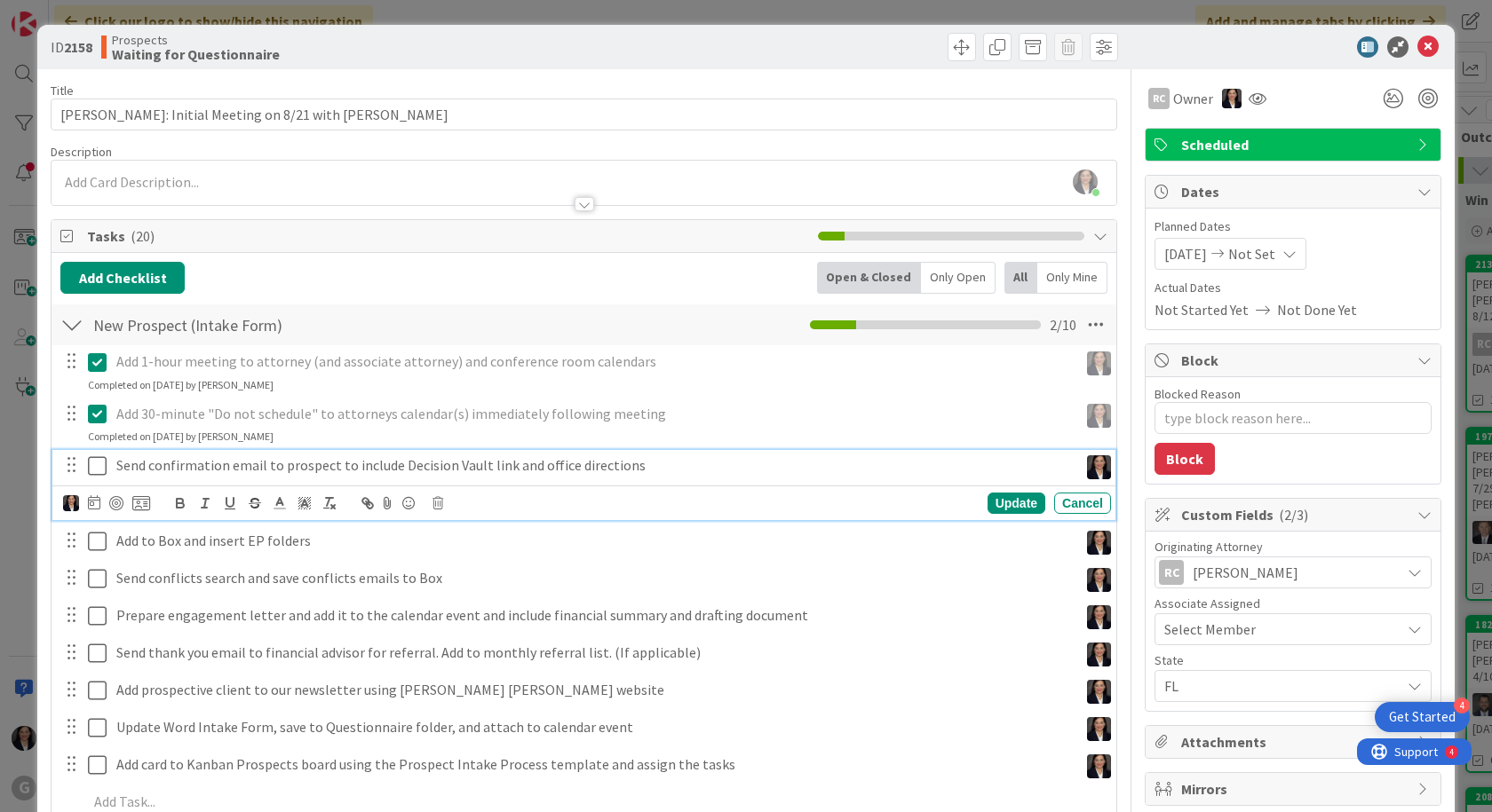
click at [95, 469] on icon at bounding box center [101, 466] width 27 height 21
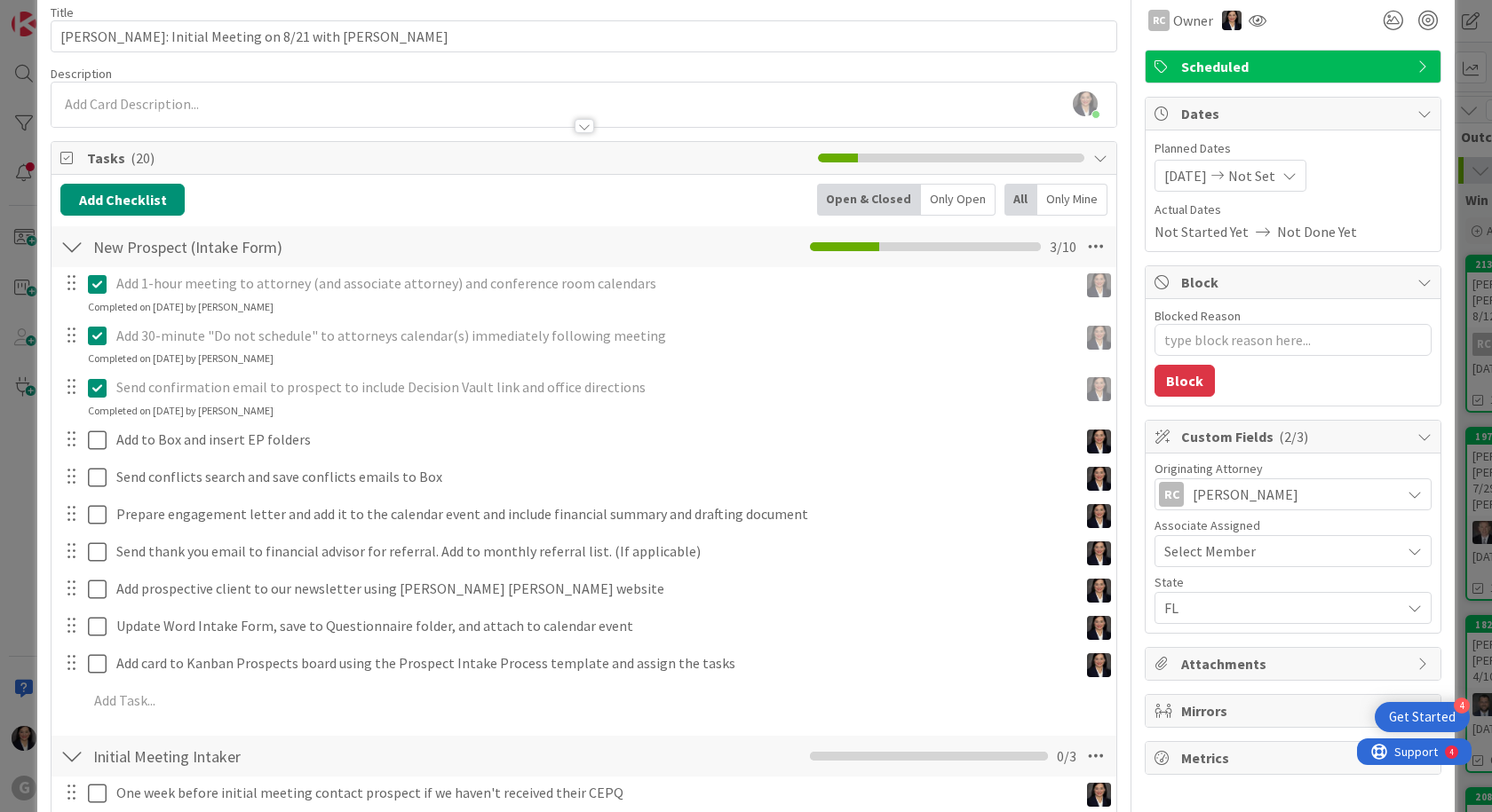
scroll to position [89, 0]
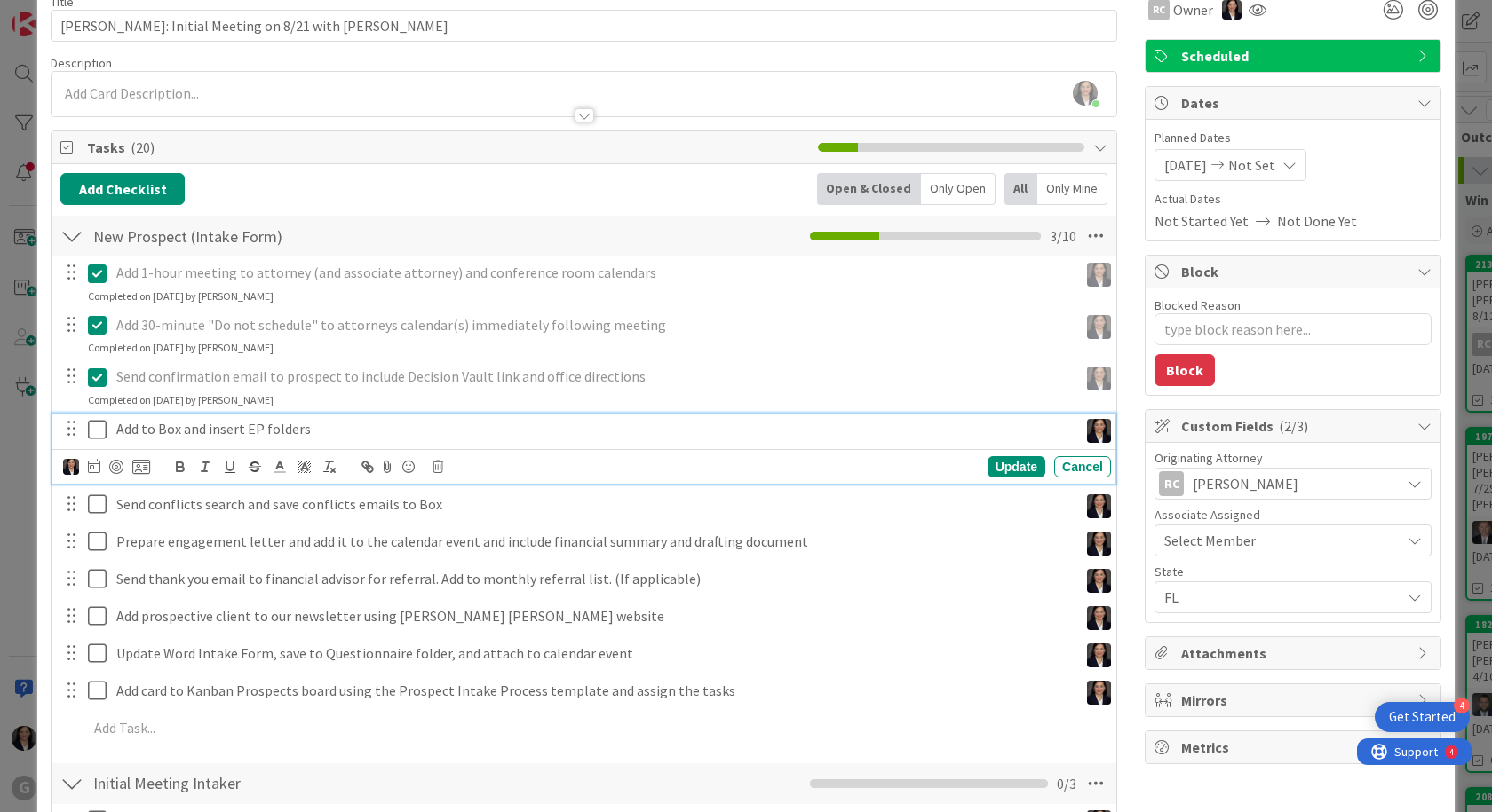
click at [98, 428] on icon at bounding box center [101, 430] width 27 height 21
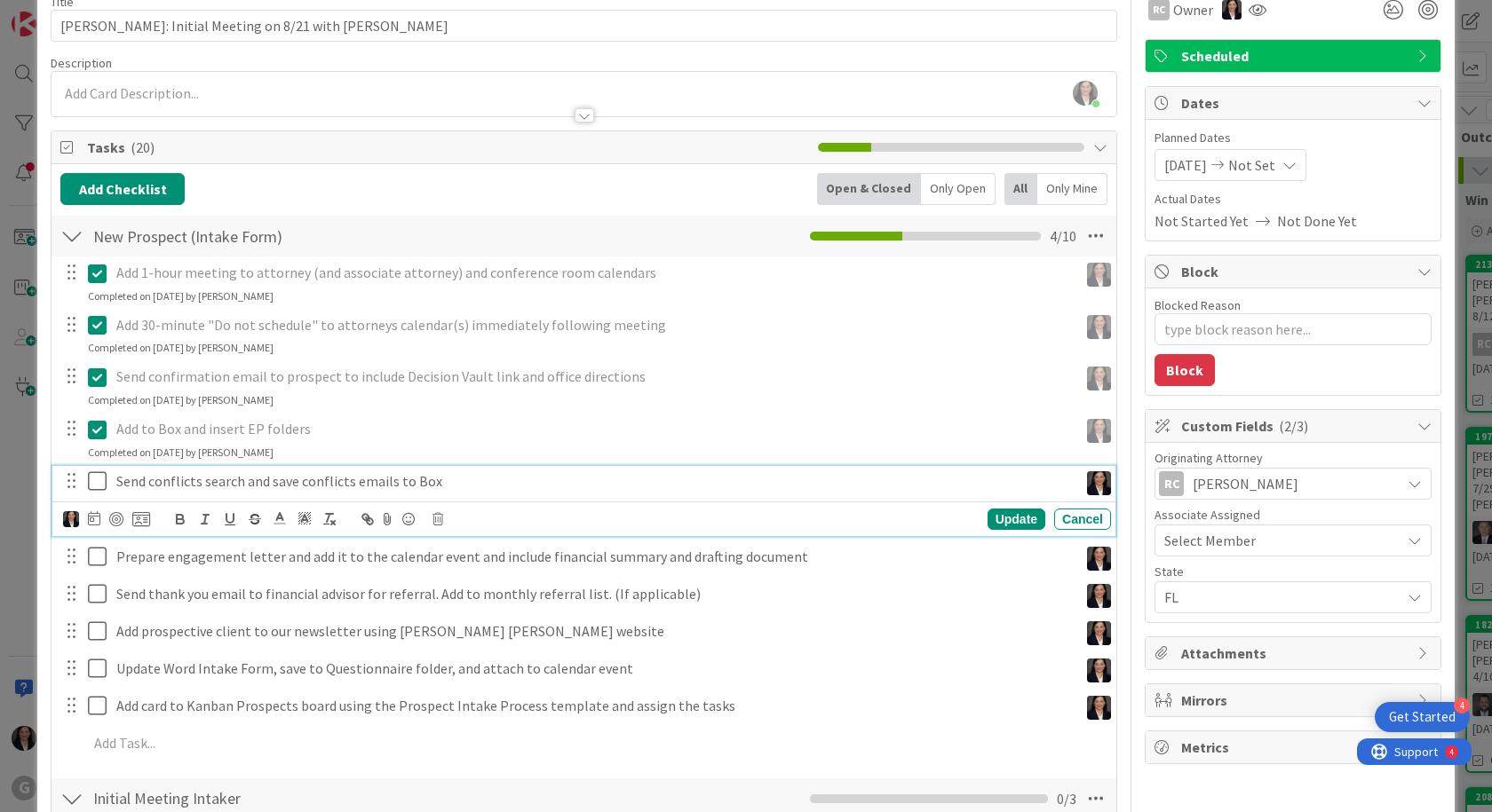
click at [94, 483] on icon at bounding box center [101, 481] width 27 height 21
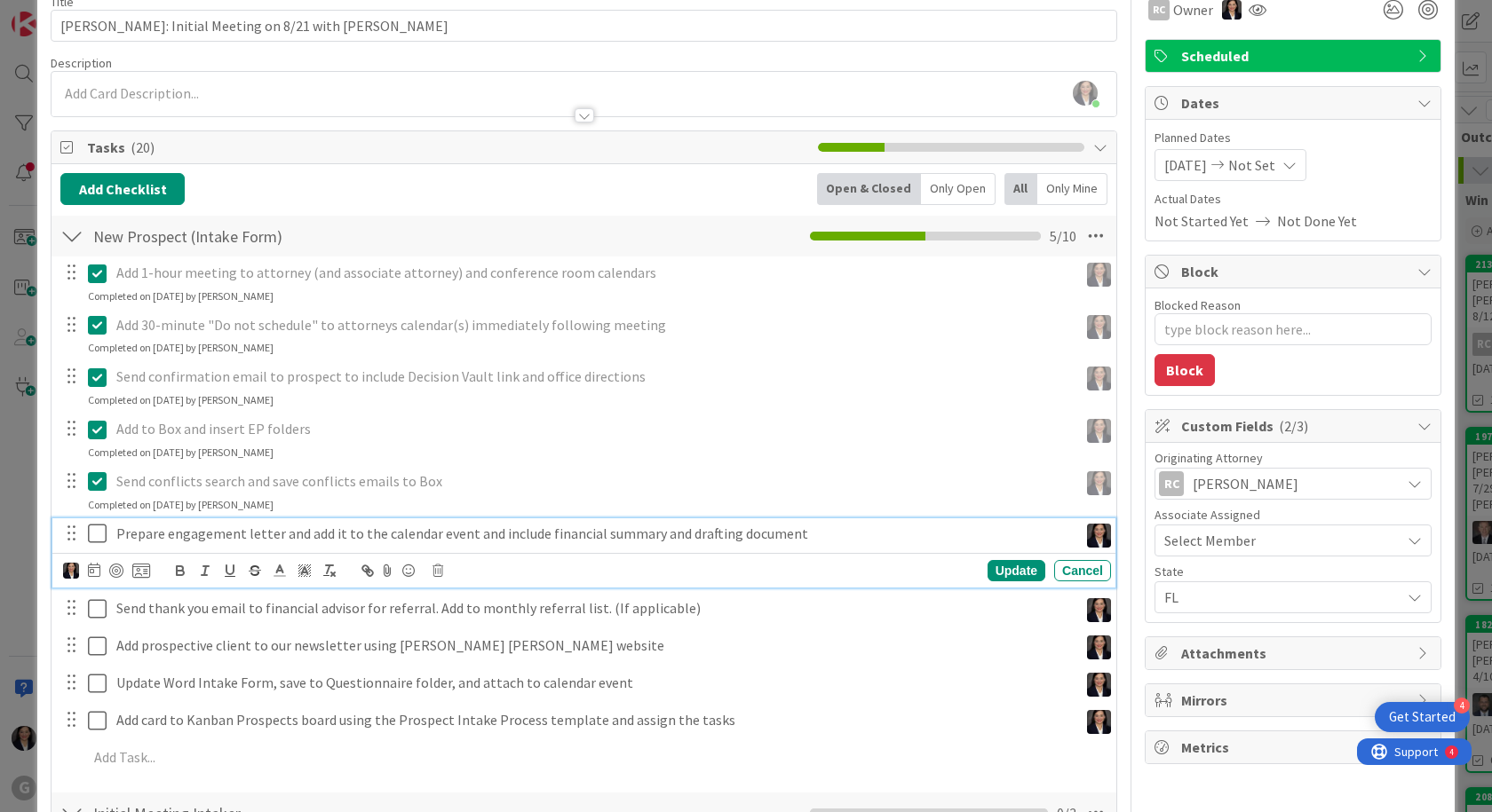
click at [97, 534] on icon at bounding box center [101, 533] width 27 height 21
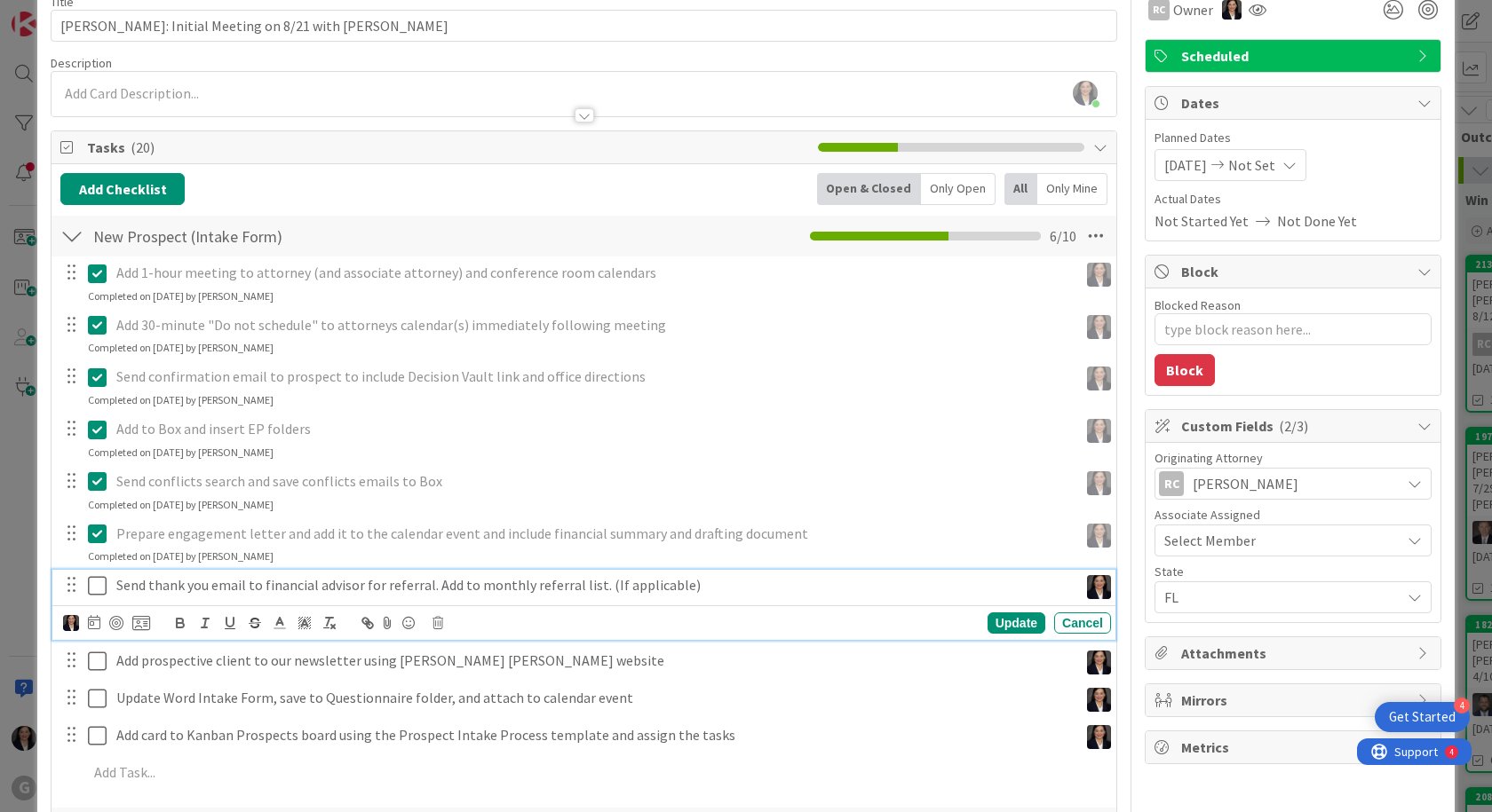
drag, startPoint x: 101, startPoint y: 586, endPoint x: 98, endPoint y: 599, distance: 13.3
click at [99, 588] on icon at bounding box center [101, 585] width 27 height 21
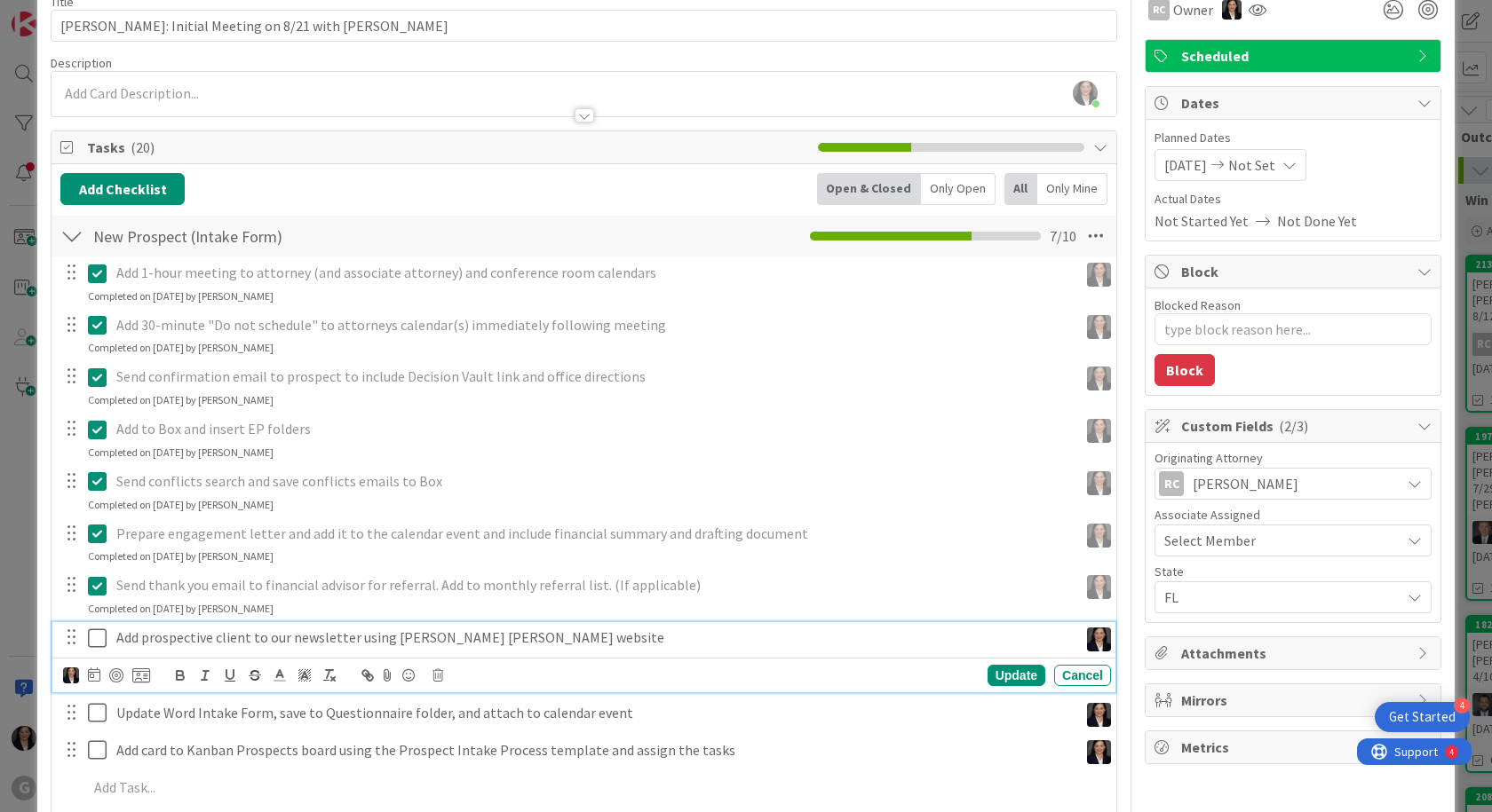
click at [96, 635] on icon at bounding box center [101, 638] width 27 height 21
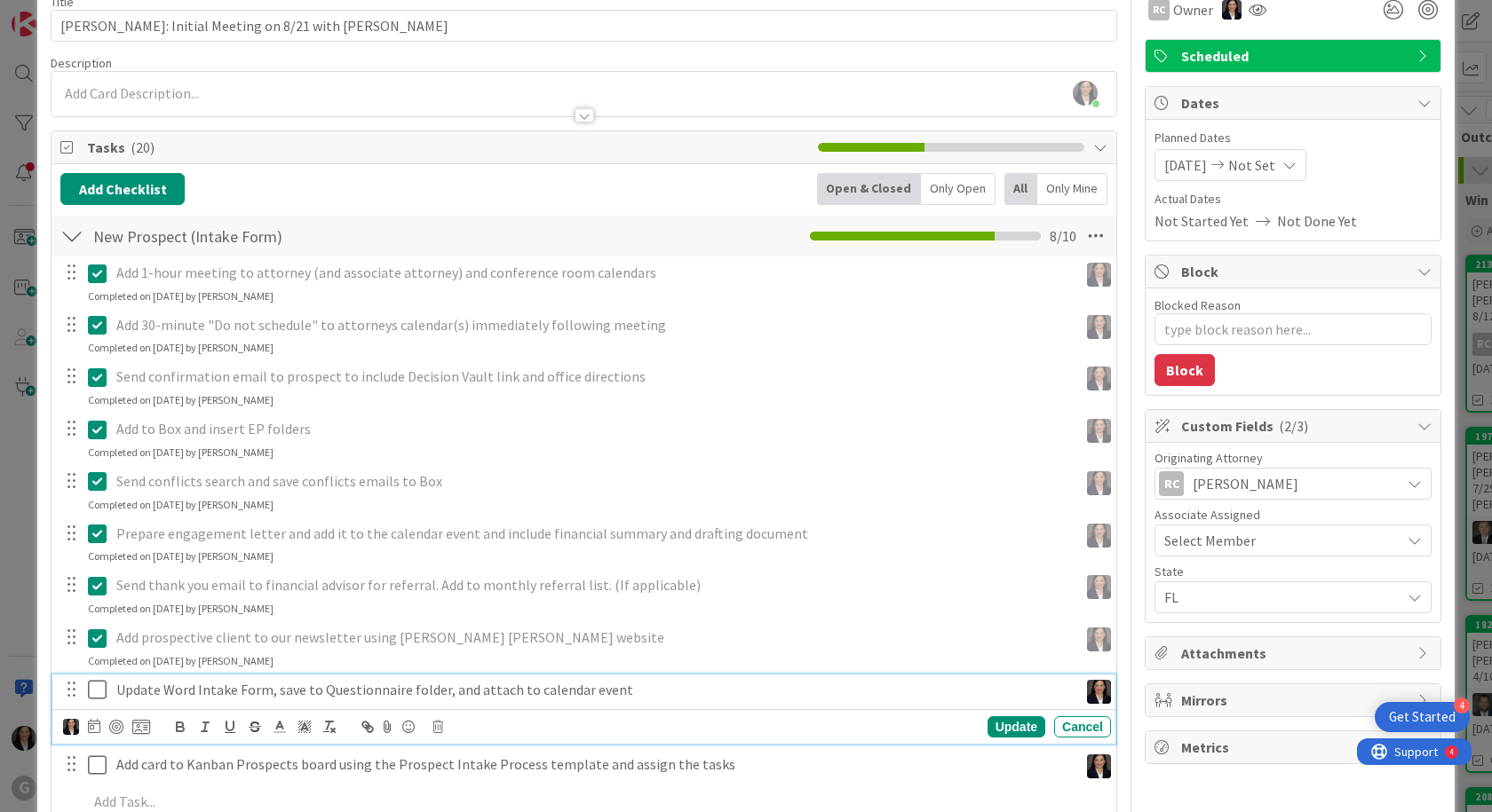
click at [100, 681] on icon at bounding box center [101, 689] width 27 height 21
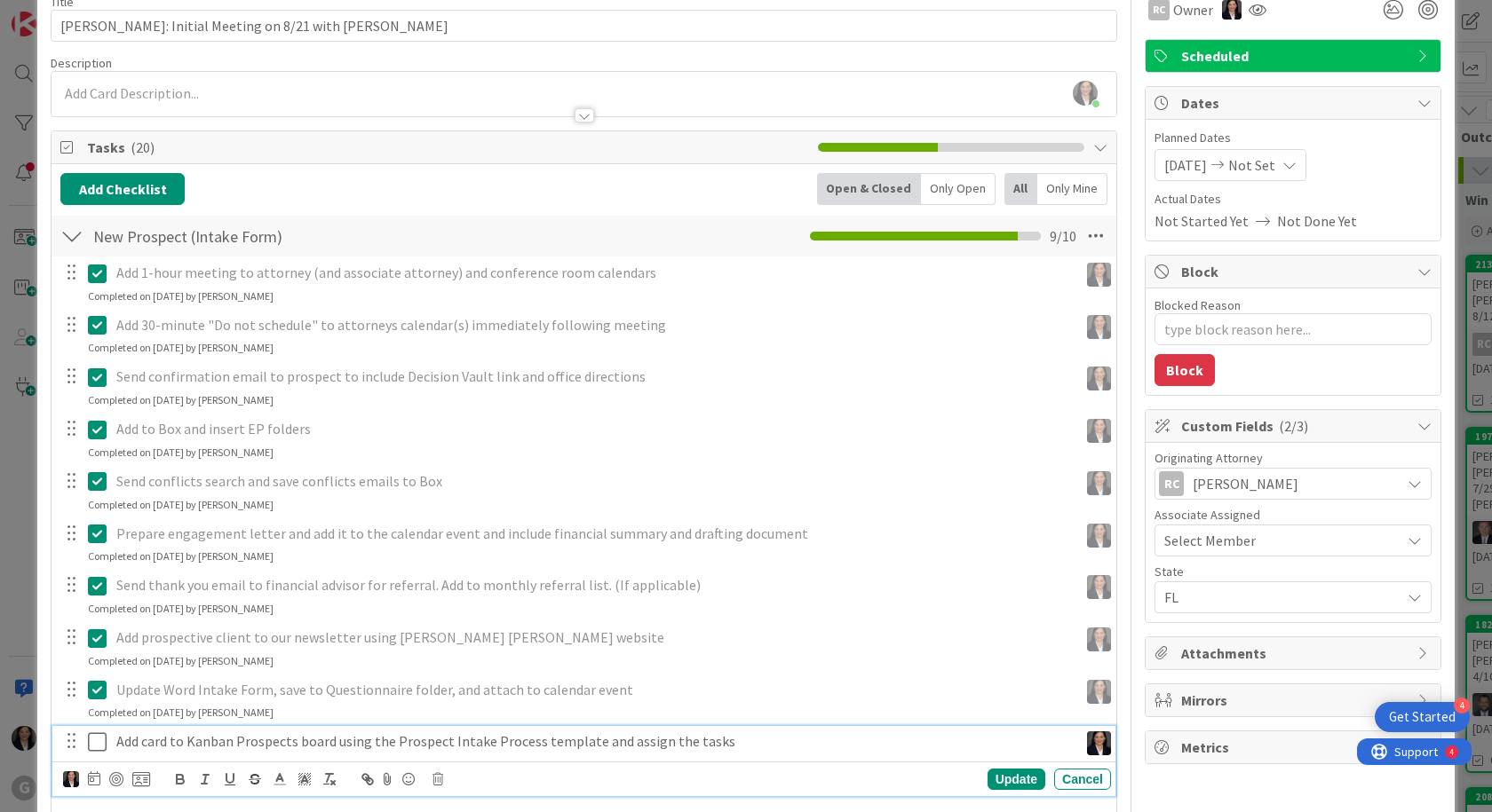
click at [102, 742] on icon at bounding box center [101, 742] width 27 height 21
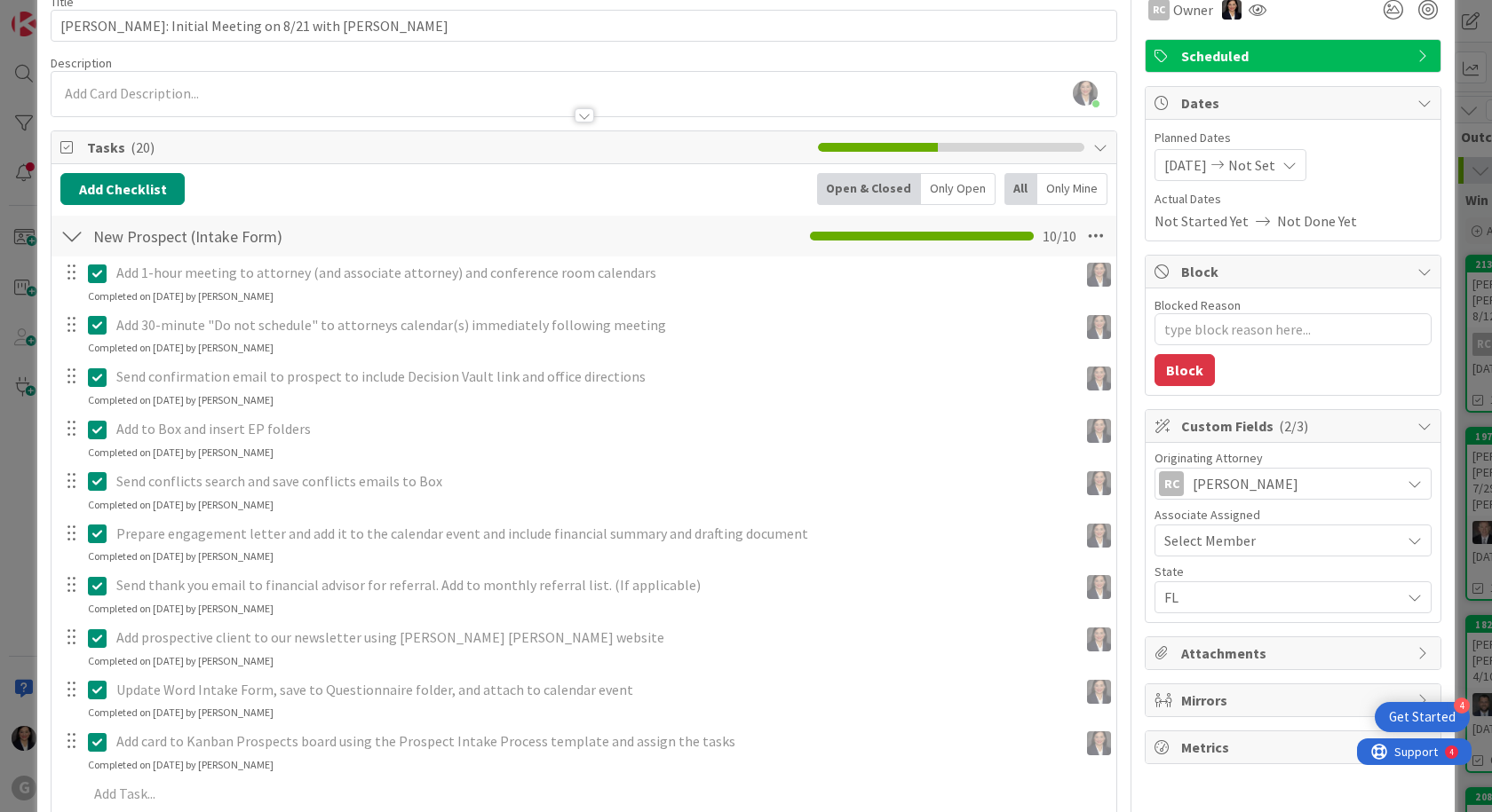
type textarea "x"
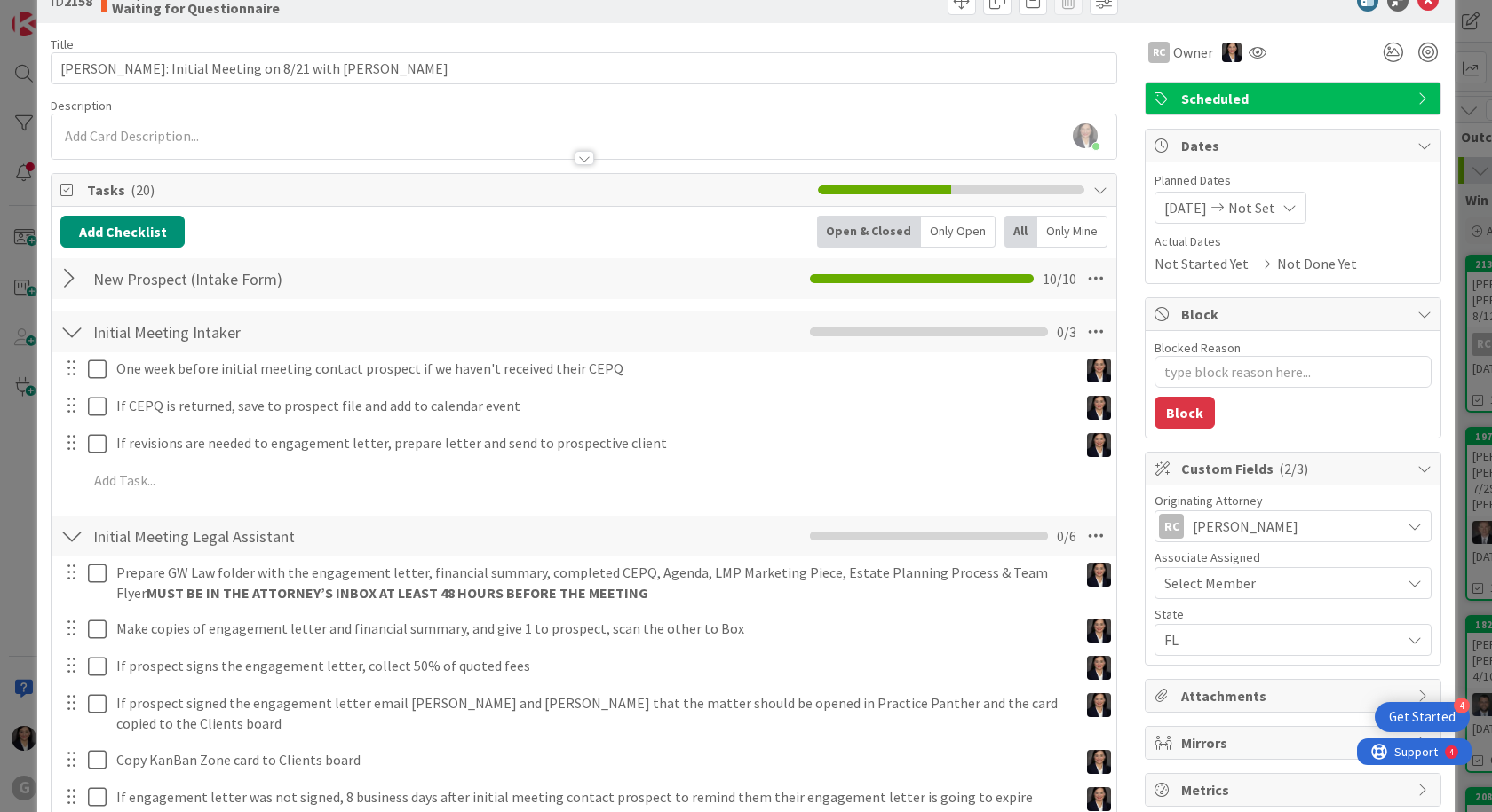
scroll to position [0, 0]
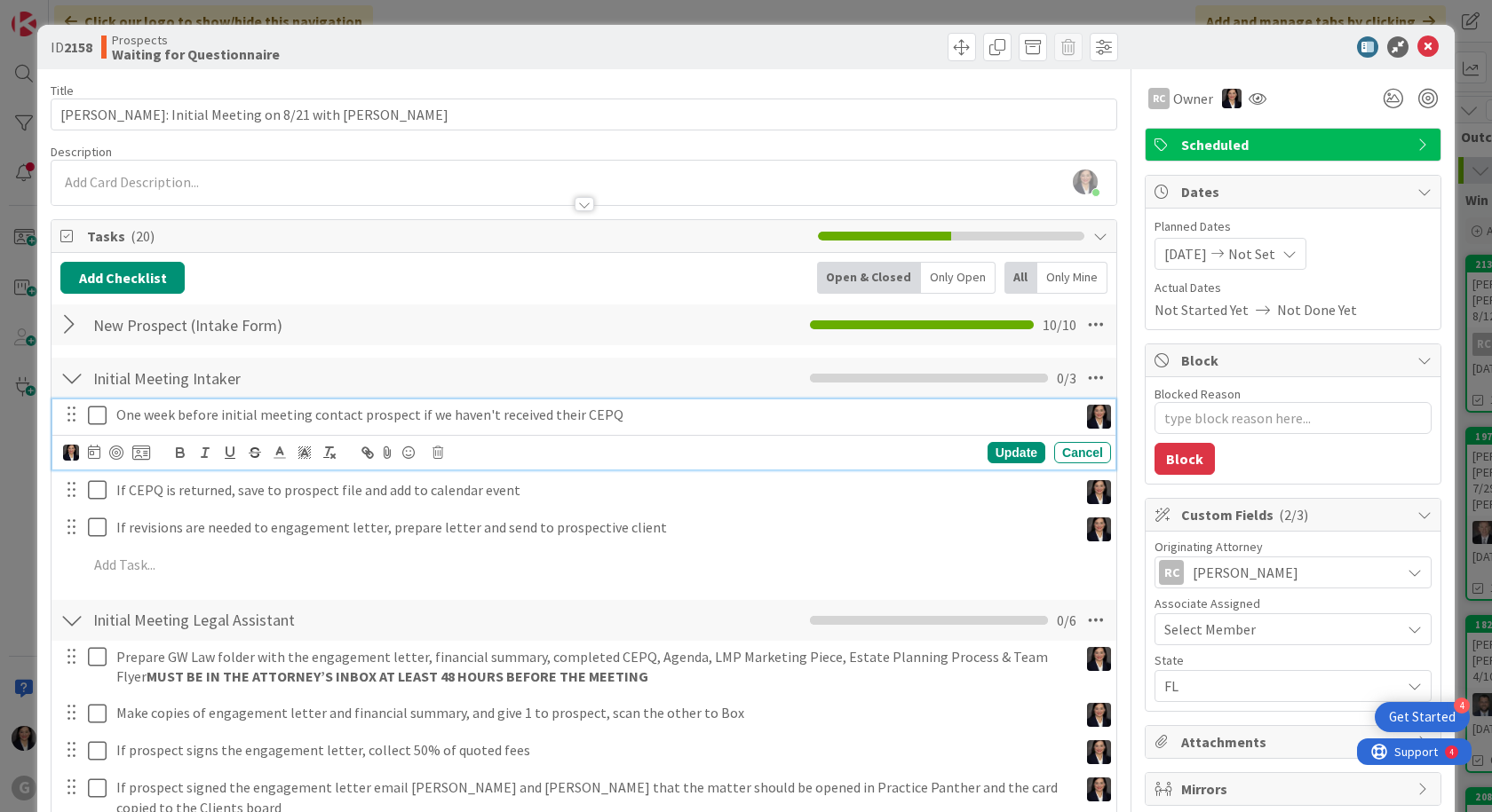
click at [180, 410] on p "One week before initial meeting contact prospect if we haven't received their C…" at bounding box center [594, 415] width 955 height 20
click at [98, 453] on icon at bounding box center [94, 451] width 12 height 14
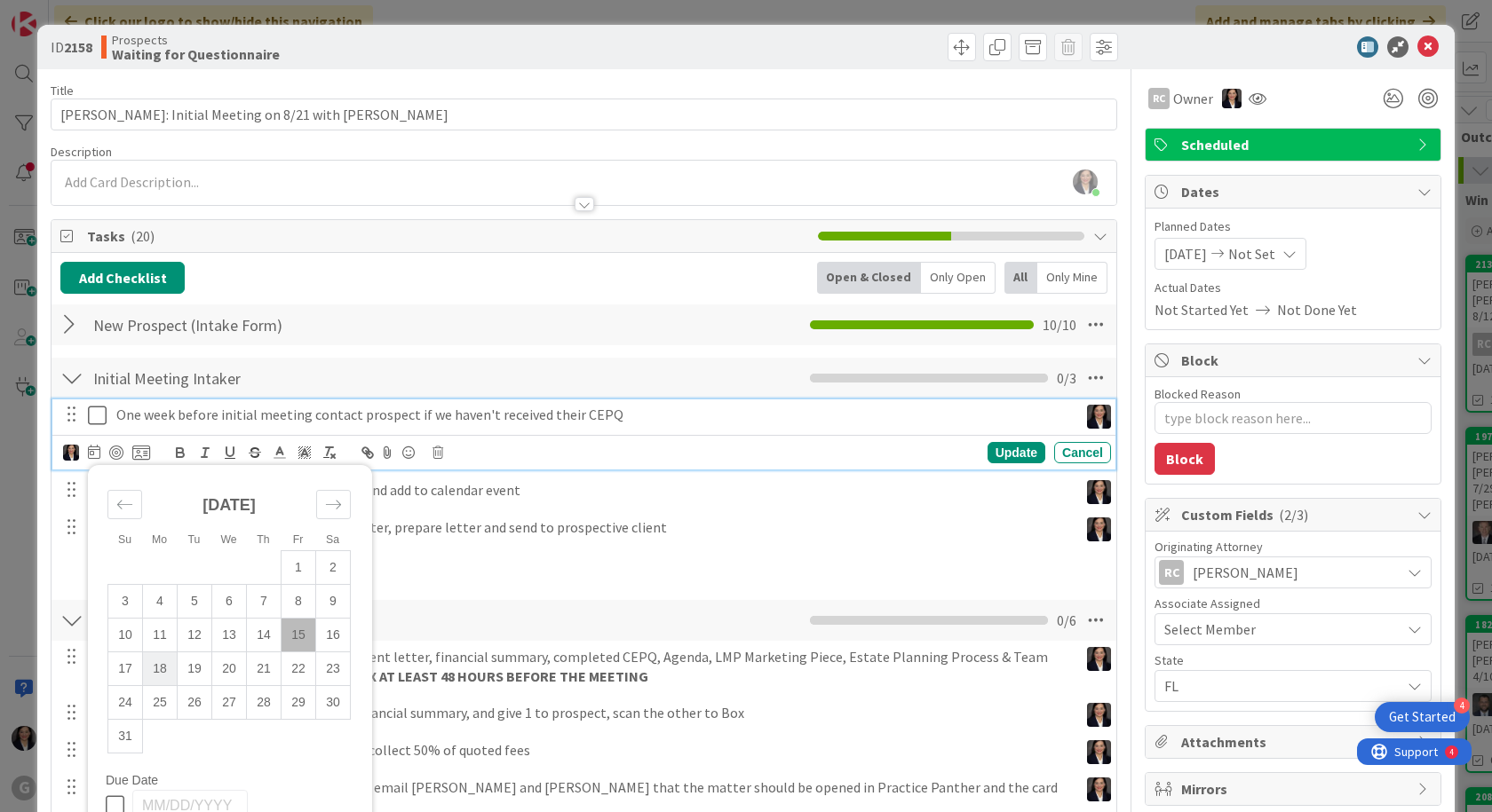
click at [163, 670] on td "18" at bounding box center [159, 668] width 34 height 33
type input "[DATE]"
type textarea "x"
click at [997, 456] on div "Update" at bounding box center [1016, 452] width 57 height 21
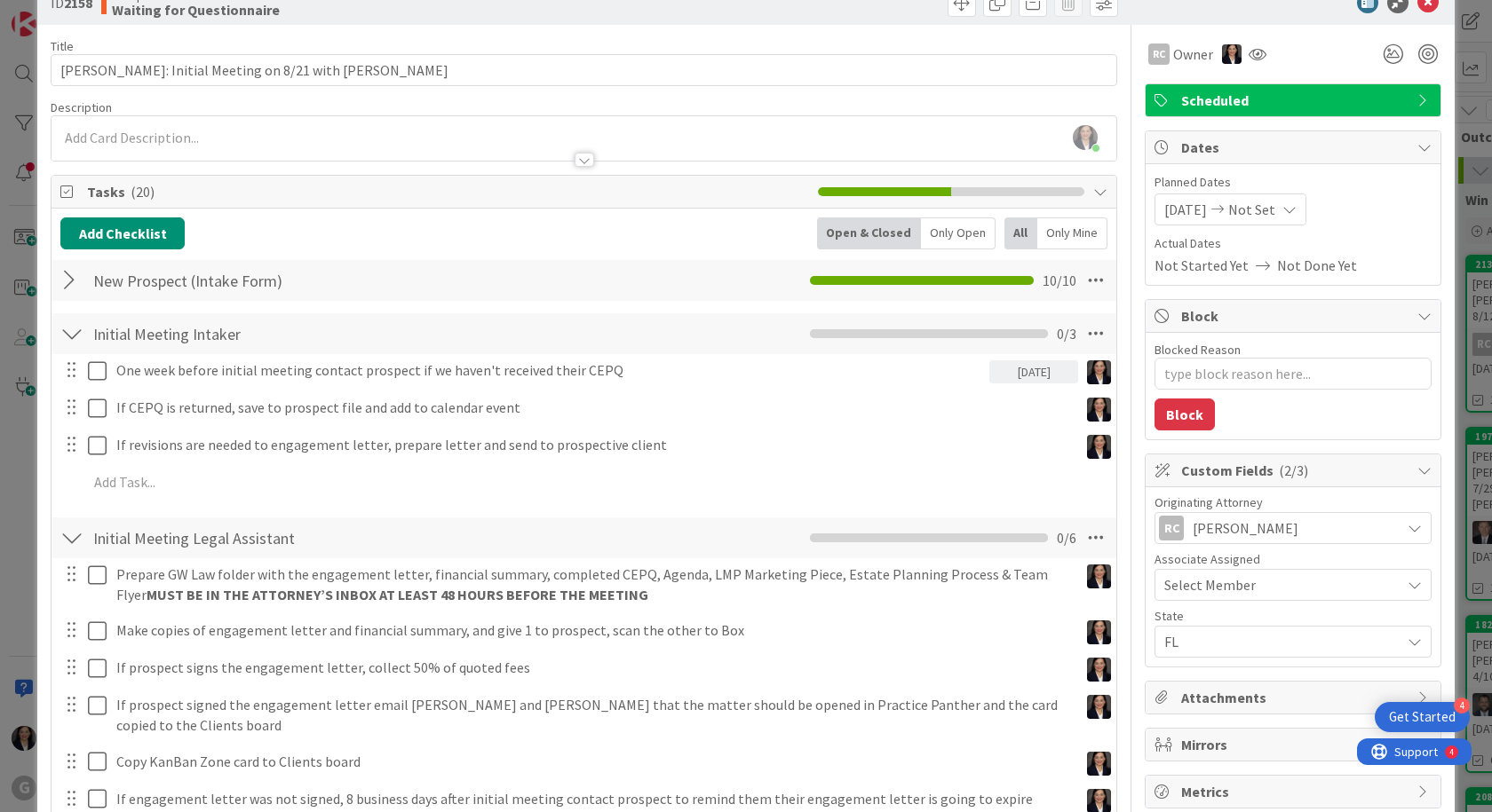
scroll to position [89, 0]
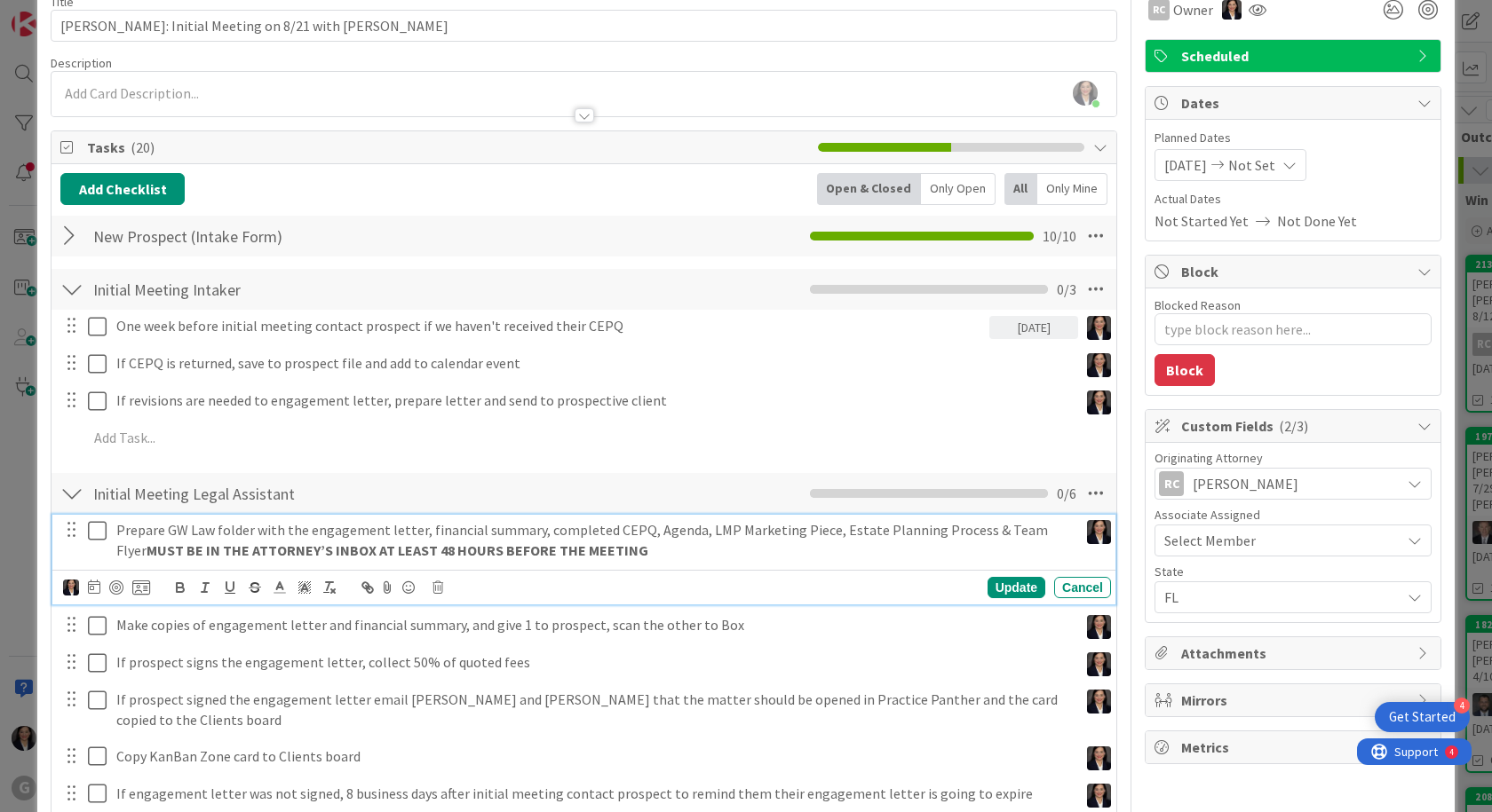
click at [183, 526] on p "Prepare GW Law folder with the engagement letter, financial summary, completed …" at bounding box center [594, 540] width 955 height 40
click at [97, 589] on icon at bounding box center [94, 586] width 12 height 14
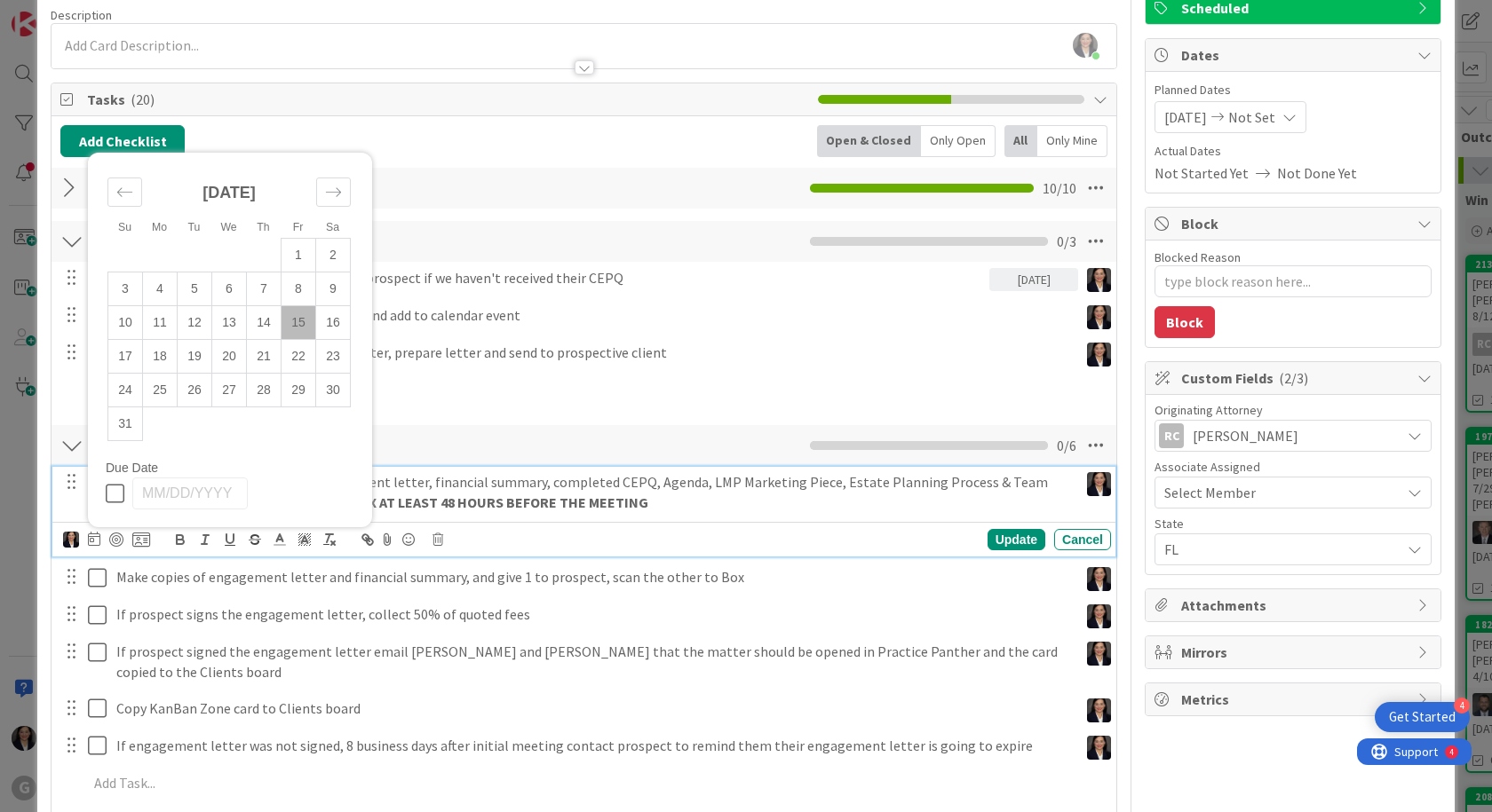
scroll to position [267, 0]
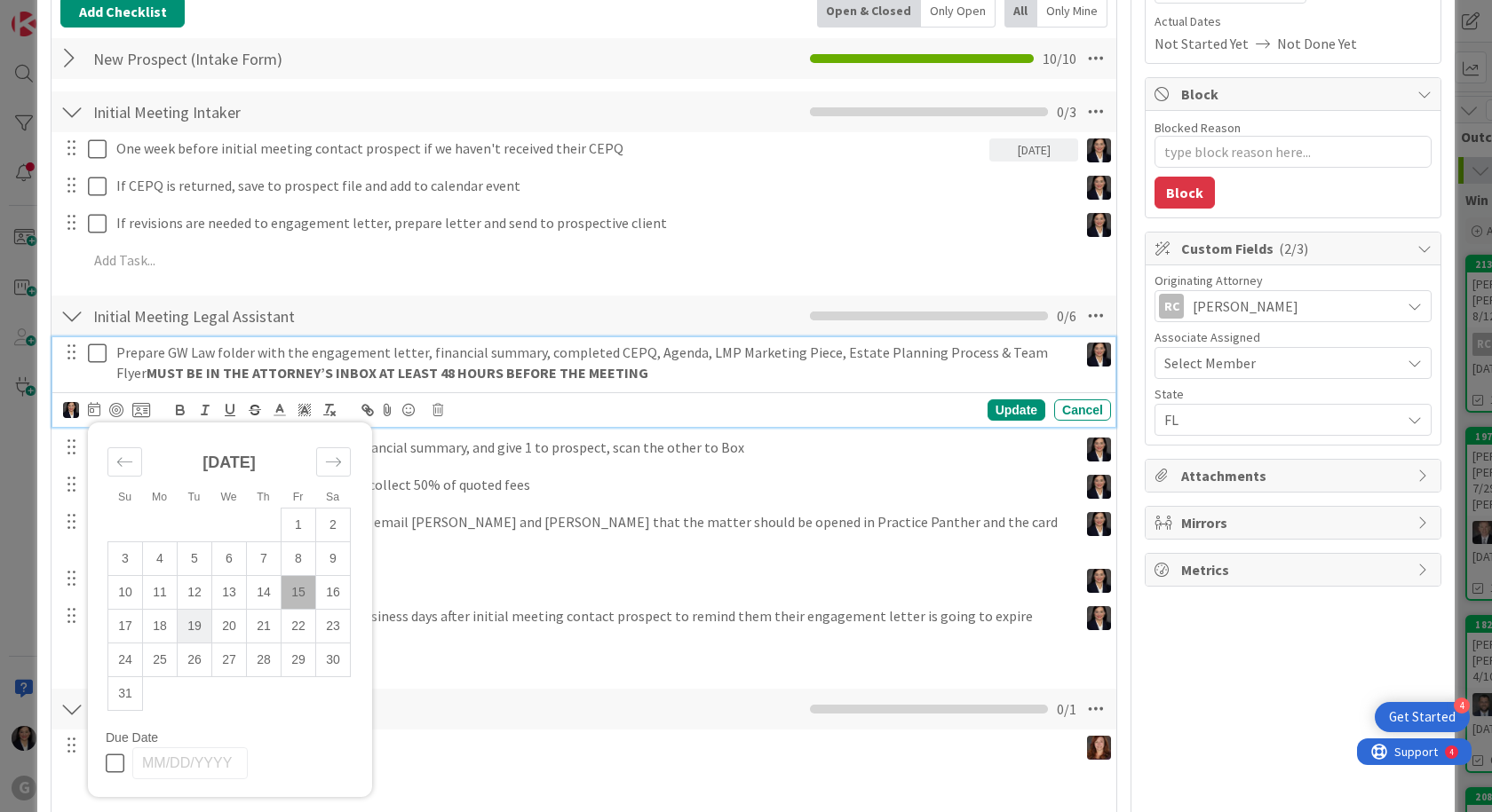
click at [186, 624] on td "19" at bounding box center [194, 627] width 34 height 33
type input "[DATE]"
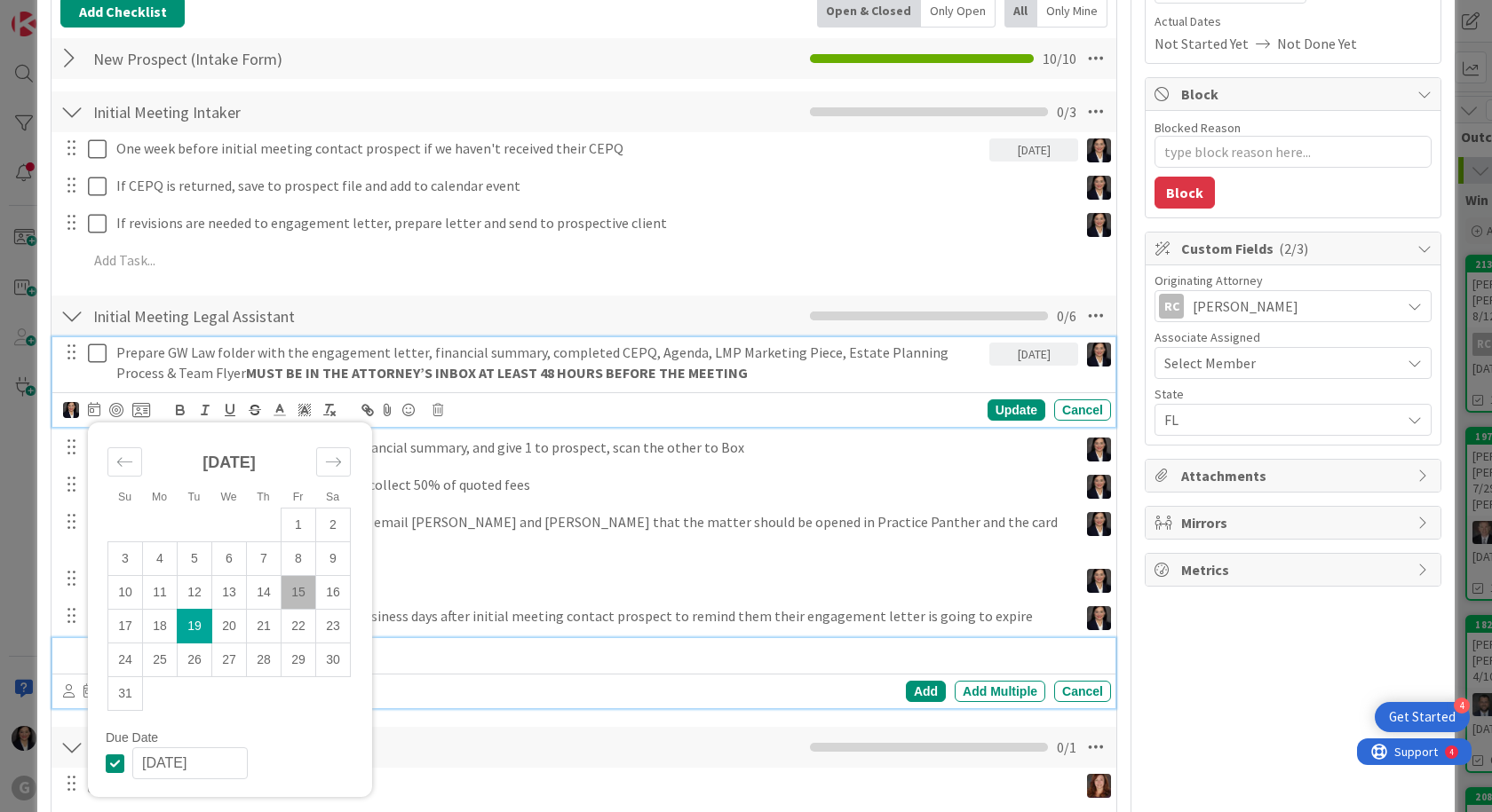
click at [445, 643] on p at bounding box center [596, 654] width 1016 height 20
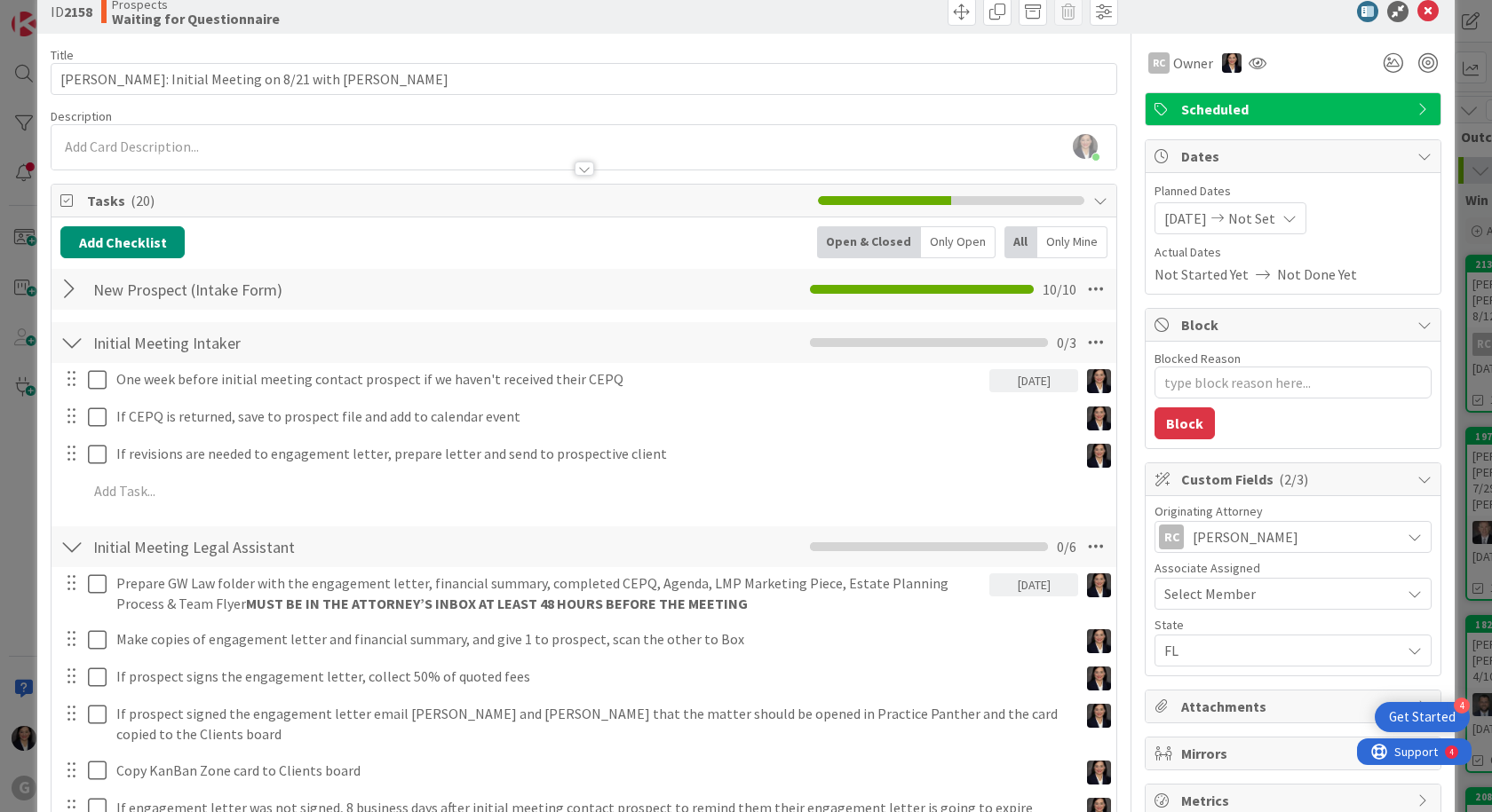
scroll to position [0, 0]
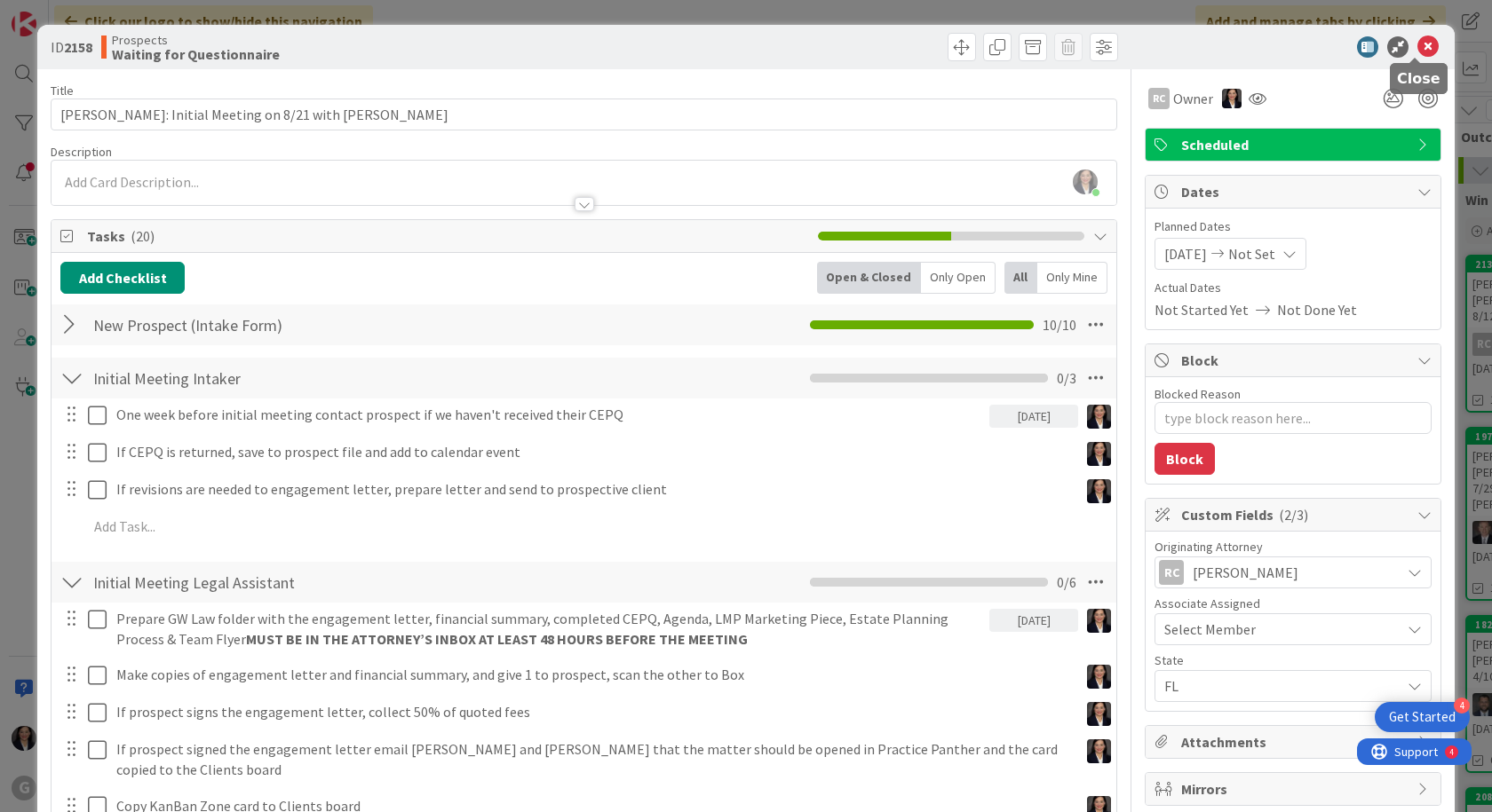
click at [1422, 49] on icon at bounding box center [1427, 46] width 21 height 21
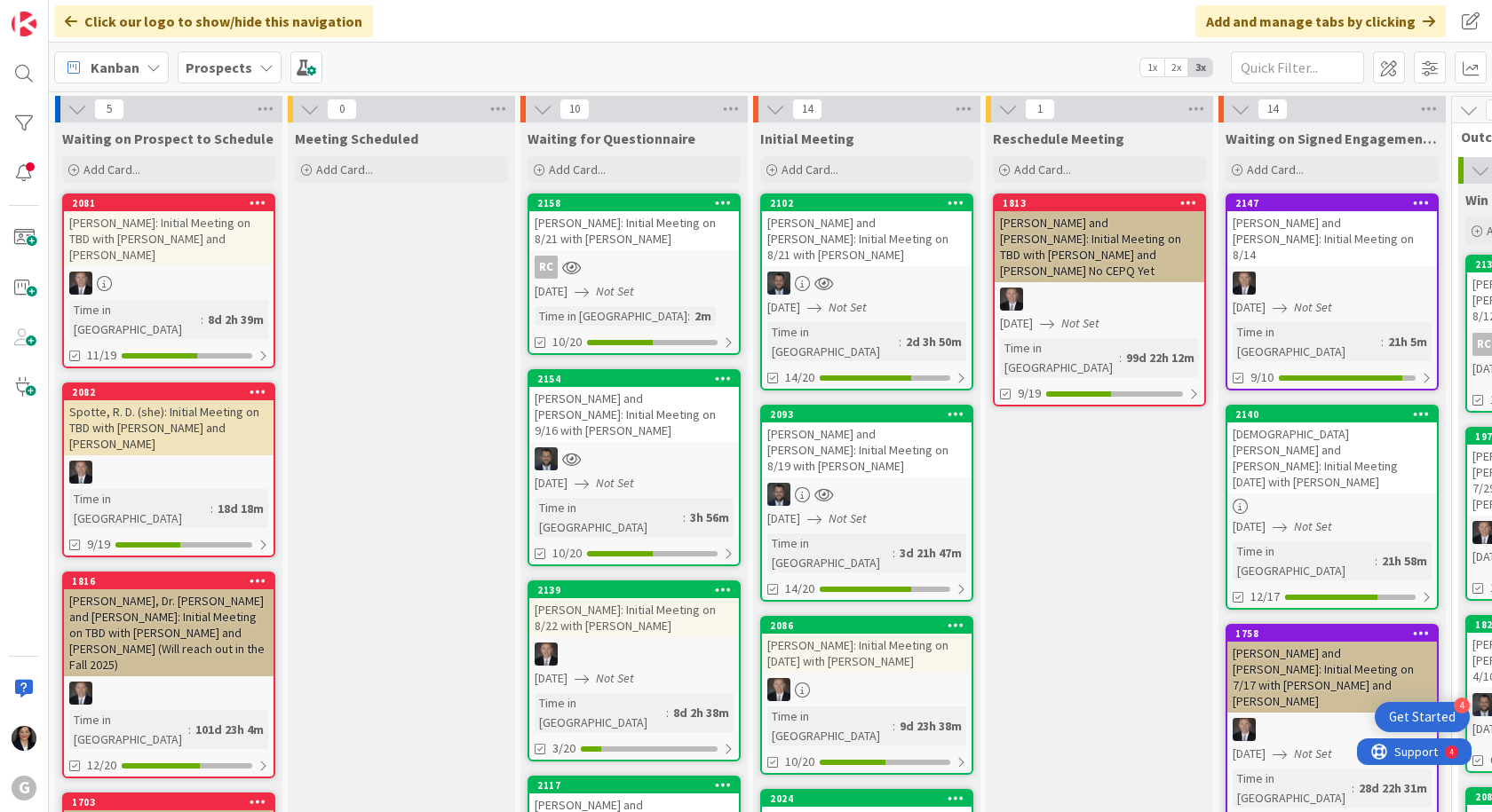
click at [674, 403] on div "[PERSON_NAME] and [PERSON_NAME]: Initial Meeting on 9/16 with [PERSON_NAME]" at bounding box center [633, 414] width 209 height 55
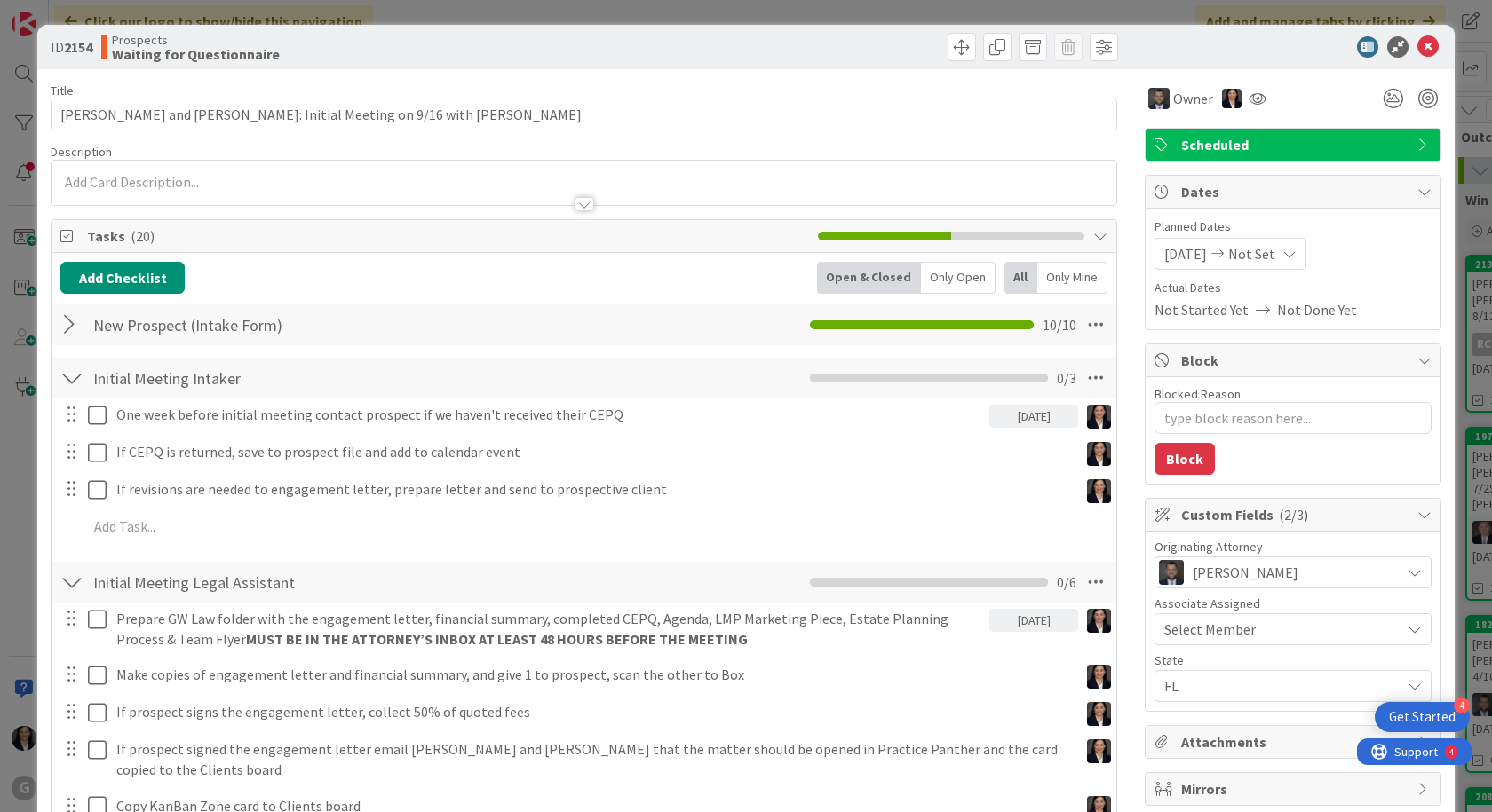
type textarea "x"
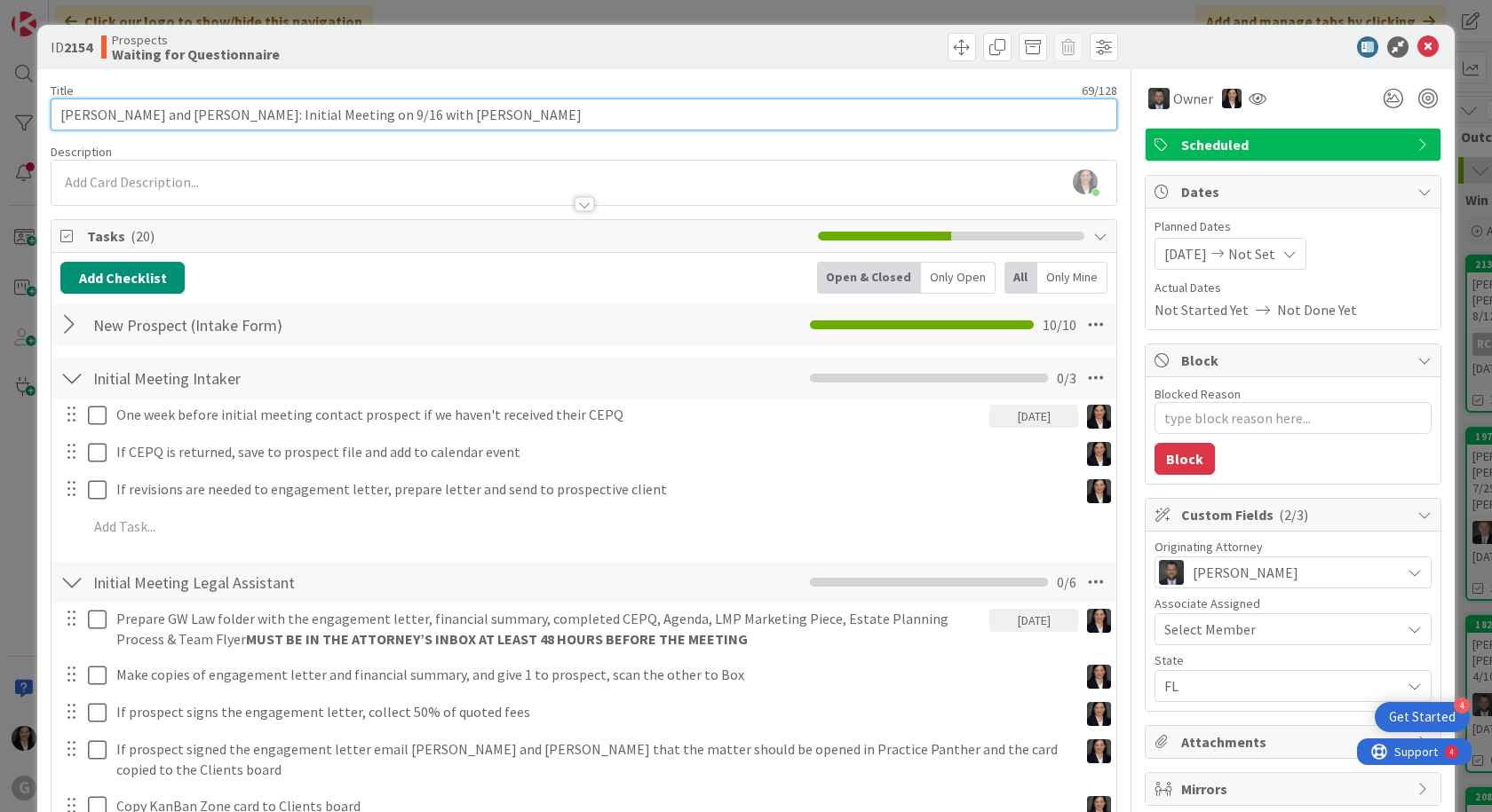
drag, startPoint x: 245, startPoint y: 119, endPoint x: 206, endPoint y: 119, distance: 39.0
click at [206, 119] on input "[PERSON_NAME] and [PERSON_NAME]: Initial Meeting on 9/16 with [PERSON_NAME]" at bounding box center [583, 114] width 1066 height 32
type input "[PERSON_NAME] and [PERSON_NAME] : Initial Meeting on 9/16 with [PERSON_NAME]"
type textarea "x"
type input "[PERSON_NAME] and [PERSON_NAME]: Initial Meeting on 9/16 with [PERSON_NAME]"
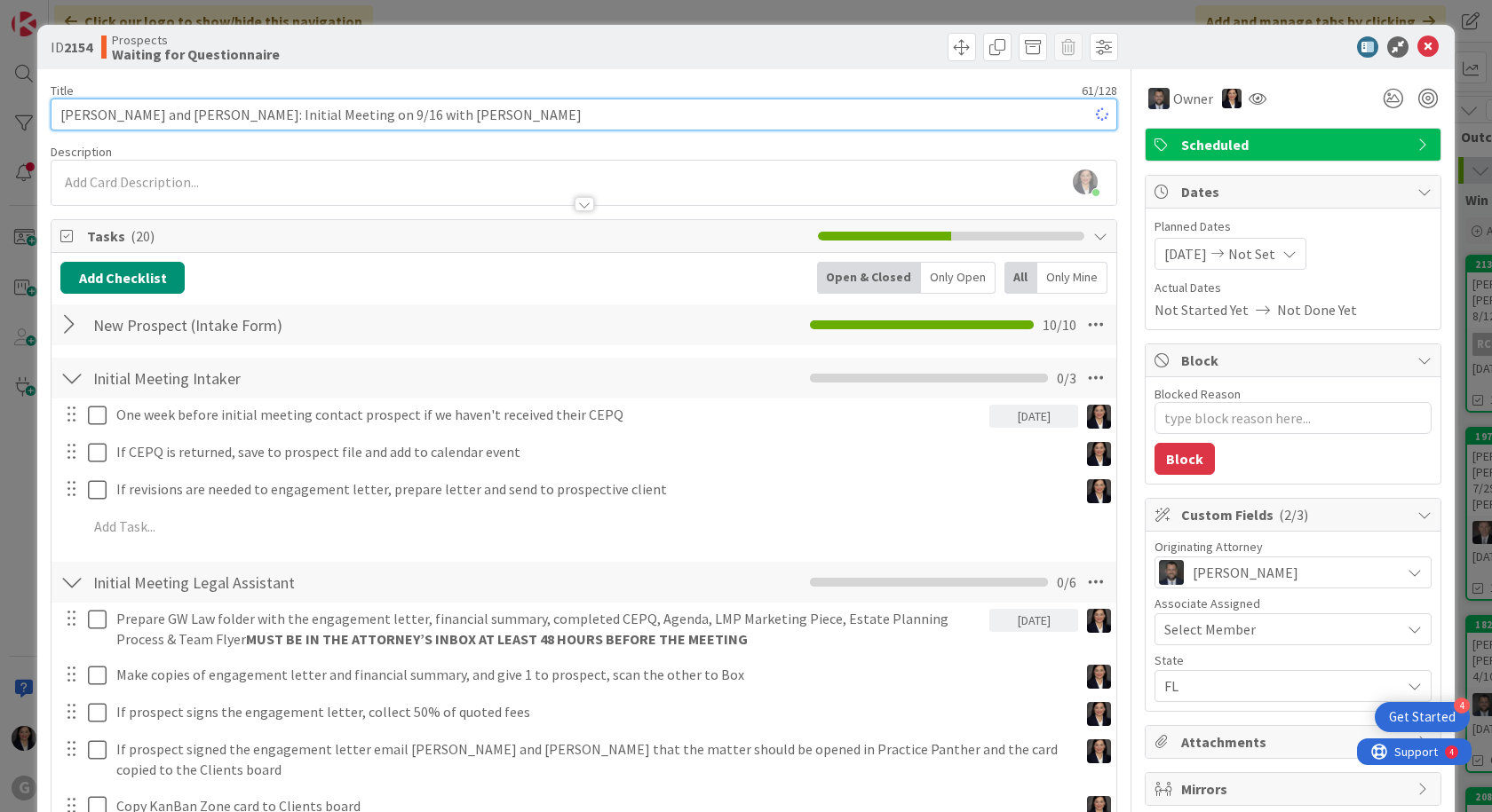
type textarea "x"
type input "[PERSON_NAME] and [PERSON_NAME]: Initial Meeting on 9/16 with [PERSON_NAME]"
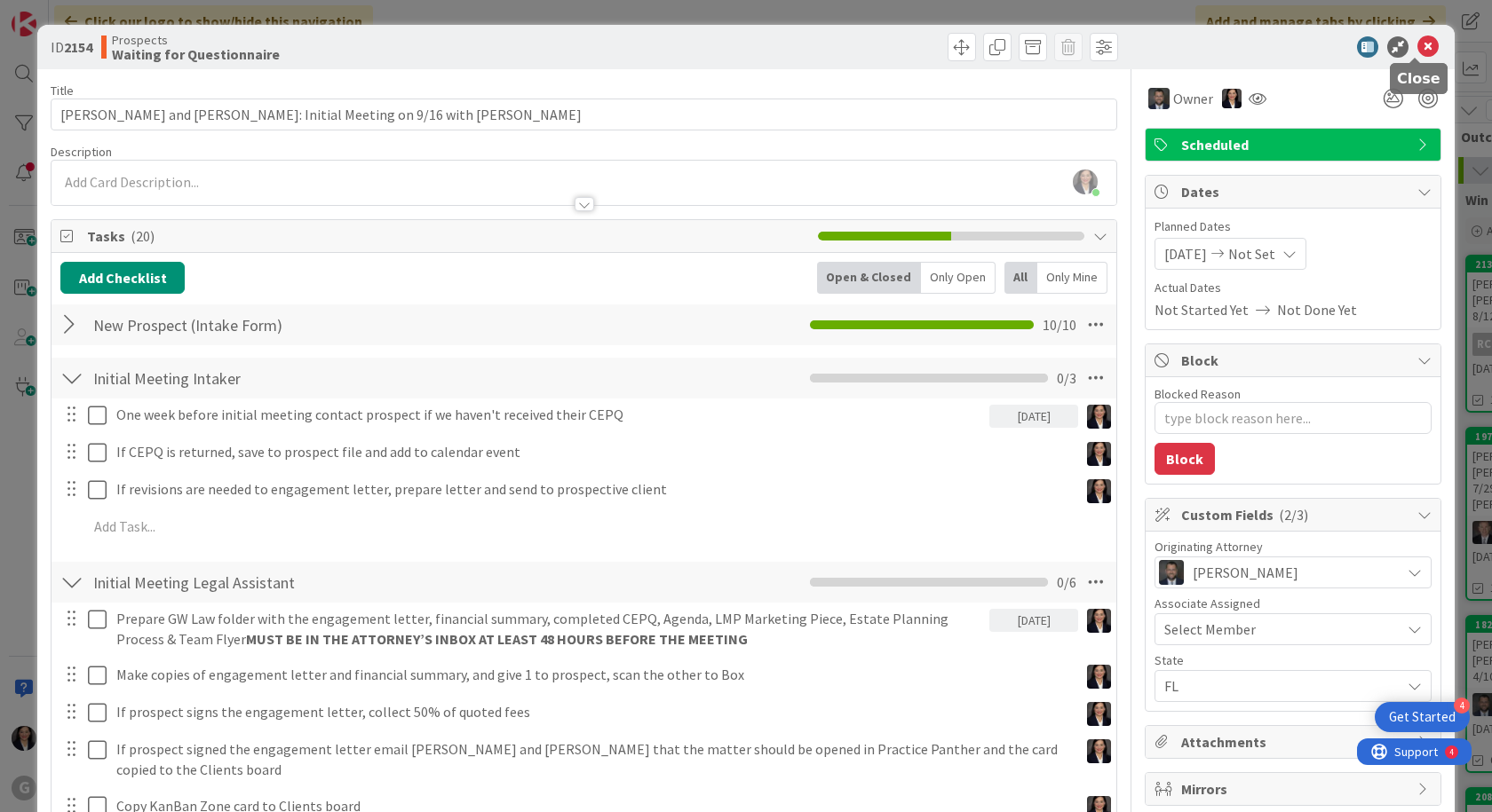
click at [1425, 46] on icon at bounding box center [1427, 46] width 21 height 21
